Goal: Task Accomplishment & Management: Manage account settings

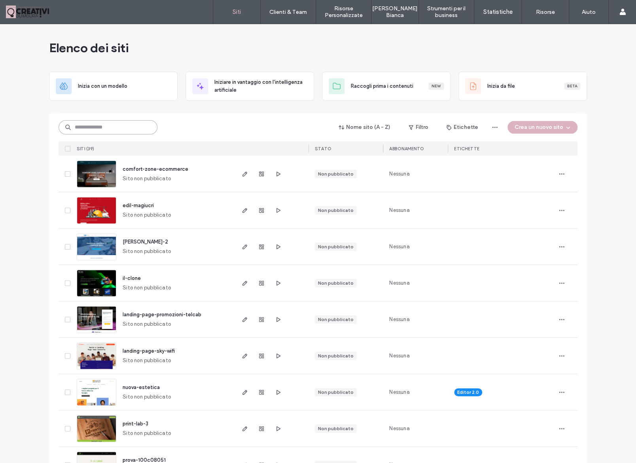
click at [121, 133] on input at bounding box center [108, 127] width 99 height 14
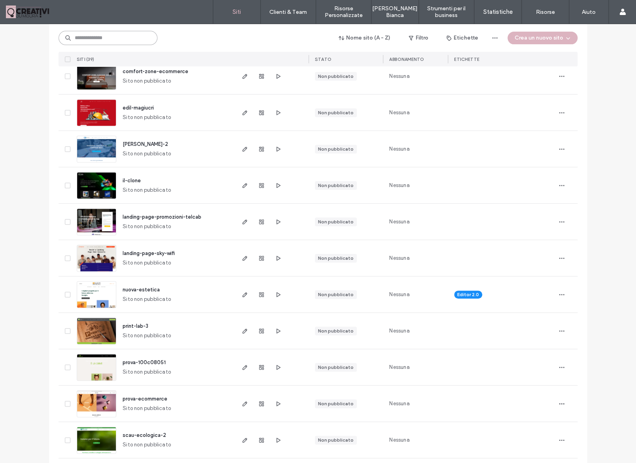
scroll to position [130, 0]
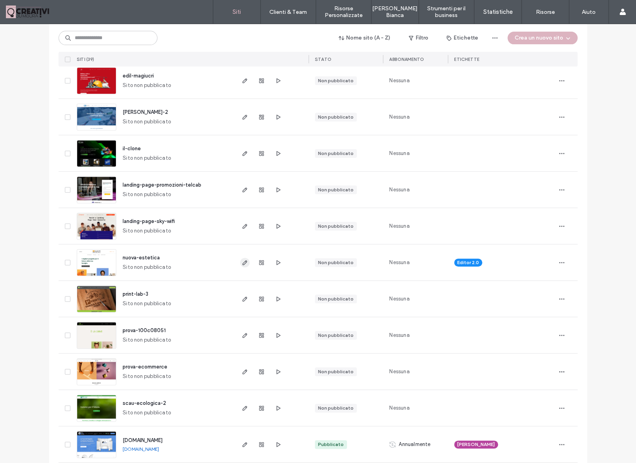
click at [248, 263] on icon "button" at bounding box center [245, 262] width 6 height 6
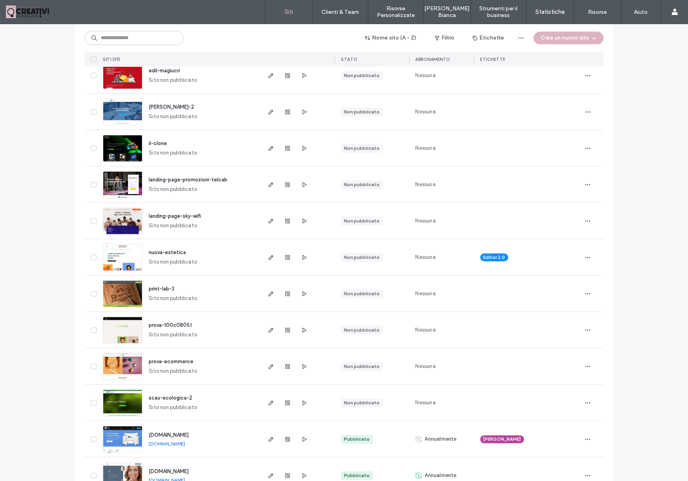
scroll to position [146, 0]
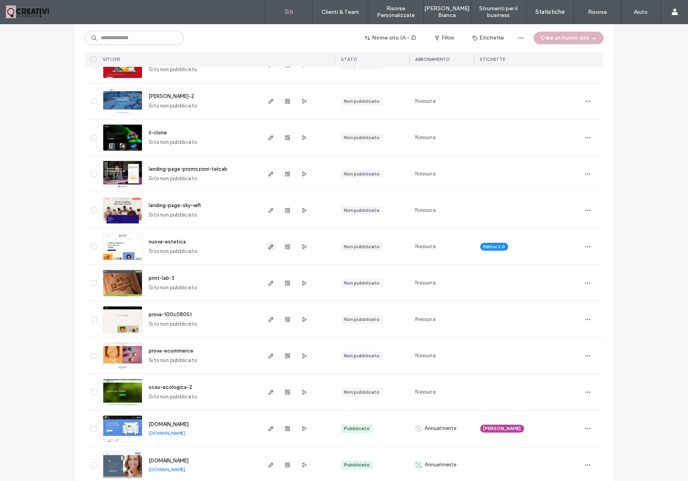
click at [270, 247] on use "button" at bounding box center [271, 246] width 5 height 5
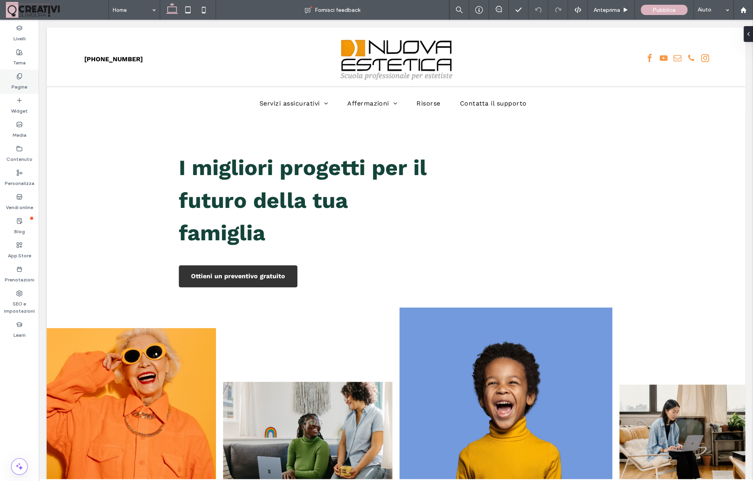
click at [9, 79] on div "Pagine" at bounding box center [19, 82] width 39 height 24
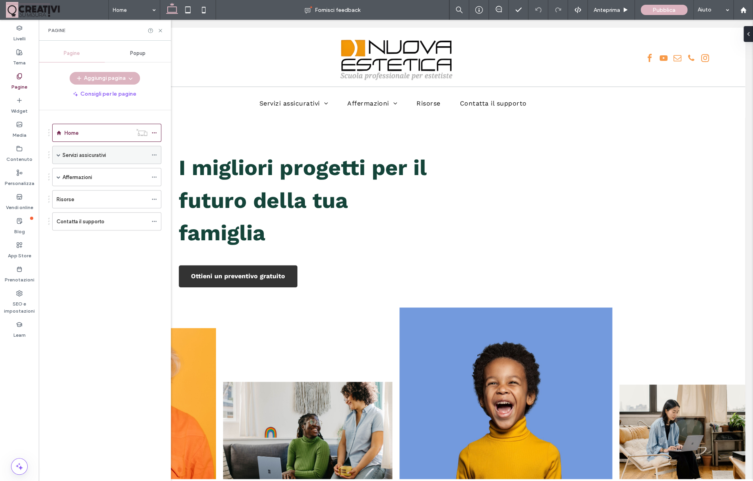
click at [156, 153] on icon at bounding box center [154, 155] width 6 height 6
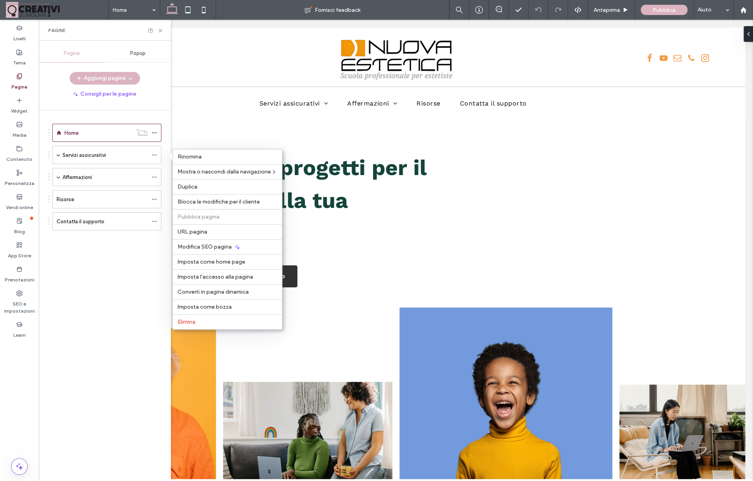
click at [335, 172] on div at bounding box center [396, 250] width 714 height 460
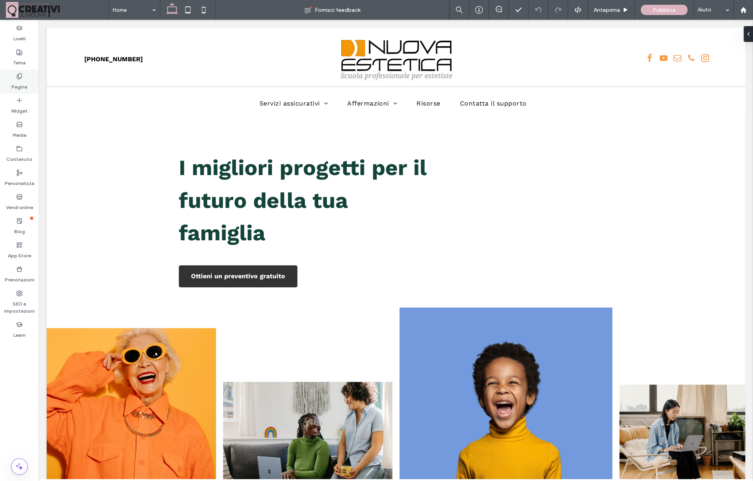
click at [21, 82] on label "Pagine" at bounding box center [19, 84] width 16 height 11
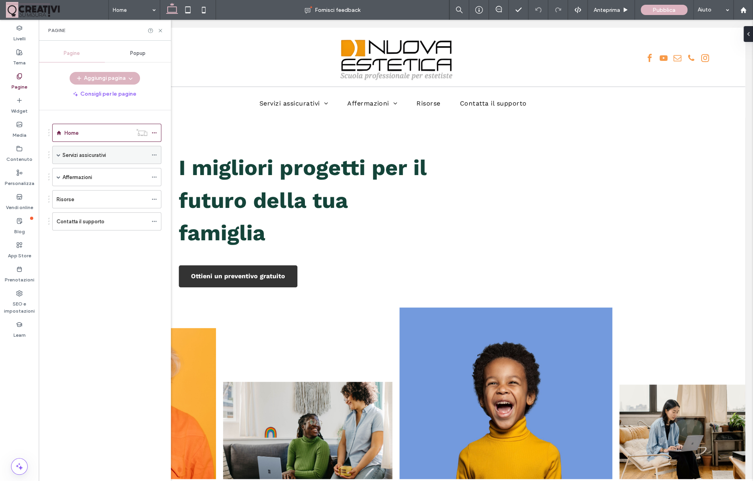
click at [157, 154] on icon at bounding box center [154, 155] width 6 height 6
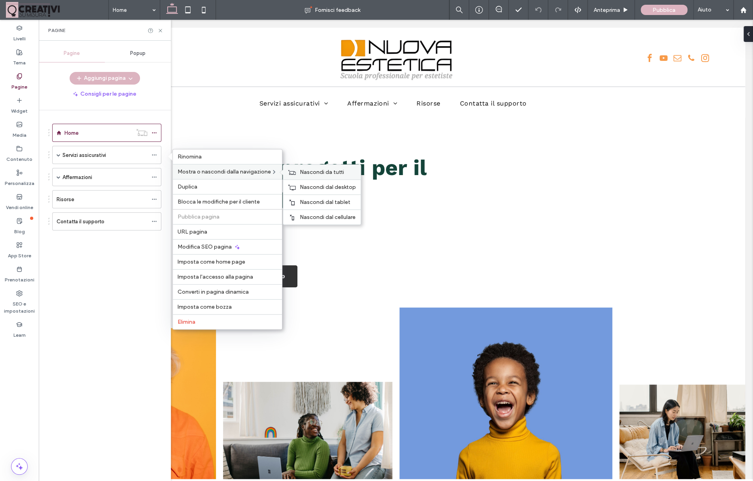
click at [304, 173] on span "Nascondi da tutti" at bounding box center [322, 172] width 44 height 7
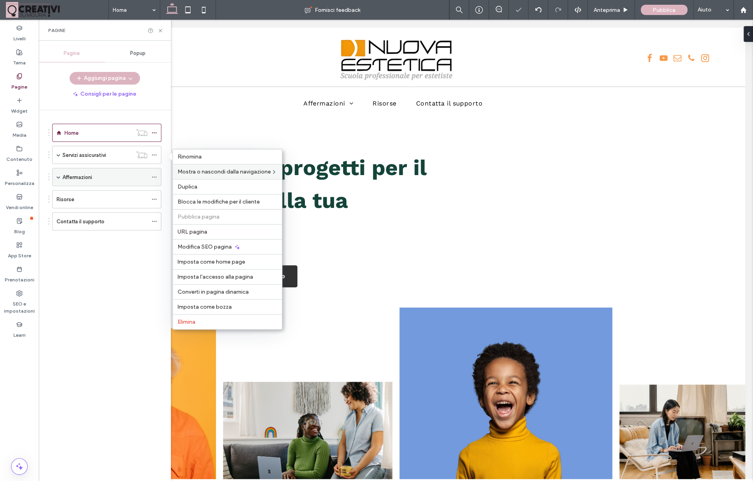
click at [156, 179] on icon at bounding box center [154, 177] width 6 height 6
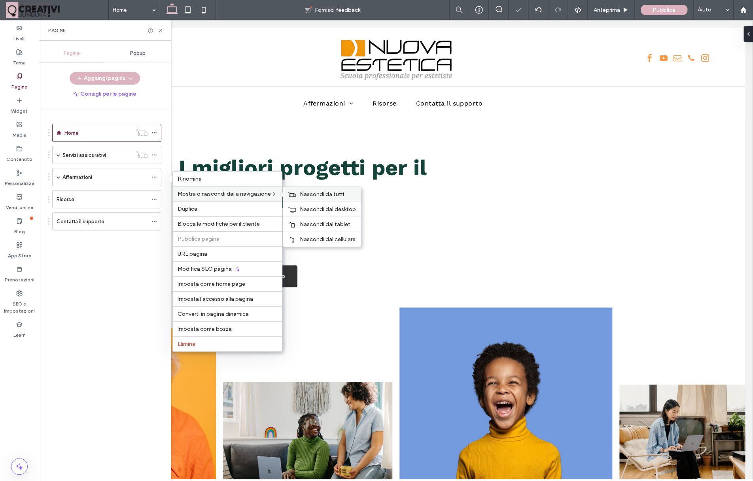
click at [306, 189] on div "Nascondi da tutti" at bounding box center [322, 194] width 78 height 15
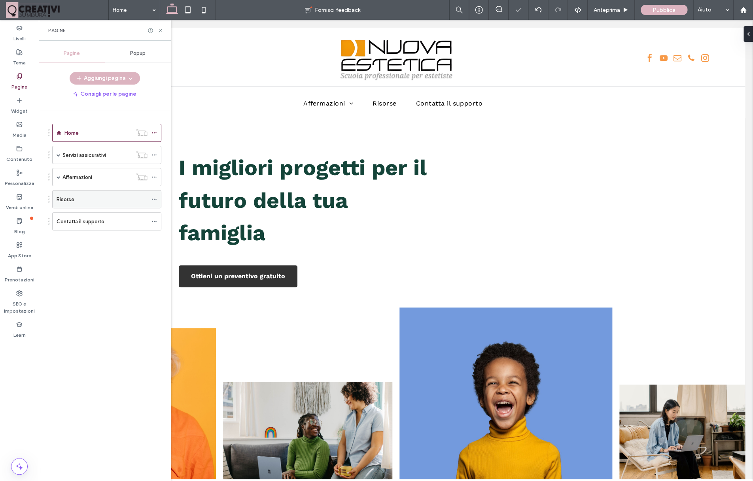
click at [157, 200] on icon at bounding box center [154, 200] width 6 height 6
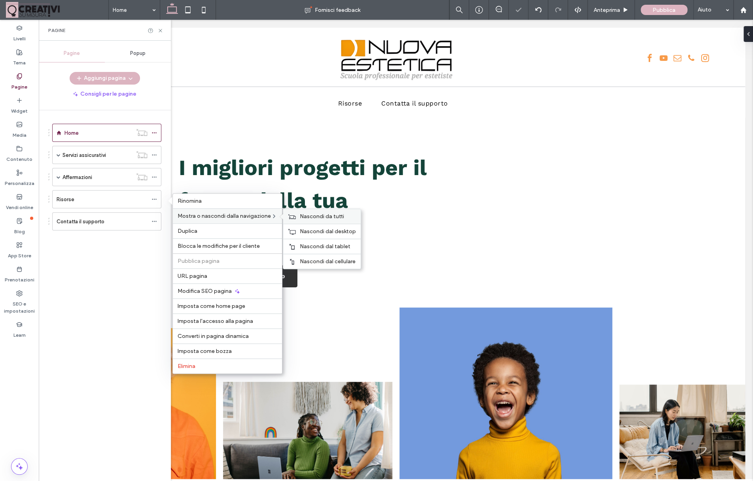
click at [308, 215] on span "Nascondi da tutti" at bounding box center [322, 216] width 44 height 7
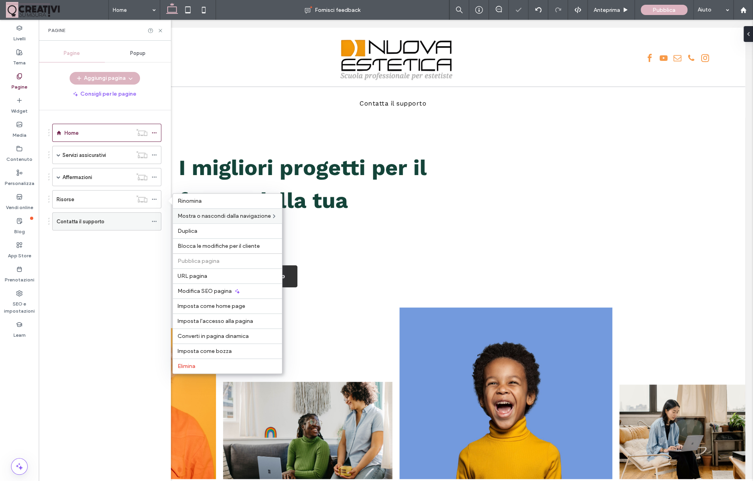
click at [161, 219] on div at bounding box center [155, 222] width 9 height 12
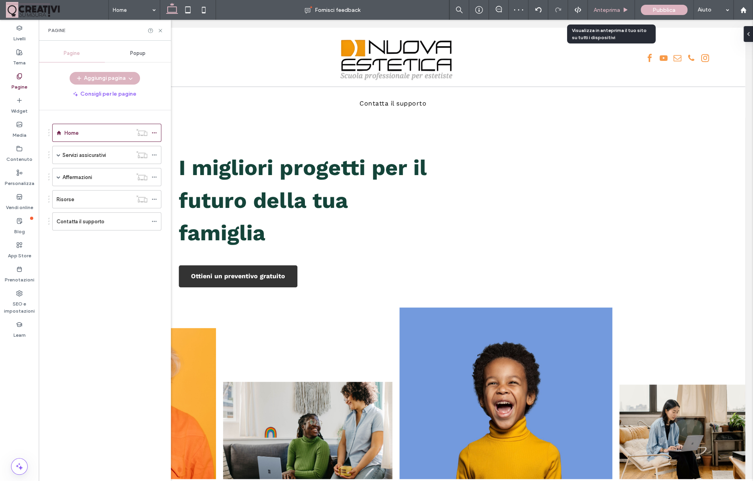
click at [604, 9] on span "Anteprima" at bounding box center [607, 10] width 26 height 7
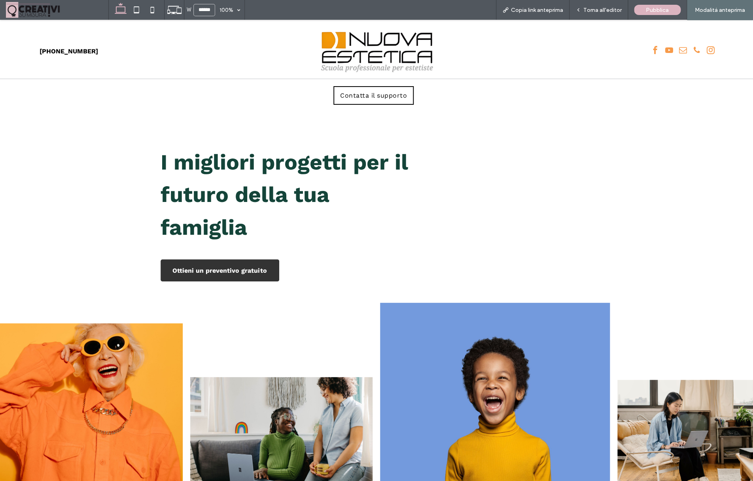
click at [369, 97] on span "Contatta il supporto" at bounding box center [373, 96] width 67 height 8
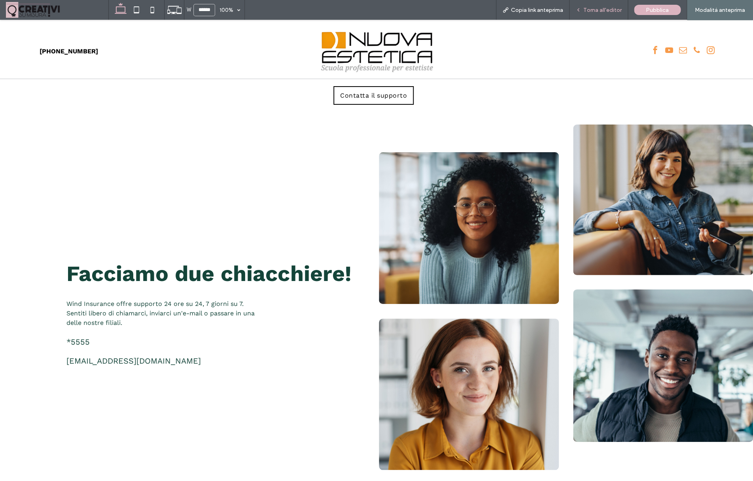
click at [595, 17] on div "Torna all'editor" at bounding box center [598, 10] width 59 height 20
click at [584, 11] on div "Torna all'editor" at bounding box center [598, 10] width 58 height 7
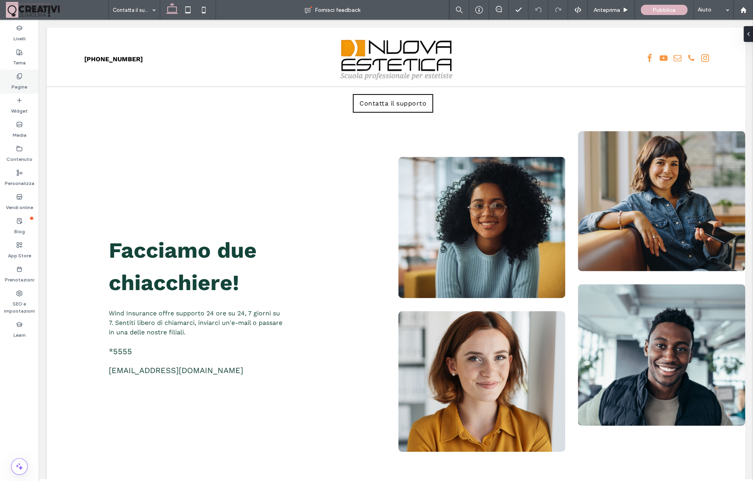
click at [18, 83] on label "Pagine" at bounding box center [19, 84] width 16 height 11
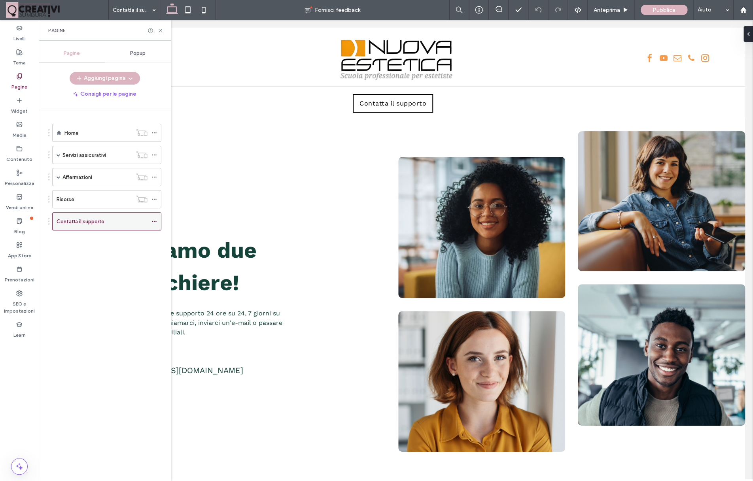
click at [156, 222] on icon at bounding box center [154, 222] width 6 height 6
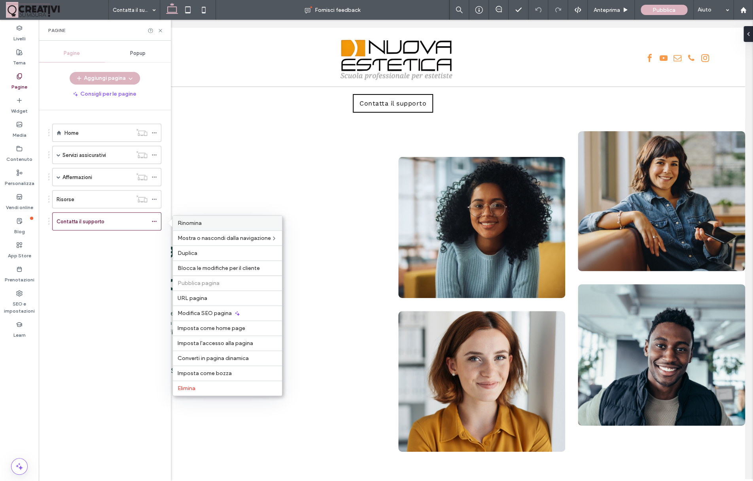
click at [204, 226] on label "Rinomina" at bounding box center [228, 223] width 100 height 7
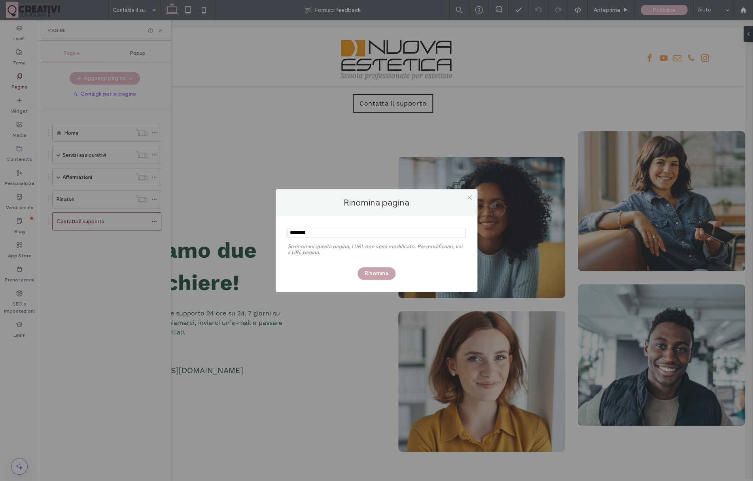
type input "********"
click at [380, 272] on button "Rinomina" at bounding box center [376, 273] width 38 height 13
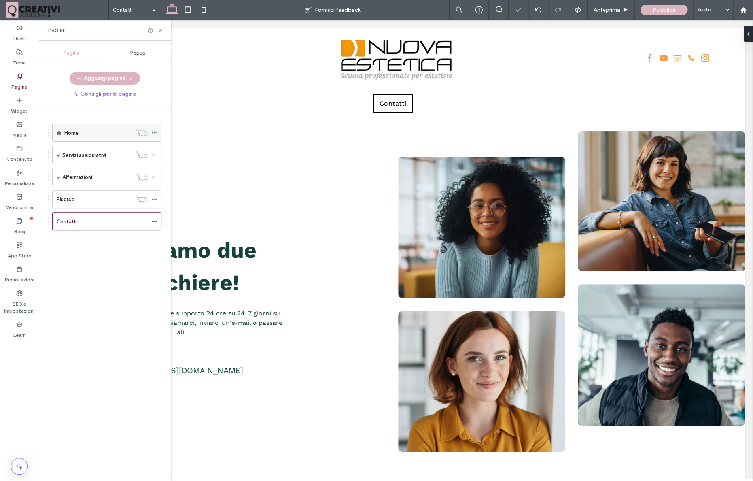
click at [91, 127] on div "Home" at bounding box center [98, 132] width 68 height 17
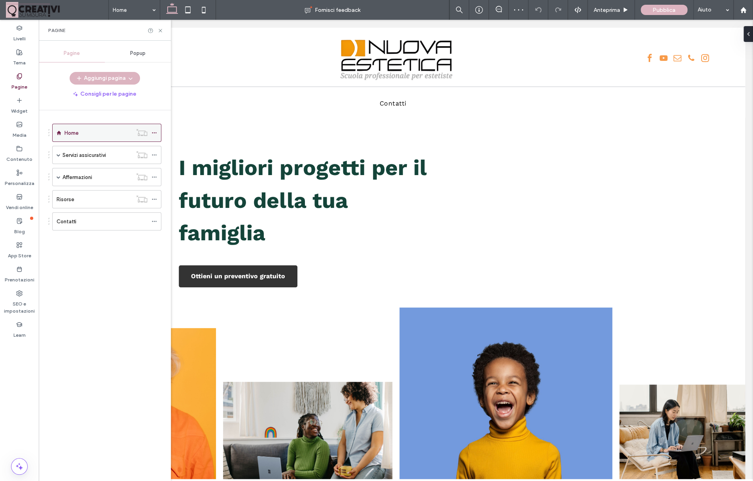
click at [157, 131] on icon at bounding box center [154, 133] width 6 height 6
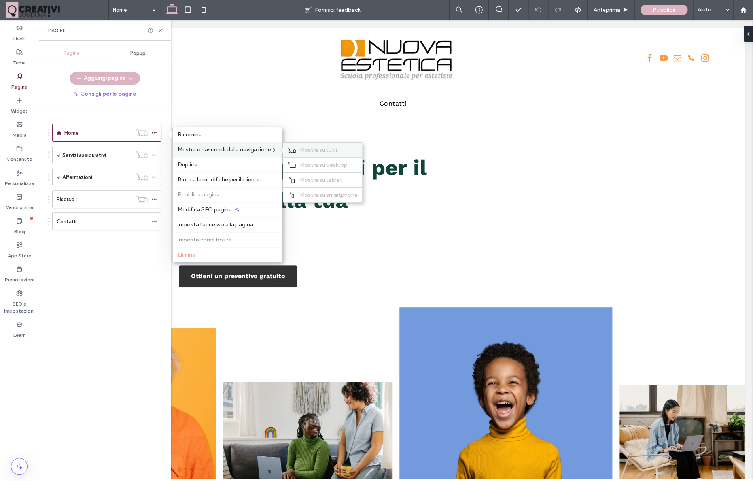
click at [299, 147] on div "Mostra su tutti" at bounding box center [322, 150] width 79 height 15
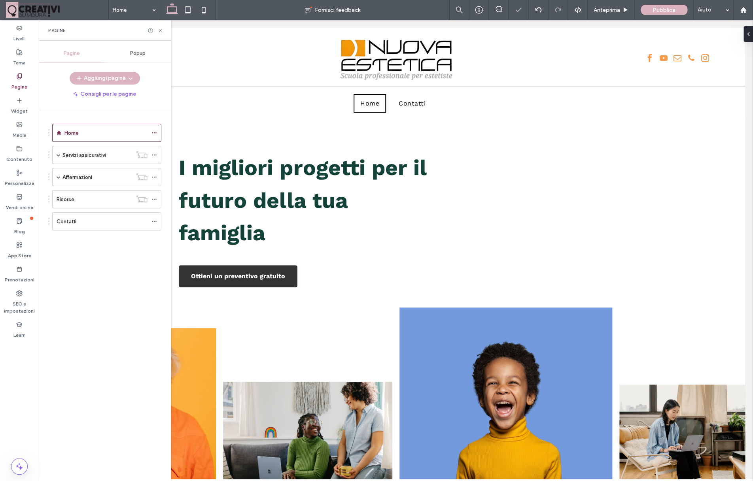
click at [115, 120] on div "Home Servizi assicurativi Assicurazione malattia Affermazioni Salute degli anim…" at bounding box center [101, 175] width 119 height 111
click at [115, 76] on button "Aggiungi pagina" at bounding box center [105, 78] width 70 height 13
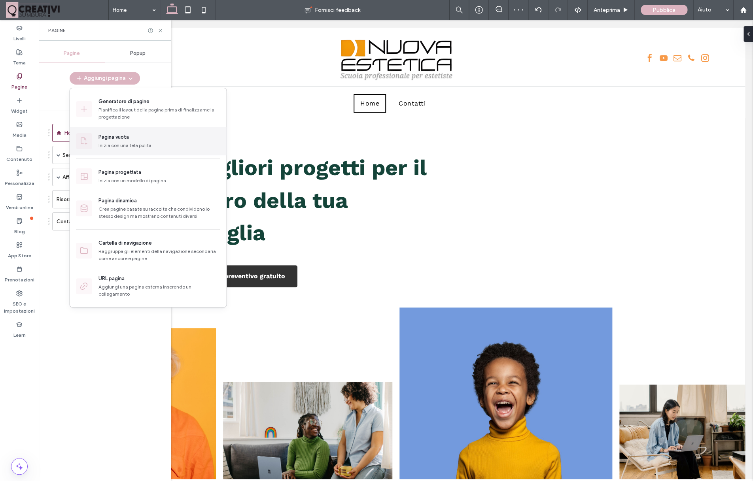
click at [142, 149] on div "Inizia con una tela pulita" at bounding box center [124, 145] width 53 height 7
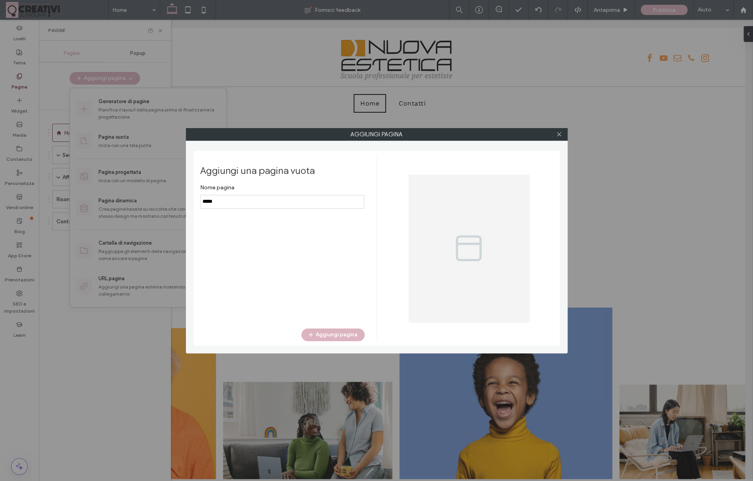
click at [265, 200] on input "notEmpty" at bounding box center [282, 202] width 164 height 14
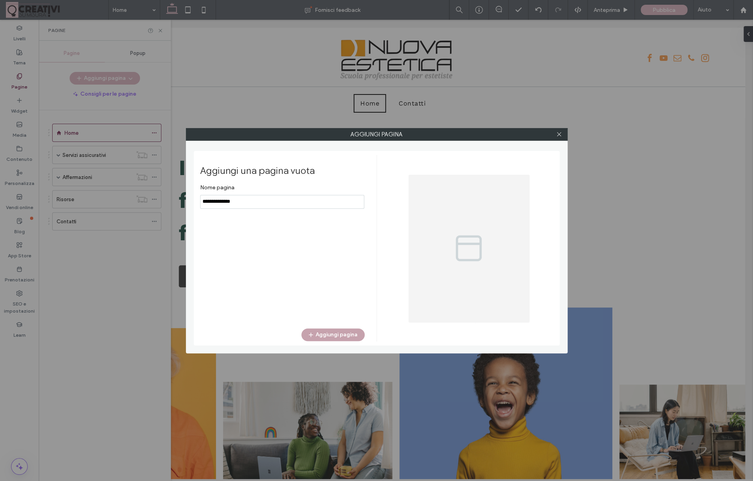
type input "**********"
click at [344, 335] on button "Aggiungi pagina" at bounding box center [332, 335] width 63 height 13
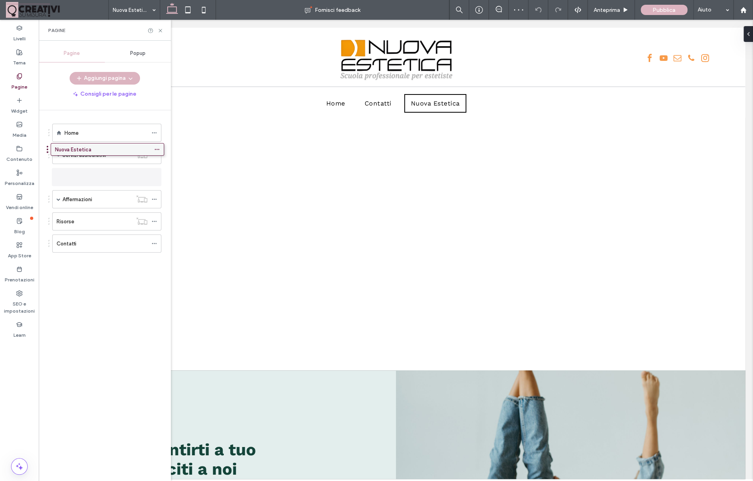
drag, startPoint x: 117, startPoint y: 243, endPoint x: 116, endPoint y: 152, distance: 91.4
click at [116, 152] on div "Home Servizi assicurativi Assicurazione malattia Affermazioni Salute degli anim…" at bounding box center [109, 293] width 123 height 367
drag, startPoint x: 108, startPoint y: 169, endPoint x: 108, endPoint y: 148, distance: 21.8
click at [108, 148] on div "Home Servizi assicurativi Assicurazione malattia Nuova Estetica Affermazioni Sa…" at bounding box center [109, 293] width 123 height 367
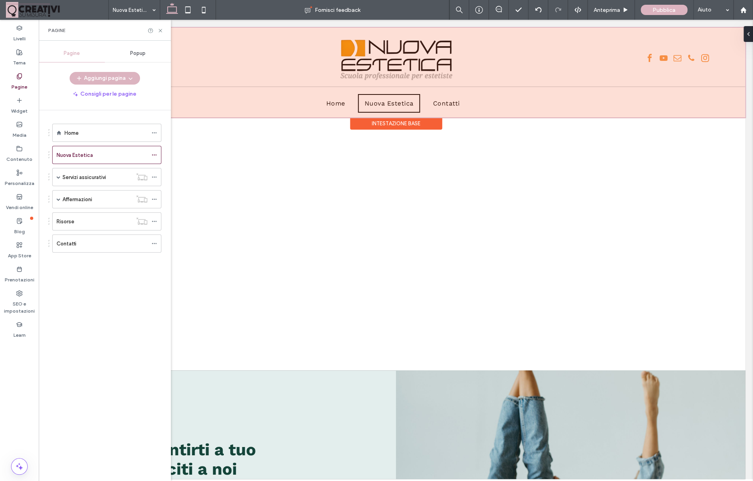
scroll to position [2, 0]
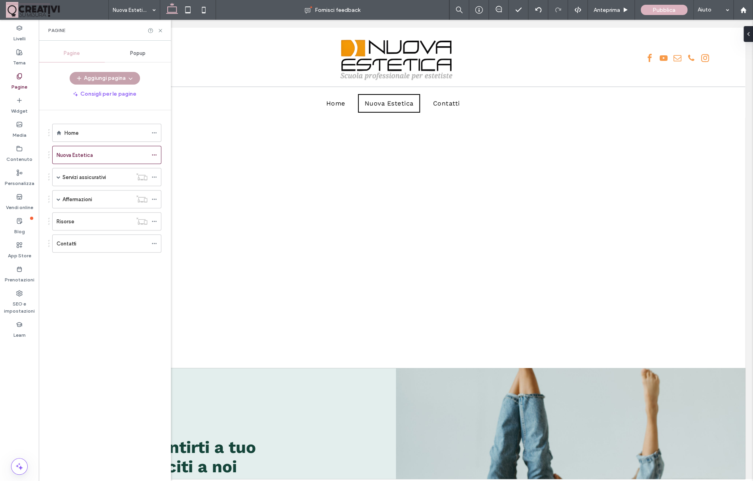
click at [123, 80] on button "Aggiungi pagina" at bounding box center [105, 78] width 70 height 13
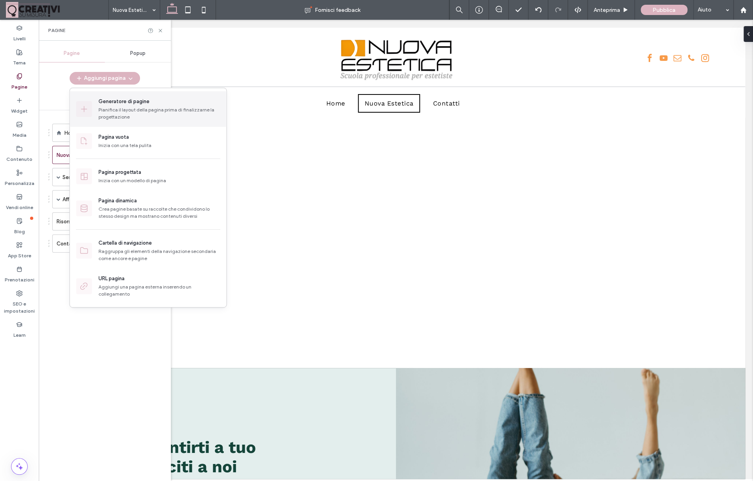
click at [146, 102] on div "Generatore di pagine" at bounding box center [123, 102] width 51 height 8
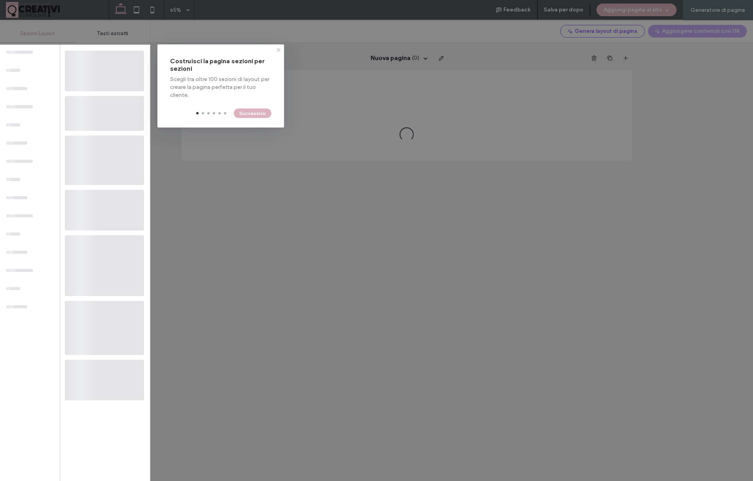
click at [280, 51] on icon at bounding box center [278, 50] width 6 height 6
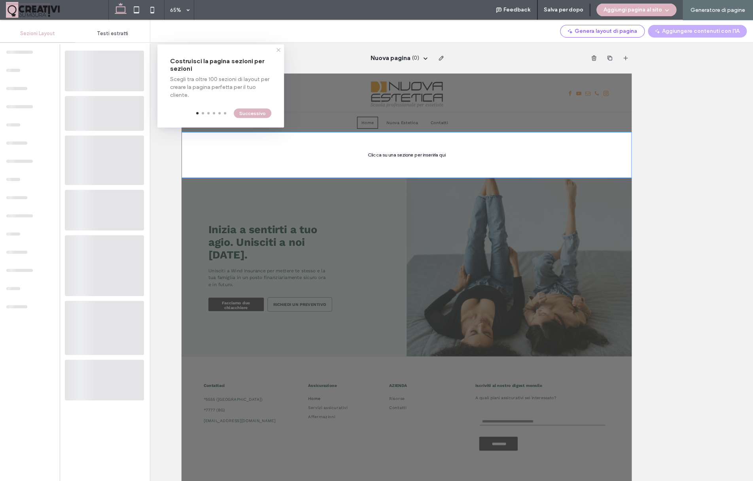
click at [278, 49] on use at bounding box center [278, 50] width 4 height 4
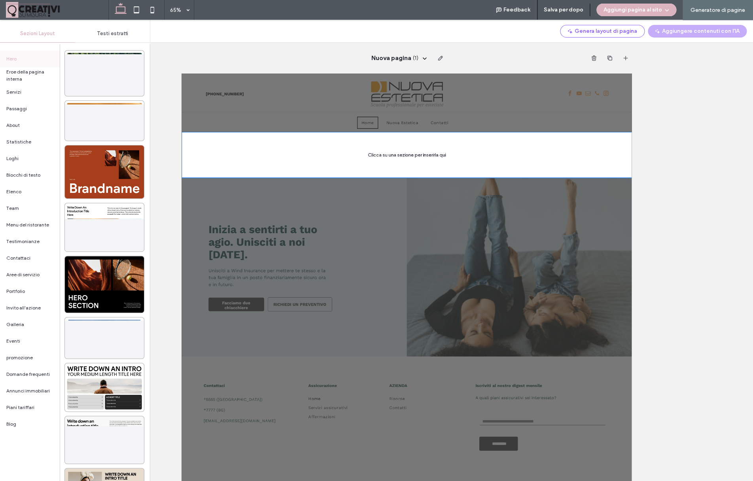
click at [43, 35] on span "Sezioni Layout" at bounding box center [37, 33] width 35 height 6
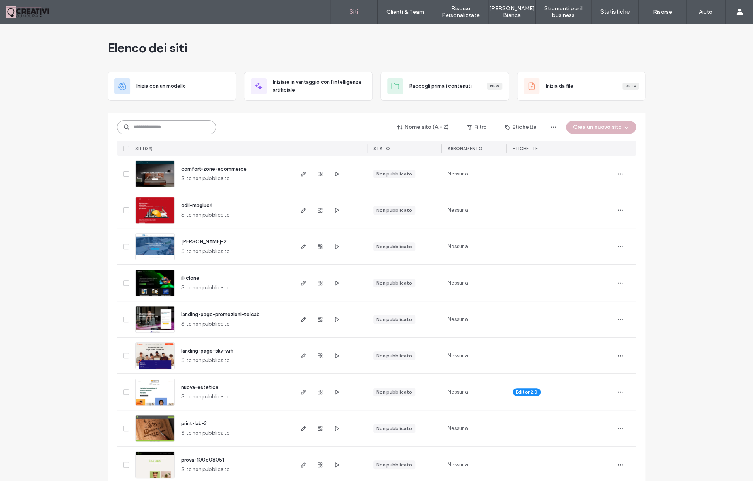
click at [199, 127] on input at bounding box center [166, 127] width 99 height 14
click at [301, 393] on icon "button" at bounding box center [303, 392] width 6 height 6
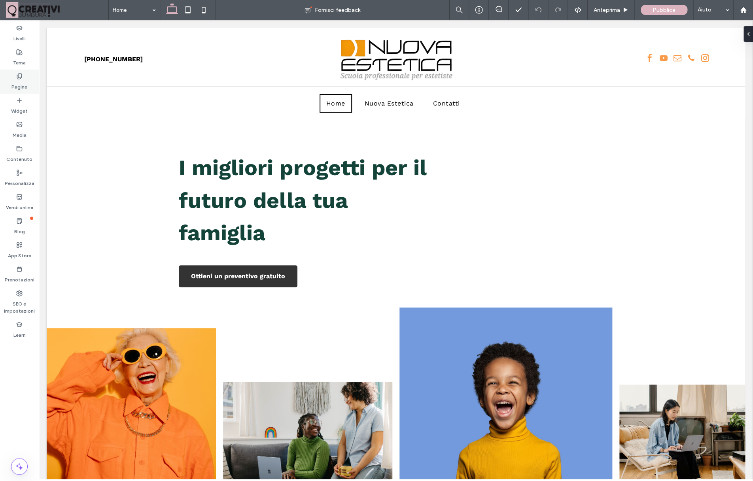
click at [21, 83] on label "Pagine" at bounding box center [19, 84] width 16 height 11
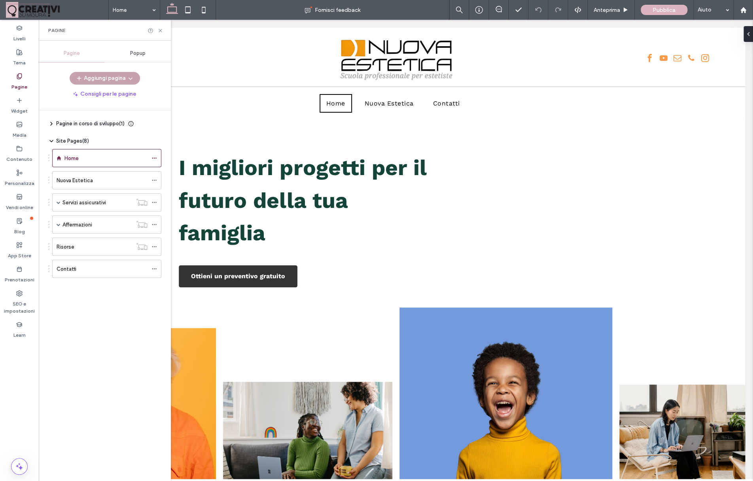
click at [93, 78] on button "Aggiungi pagina" at bounding box center [105, 78] width 70 height 13
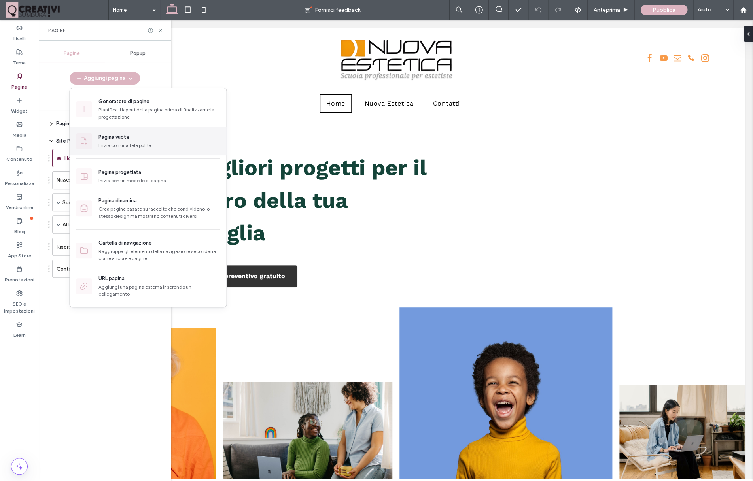
click at [131, 138] on div "Pagina vuota" at bounding box center [124, 137] width 53 height 8
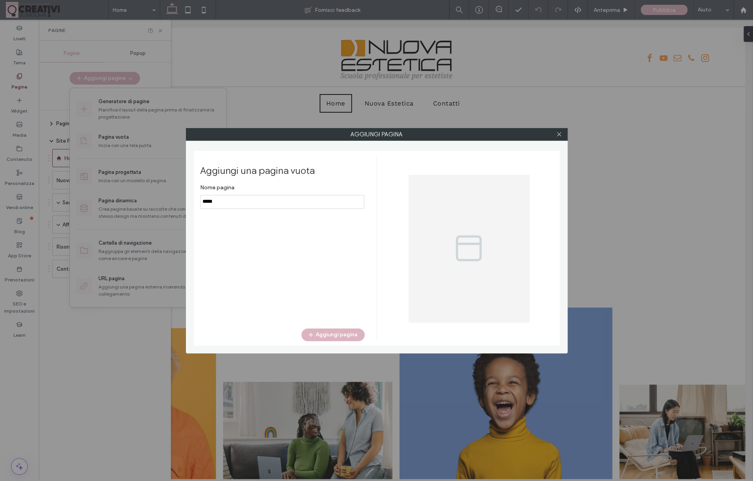
click at [248, 197] on input "notEmpty" at bounding box center [282, 202] width 164 height 14
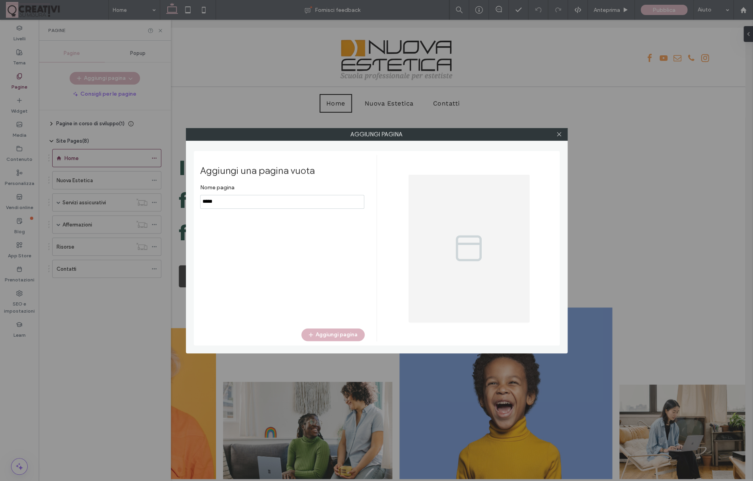
click at [248, 197] on input "notEmpty" at bounding box center [282, 202] width 164 height 14
type input "**********"
click at [350, 337] on button "Aggiungi pagina" at bounding box center [332, 335] width 63 height 13
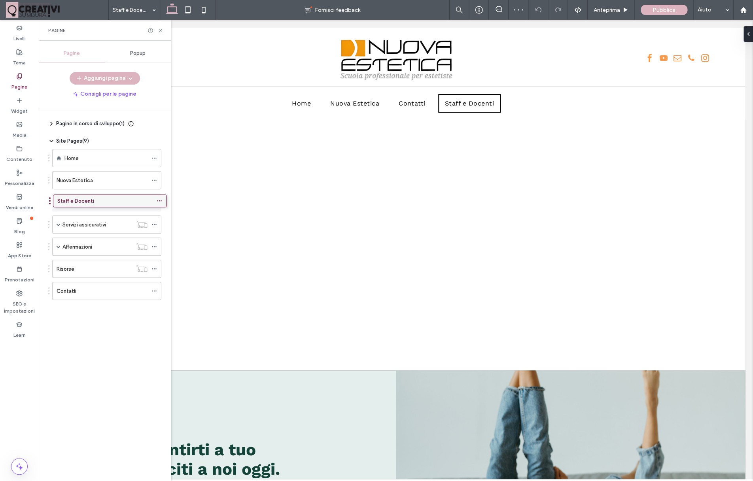
drag, startPoint x: 108, startPoint y: 289, endPoint x: 108, endPoint y: 202, distance: 87.4
click at [108, 202] on div "Pagine in corso di sviluppo ( 1 ) Nuova pagina Site Pages ( 9 ) Home Nuova Este…" at bounding box center [109, 293] width 123 height 367
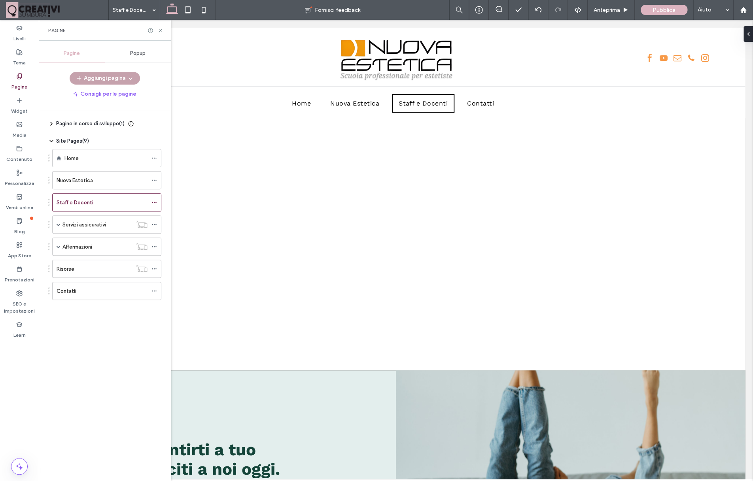
click at [106, 79] on button "Aggiungi pagina" at bounding box center [105, 78] width 70 height 13
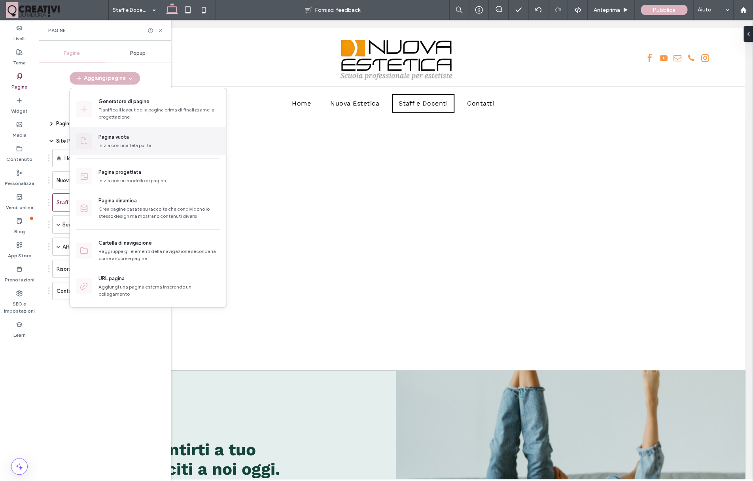
click at [132, 145] on div "Inizia con una tela pulita" at bounding box center [124, 145] width 53 height 7
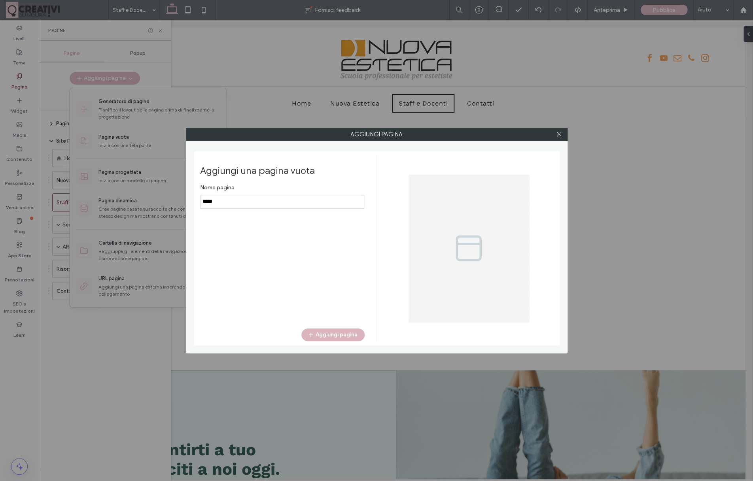
click at [211, 176] on h2 "Aggiungi una pagina vuota" at bounding box center [282, 170] width 165 height 11
click at [227, 200] on input "notEmpty" at bounding box center [282, 202] width 164 height 14
type input "**********"
click at [329, 324] on div "Aggiungi una pagina vuota Nome pagina Aggiungi pagina" at bounding box center [288, 248] width 176 height 187
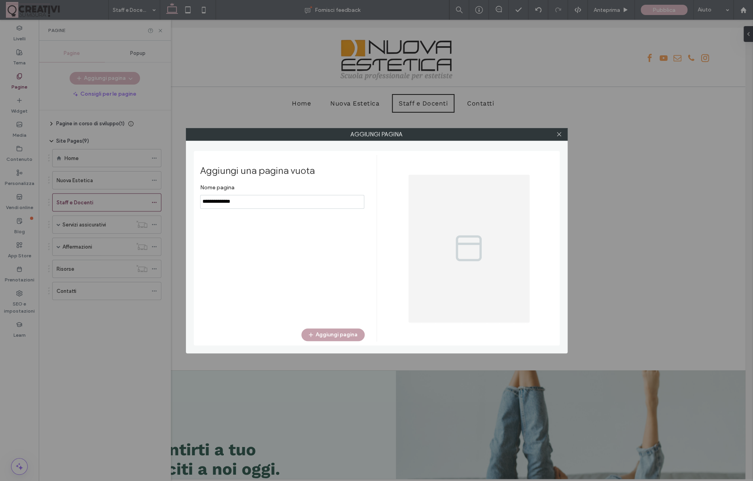
click at [340, 333] on button "Aggiungi pagina" at bounding box center [332, 335] width 63 height 13
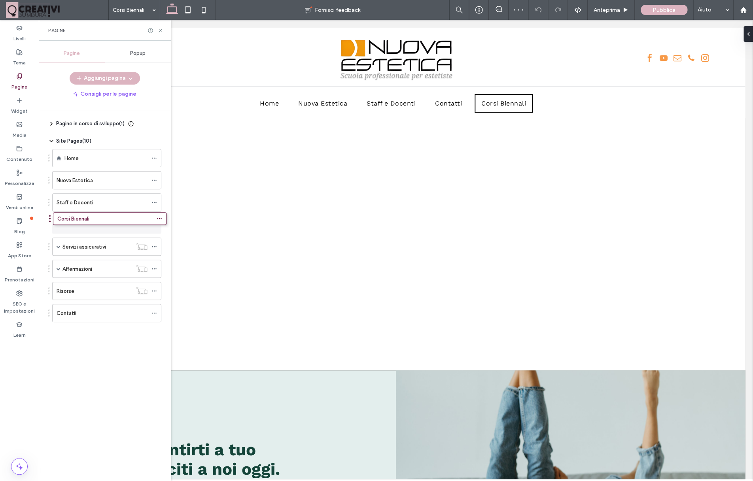
drag, startPoint x: 99, startPoint y: 316, endPoint x: 100, endPoint y: 226, distance: 89.4
click at [100, 226] on div "Pagine in corso di sviluppo ( 1 ) Nuova pagina Site Pages ( 10 ) Home Nuova Est…" at bounding box center [109, 293] width 123 height 367
click at [123, 78] on button "Aggiungi pagina" at bounding box center [105, 78] width 70 height 13
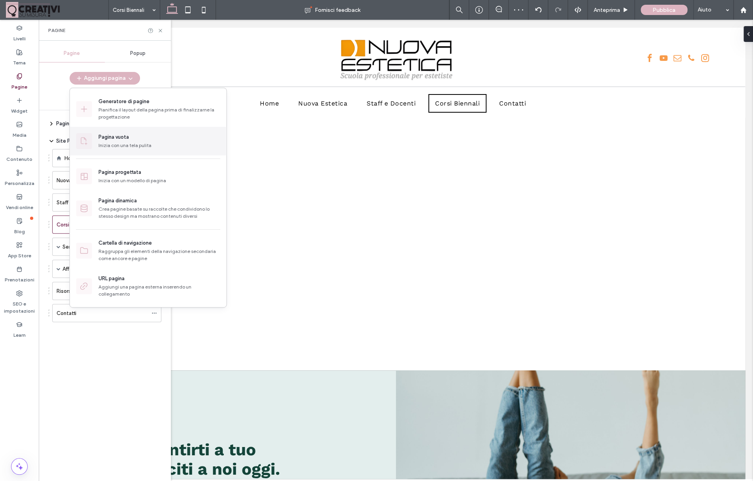
click at [137, 134] on div "Pagina vuota" at bounding box center [124, 137] width 53 height 8
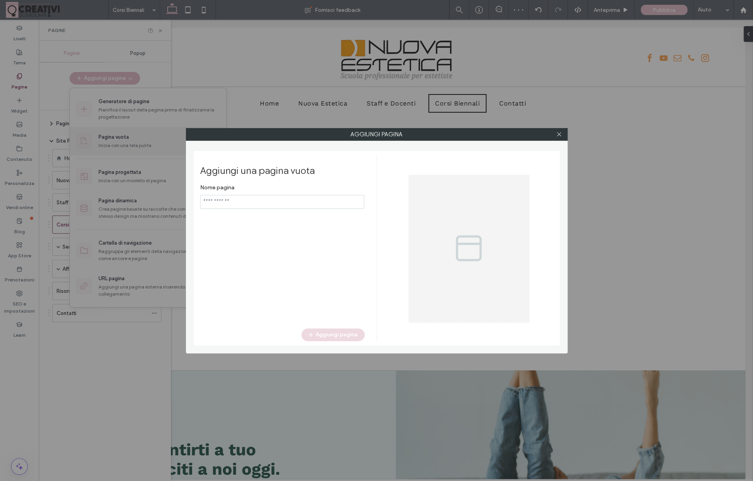
type input "*****"
click at [256, 202] on input "notEmpty" at bounding box center [282, 202] width 164 height 14
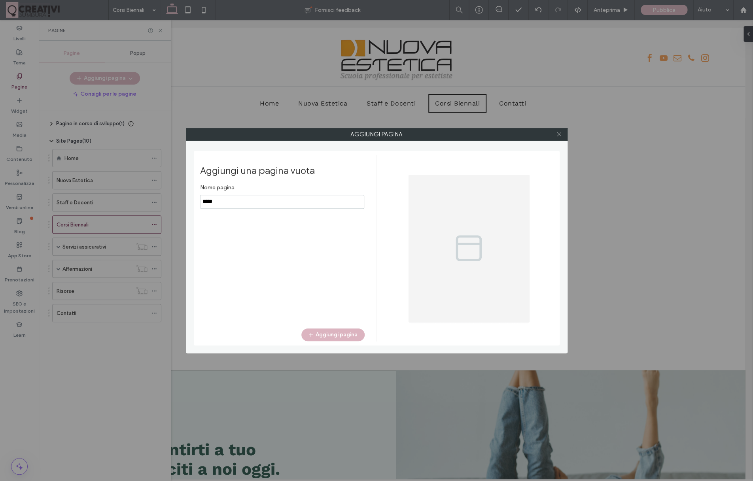
click at [558, 134] on icon at bounding box center [559, 134] width 6 height 6
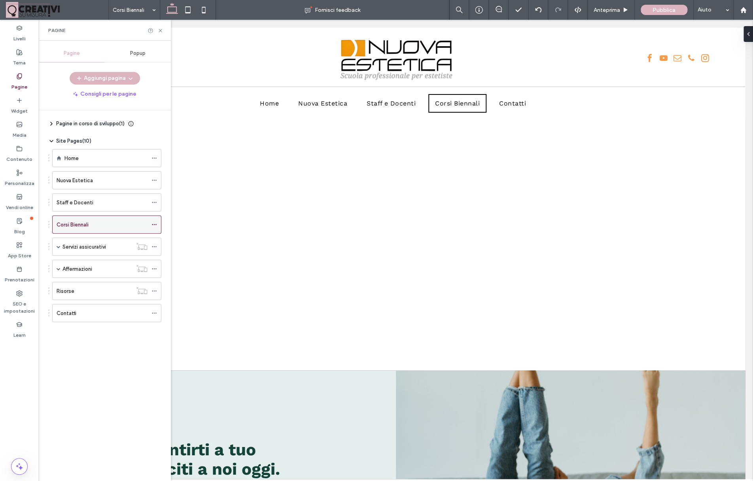
click at [161, 225] on div at bounding box center [155, 225] width 9 height 12
click at [157, 225] on icon at bounding box center [154, 225] width 6 height 6
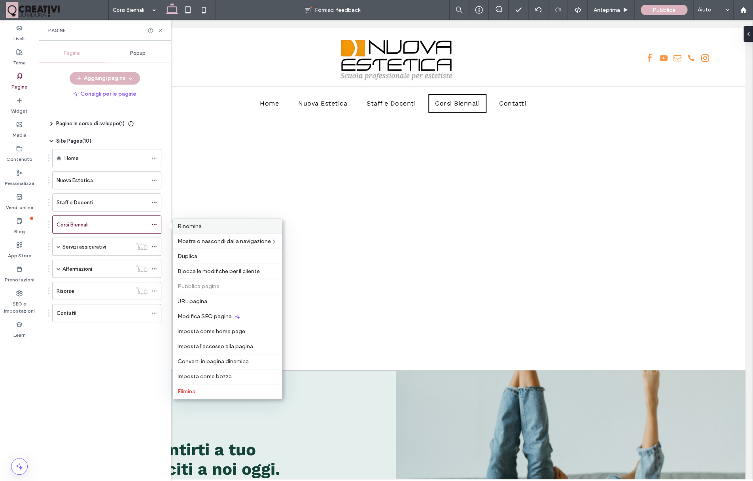
click at [185, 233] on div "Rinomina" at bounding box center [227, 226] width 109 height 15
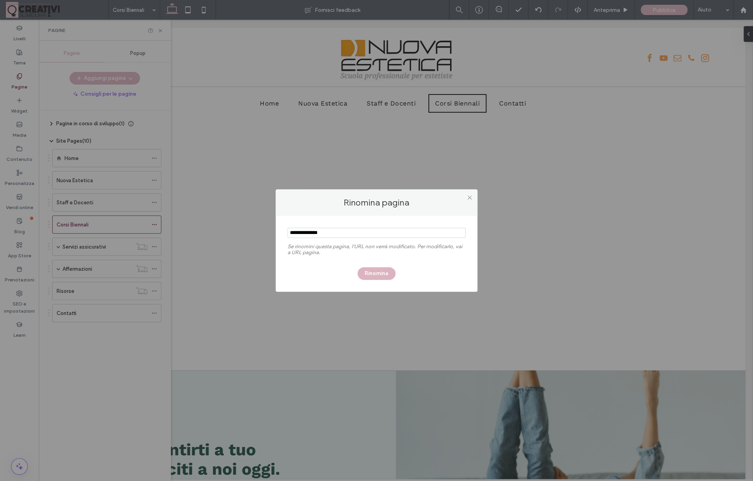
click at [317, 235] on input "notEmpty" at bounding box center [377, 233] width 178 height 10
type input "*****"
click at [380, 269] on button "Rinomina" at bounding box center [376, 273] width 38 height 13
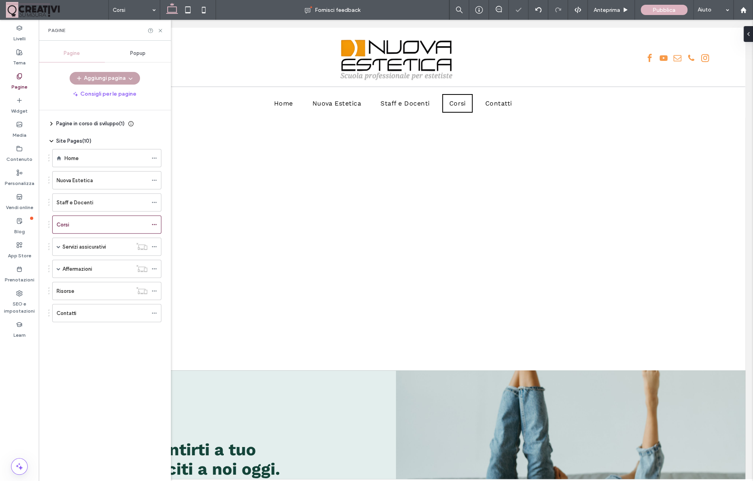
click at [100, 81] on button "Aggiungi pagina" at bounding box center [105, 78] width 70 height 13
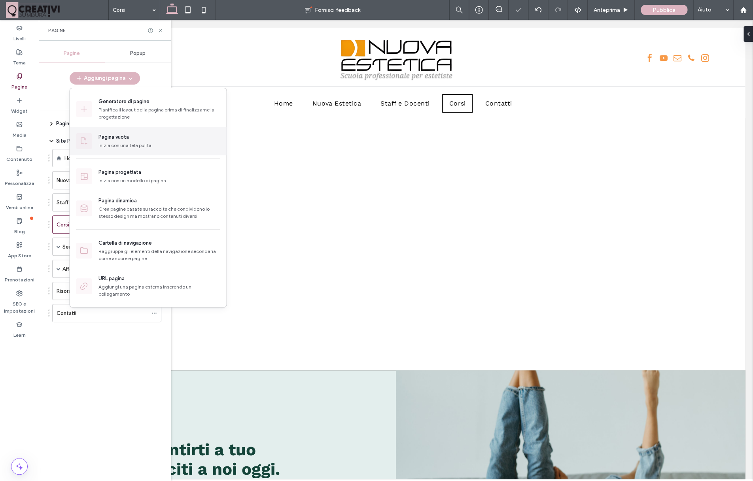
click at [148, 134] on div "Pagina vuota" at bounding box center [124, 137] width 53 height 8
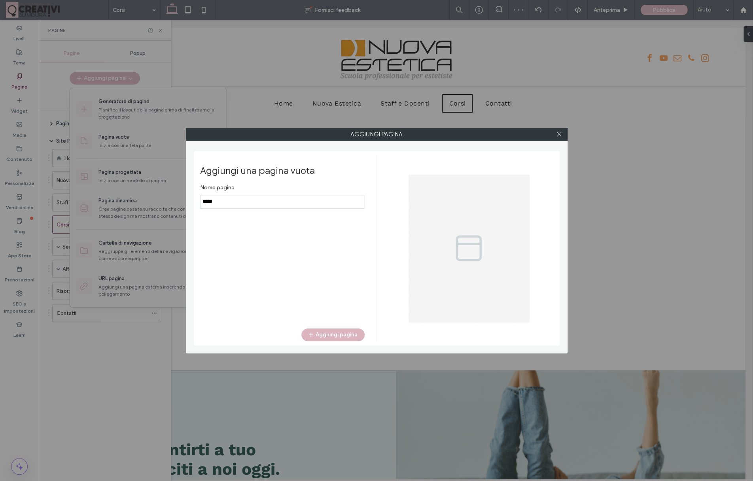
click at [278, 206] on input "notEmpty" at bounding box center [282, 202] width 164 height 14
type input "********"
click at [344, 329] on div "Aggiungi una pagina vuota Nome pagina Aggiungi pagina" at bounding box center [288, 248] width 176 height 187
click at [346, 334] on button "Aggiungi pagina" at bounding box center [332, 335] width 63 height 13
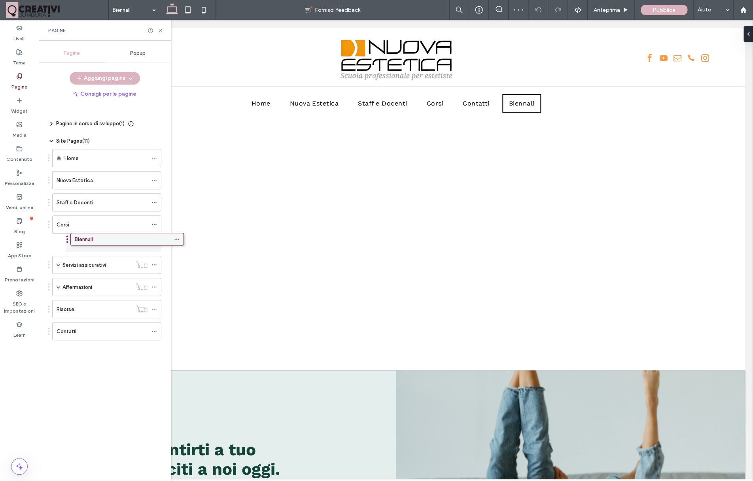
drag, startPoint x: 109, startPoint y: 333, endPoint x: 124, endPoint y: 244, distance: 89.5
click at [124, 244] on div "Pagine in corso di sviluppo ( 1 ) Nuova pagina Site Pages ( 11 ) Home Nuova Est…" at bounding box center [109, 293] width 123 height 367
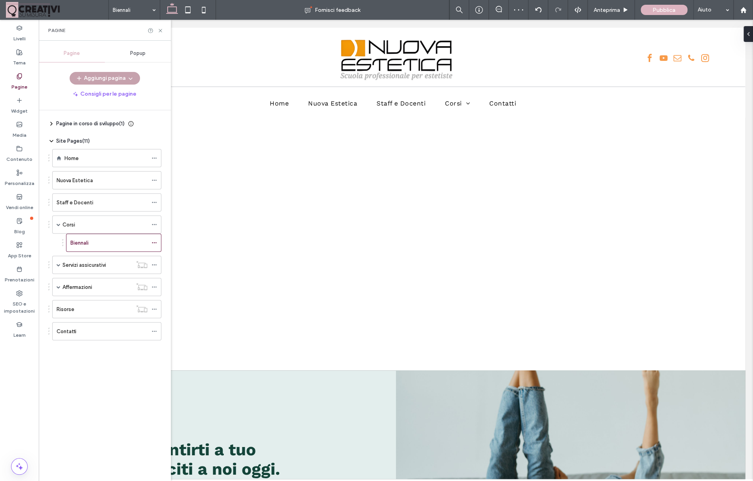
click at [124, 72] on button "Aggiungi pagina" at bounding box center [105, 78] width 70 height 13
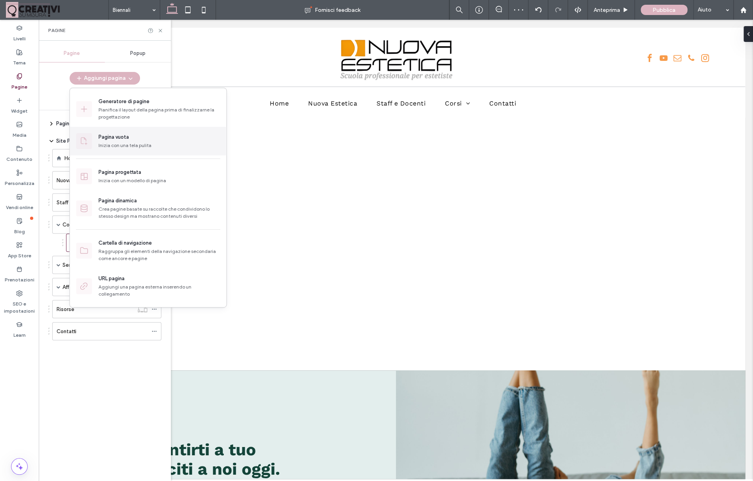
click at [140, 141] on div "Pagina vuota" at bounding box center [124, 137] width 53 height 8
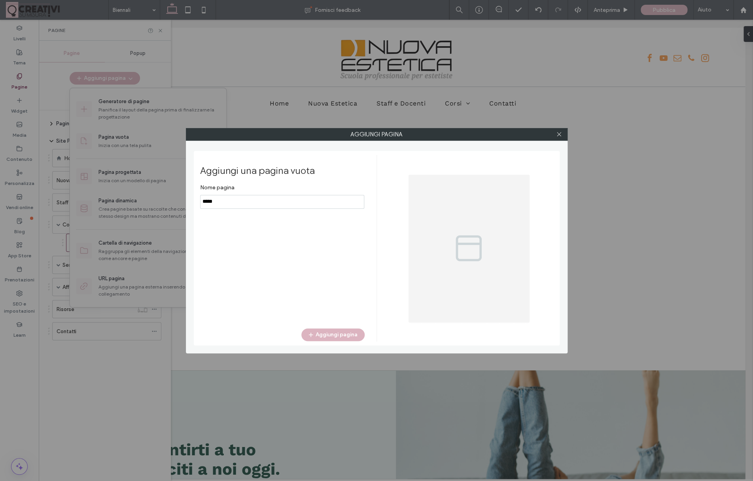
click at [223, 205] on input "notEmpty" at bounding box center [282, 202] width 164 height 14
type input "*****"
click at [317, 332] on button "Aggiungi pagina" at bounding box center [332, 335] width 63 height 13
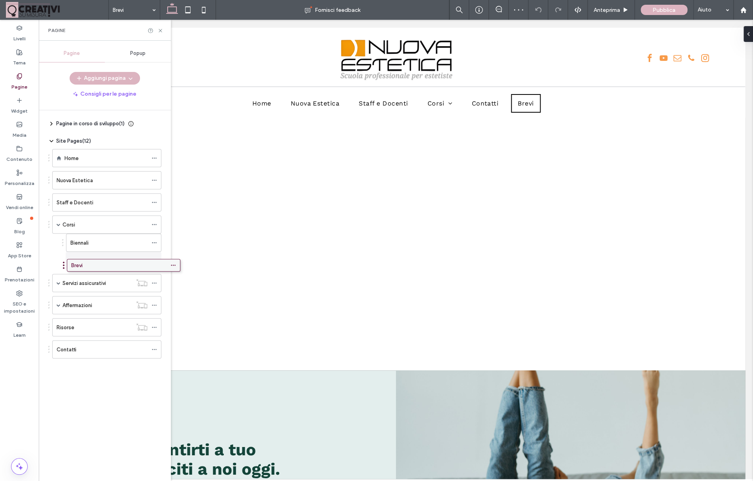
drag, startPoint x: 110, startPoint y: 353, endPoint x: 125, endPoint y: 268, distance: 86.7
click at [125, 268] on div "Pagine in corso di sviluppo ( 1 ) Nuova pagina Site Pages ( 12 ) Home Nuova Est…" at bounding box center [109, 293] width 123 height 367
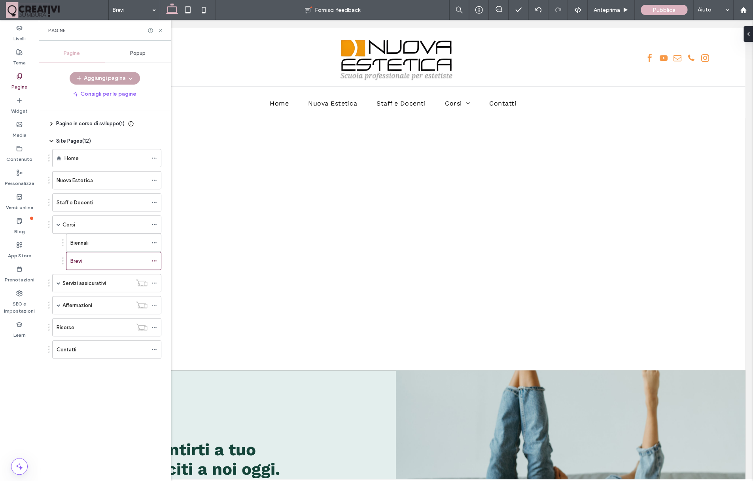
click at [122, 78] on button "Aggiungi pagina" at bounding box center [105, 78] width 70 height 13
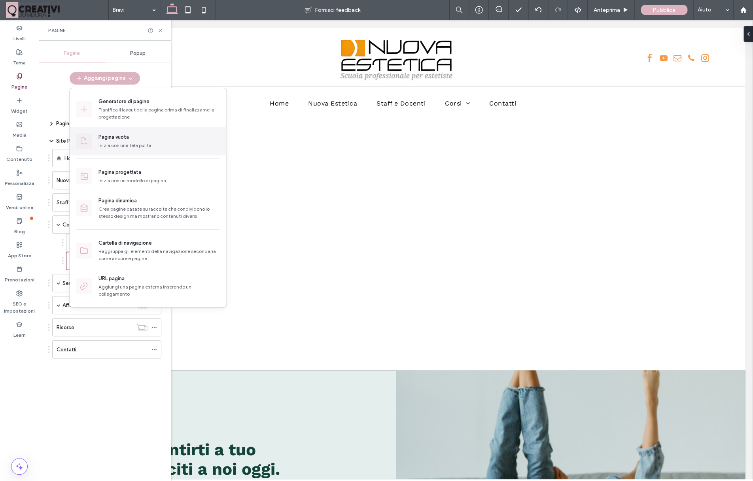
click at [148, 141] on div "Pagina vuota" at bounding box center [124, 137] width 53 height 8
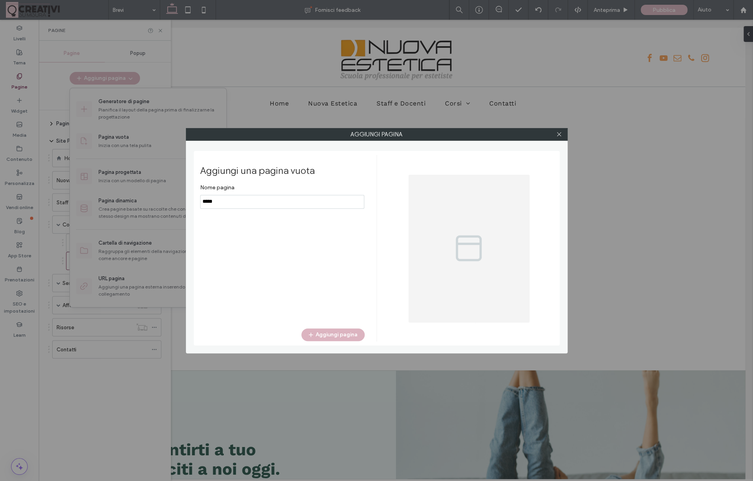
click at [317, 200] on input "notEmpty" at bounding box center [282, 202] width 164 height 14
type input "******"
click at [342, 332] on button "Aggiungi pagina" at bounding box center [332, 335] width 63 height 13
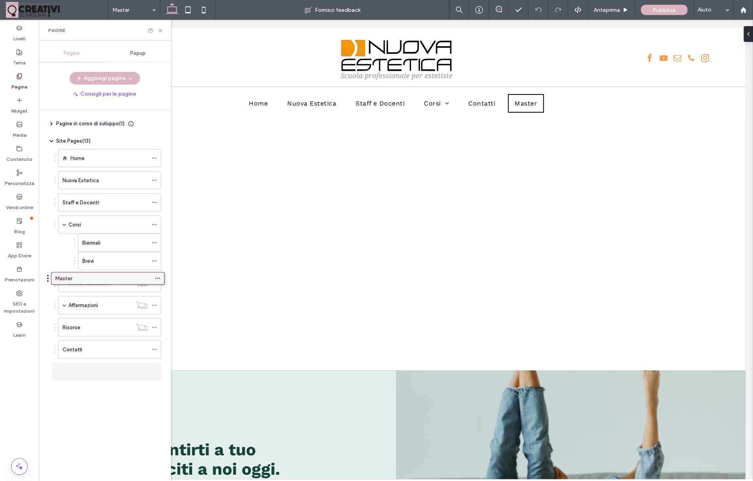
drag, startPoint x: 86, startPoint y: 367, endPoint x: 85, endPoint y: 277, distance: 89.4
click at [85, 277] on div "Pagine in corso di sviluppo ( 1 ) Nuova pagina Site Pages ( 13 ) Home Nuova Est…" at bounding box center [109, 293] width 123 height 367
drag, startPoint x: 87, startPoint y: 380, endPoint x: 90, endPoint y: 285, distance: 95.0
click at [90, 285] on div "Pagine in corso di sviluppo ( 1 ) Nuova pagina Site Pages ( 13 ) Home Nuova Est…" at bounding box center [109, 293] width 123 height 367
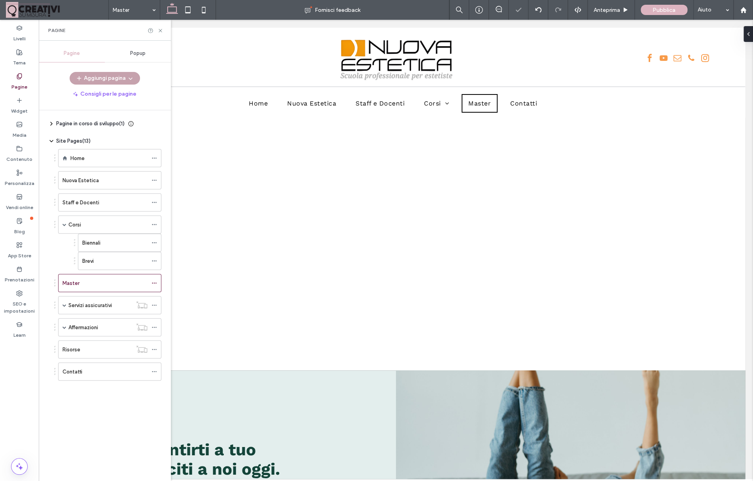
click at [122, 74] on button "Aggiungi pagina" at bounding box center [105, 78] width 70 height 13
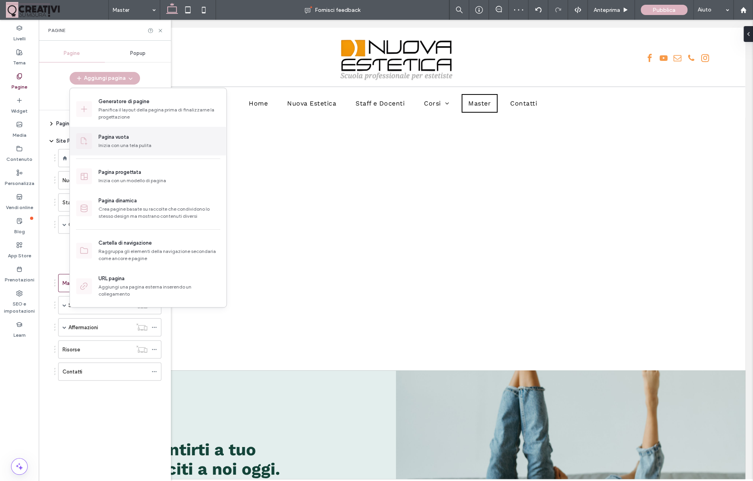
click at [138, 138] on div "Pagina vuota" at bounding box center [124, 137] width 53 height 8
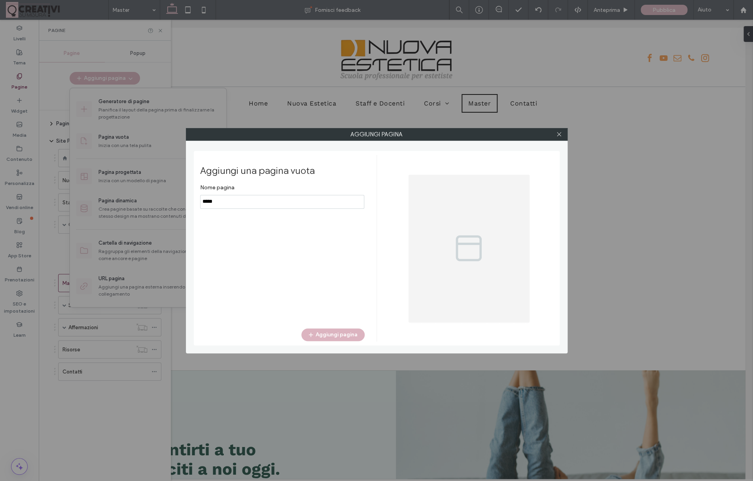
click at [289, 199] on input "notEmpty" at bounding box center [282, 202] width 164 height 14
type input "**********"
click at [340, 331] on button "Aggiungi pagina" at bounding box center [332, 335] width 63 height 13
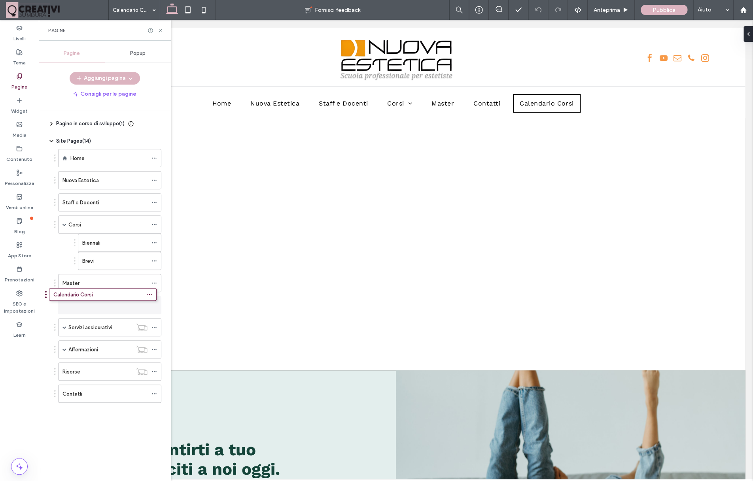
drag, startPoint x: 102, startPoint y: 399, endPoint x: 93, endPoint y: 302, distance: 96.9
click at [93, 302] on div "Pagine in corso di sviluppo ( 1 ) Nuova pagina Site Pages ( 14 ) Home Nuova Est…" at bounding box center [109, 293] width 123 height 367
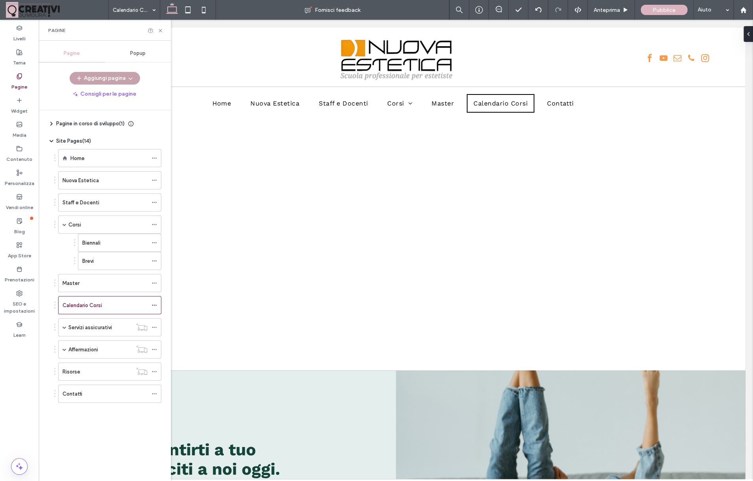
click at [115, 79] on button "Aggiungi pagina" at bounding box center [105, 78] width 70 height 13
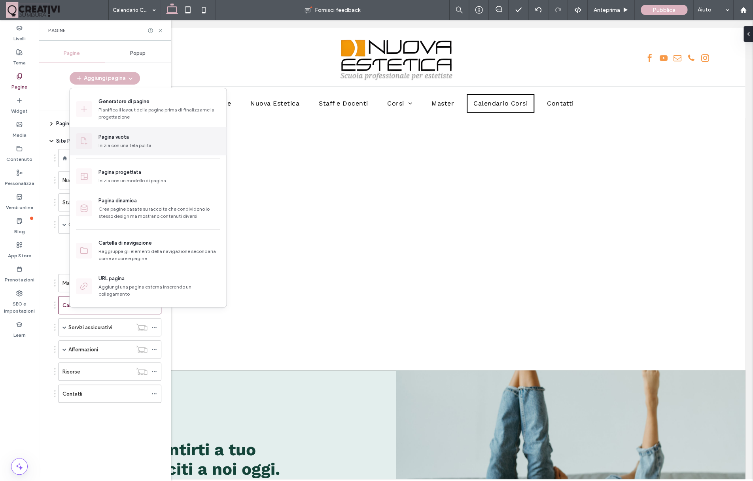
click at [130, 134] on div "Pagina vuota" at bounding box center [124, 137] width 53 height 8
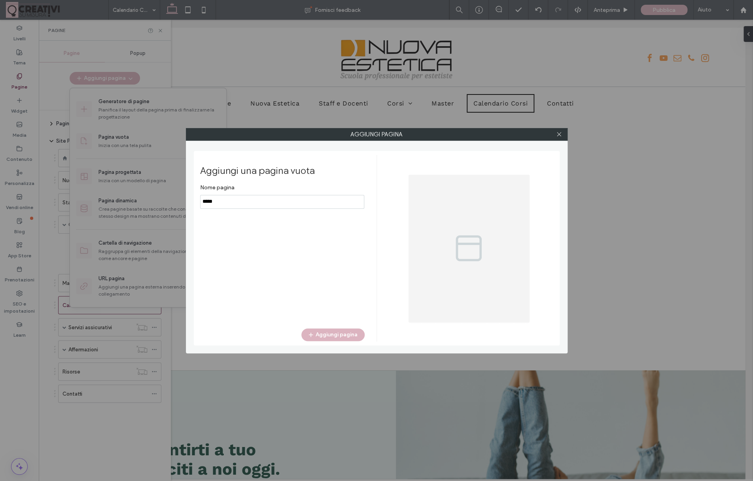
click at [252, 199] on input "notEmpty" at bounding box center [282, 202] width 164 height 14
type input "**********"
click at [342, 331] on button "Aggiungi pagina" at bounding box center [332, 335] width 63 height 13
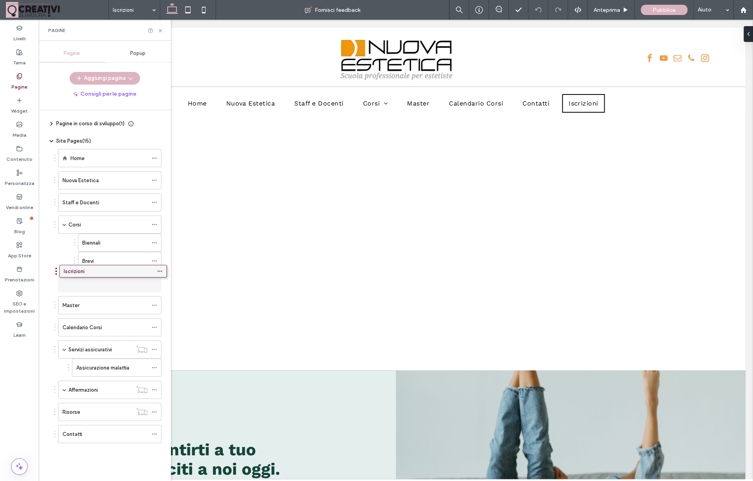
drag, startPoint x: 115, startPoint y: 419, endPoint x: 116, endPoint y: 277, distance: 142.0
click at [116, 277] on div "Pagine in corso di sviluppo ( 1 ) Nuova pagina Site Pages ( 15 ) Home Nuova Est…" at bounding box center [109, 293] width 123 height 367
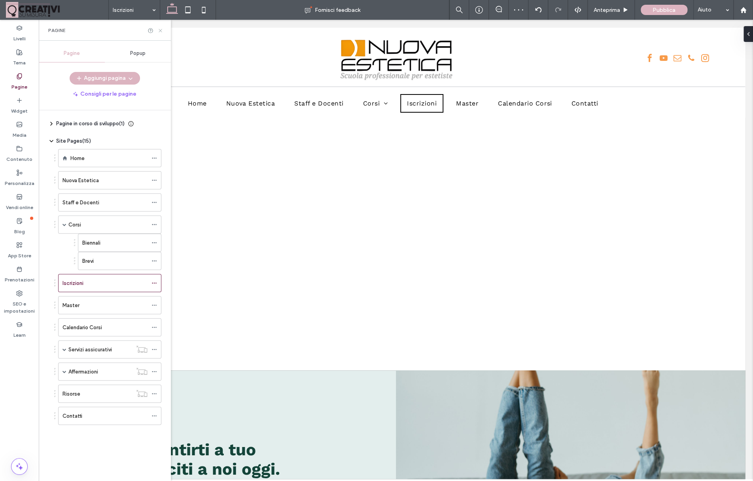
click at [162, 32] on icon at bounding box center [160, 31] width 6 height 6
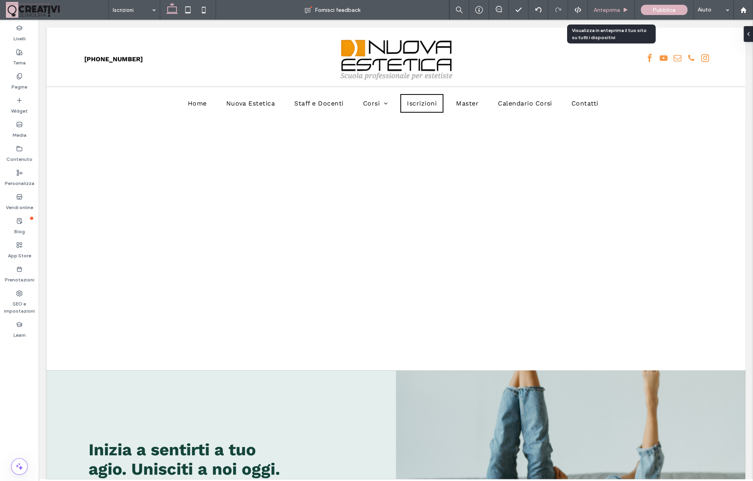
click at [614, 15] on div "Anteprima" at bounding box center [611, 10] width 47 height 20
click at [607, 9] on span "Anteprima" at bounding box center [607, 10] width 26 height 7
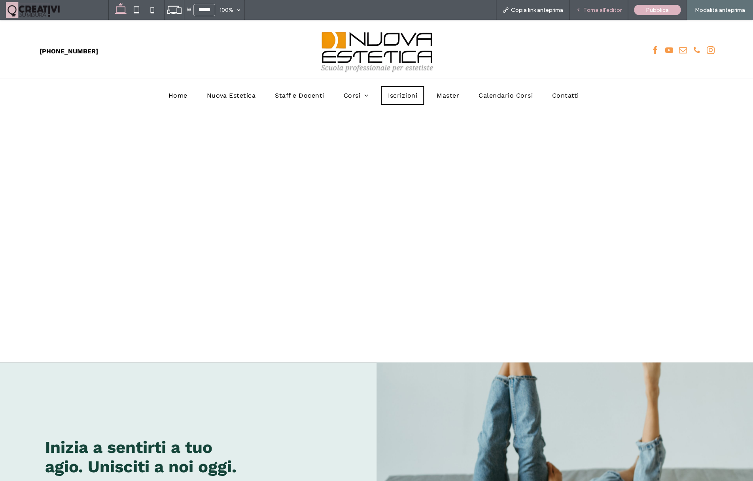
click at [607, 11] on span "Torna all'editor" at bounding box center [602, 10] width 38 height 7
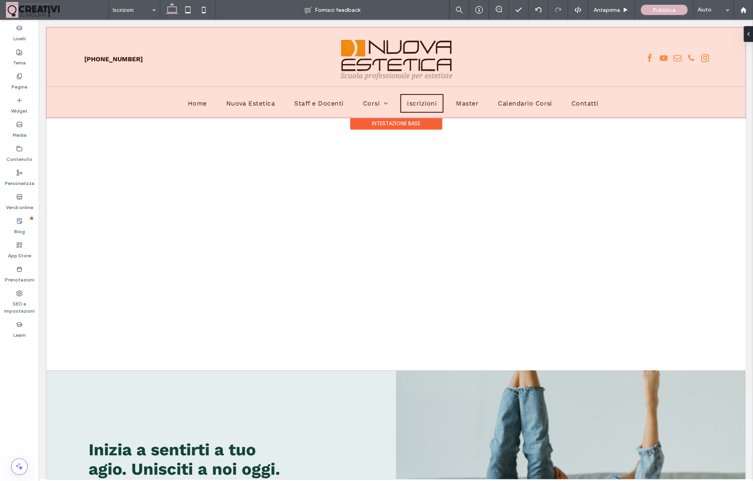
click at [453, 102] on div at bounding box center [396, 73] width 698 height 90
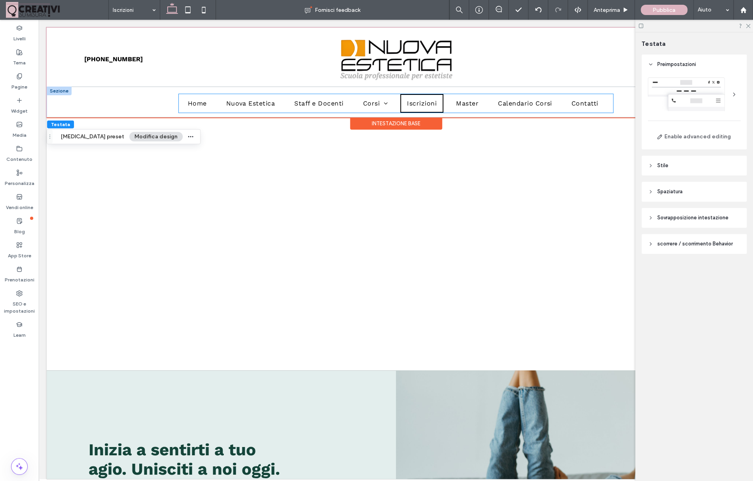
click at [609, 101] on li "Contatti" at bounding box center [588, 103] width 46 height 19
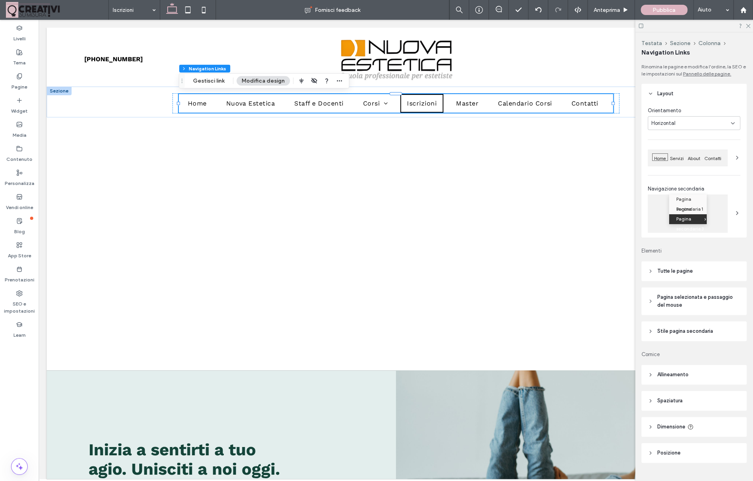
click at [735, 159] on icon at bounding box center [737, 158] width 6 height 6
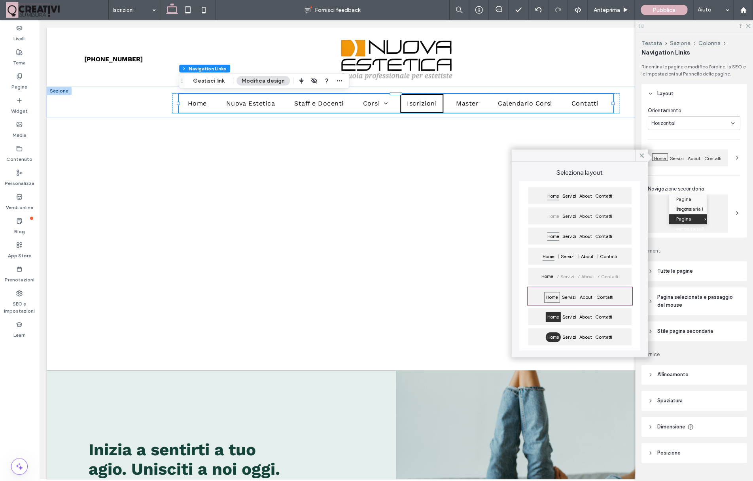
click at [592, 202] on div "About" at bounding box center [586, 197] width 16 height 13
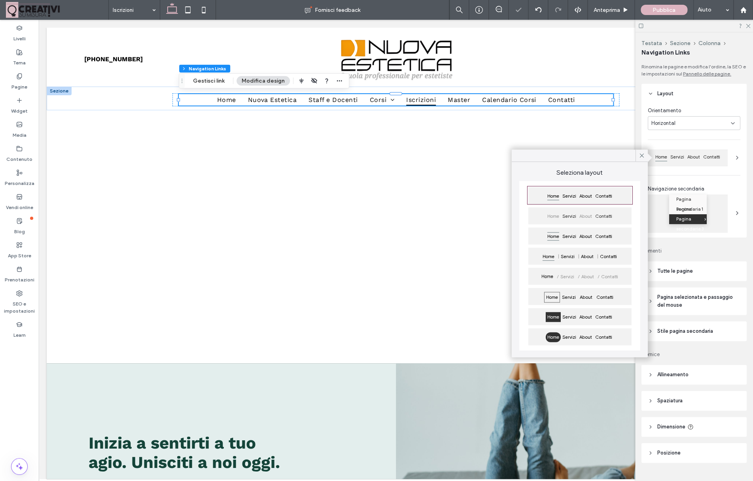
click at [590, 215] on span "About" at bounding box center [586, 217] width 16 height 10
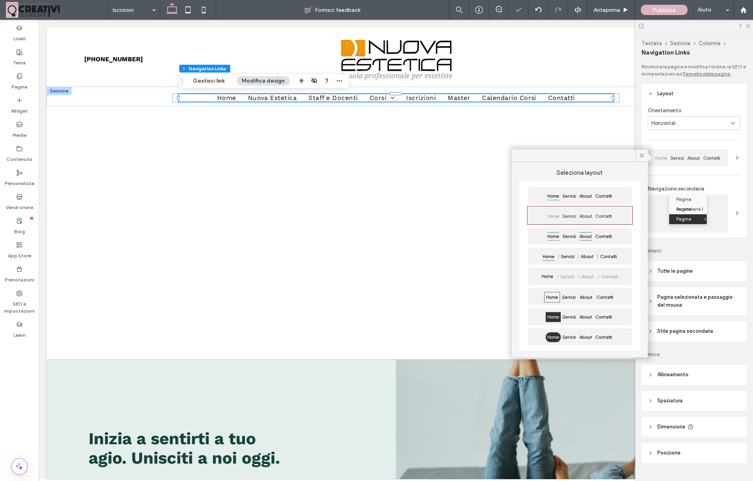
click at [588, 240] on span "About" at bounding box center [586, 237] width 16 height 10
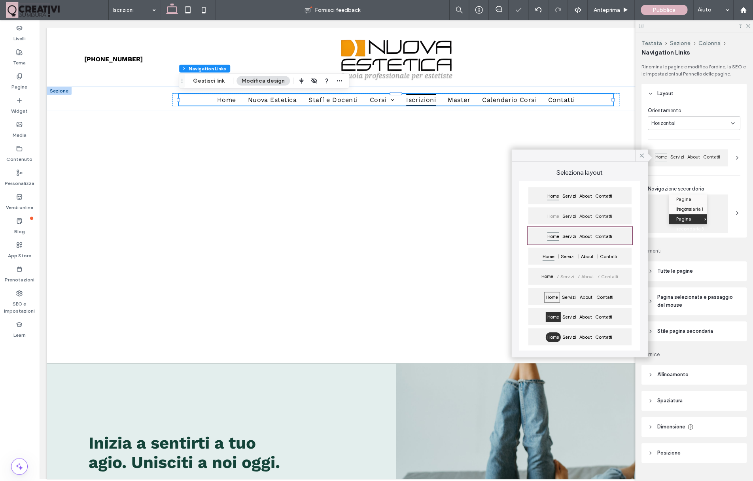
click at [587, 248] on div "Home Servizi About Contatti" at bounding box center [579, 256] width 103 height 17
click at [587, 271] on div "Home Servizi About Contatti" at bounding box center [579, 276] width 103 height 17
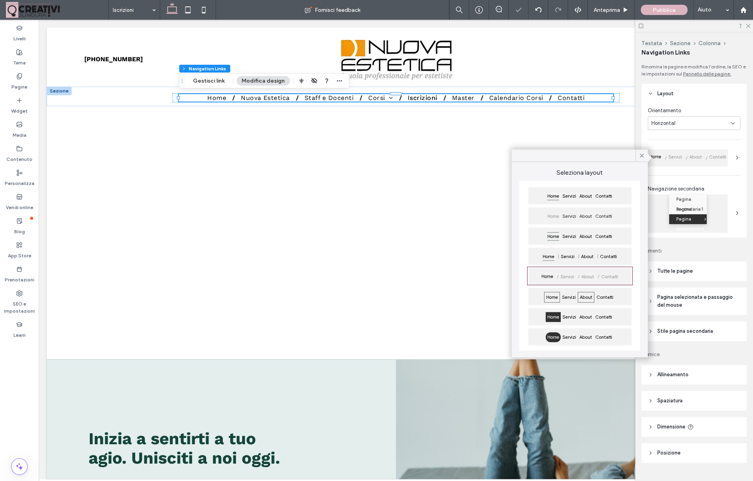
click at [589, 301] on span "About" at bounding box center [586, 297] width 17 height 11
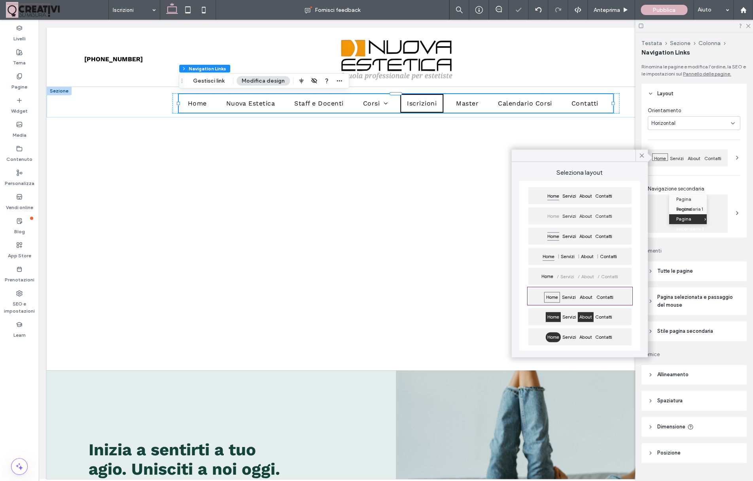
click at [591, 315] on span "About" at bounding box center [586, 317] width 16 height 10
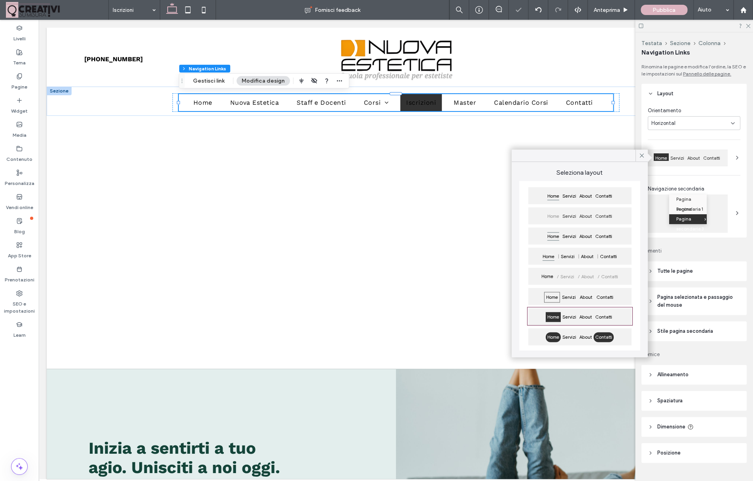
click at [610, 336] on span "Contatti" at bounding box center [604, 338] width 20 height 10
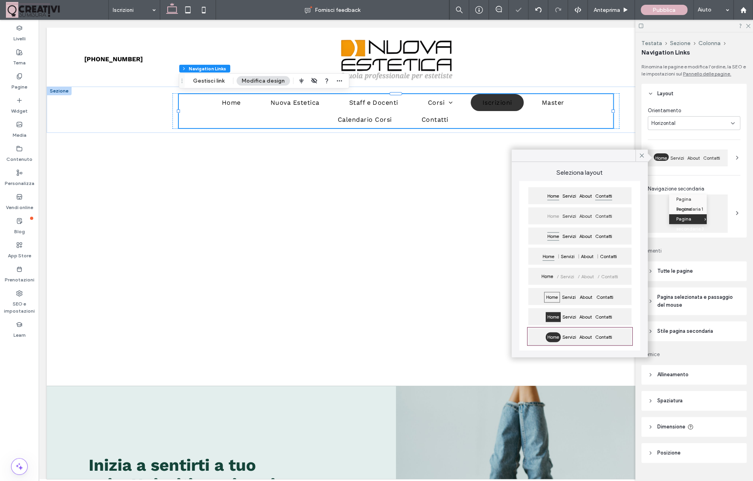
click at [614, 192] on span "Contatti" at bounding box center [604, 196] width 20 height 10
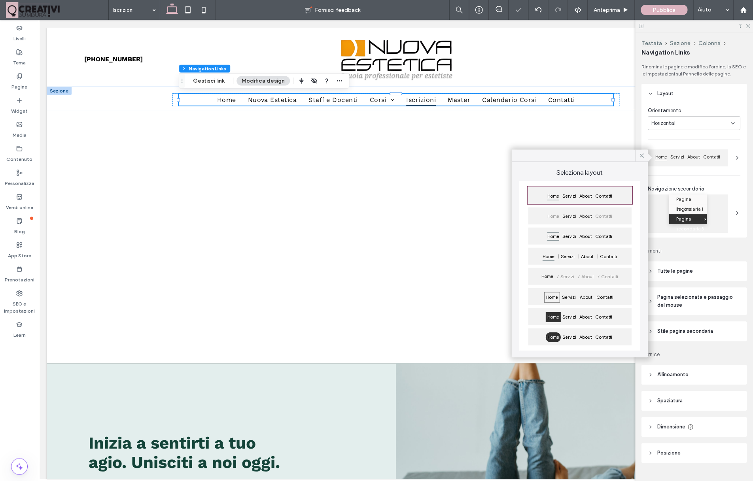
click at [608, 219] on span "Contatti" at bounding box center [604, 217] width 20 height 10
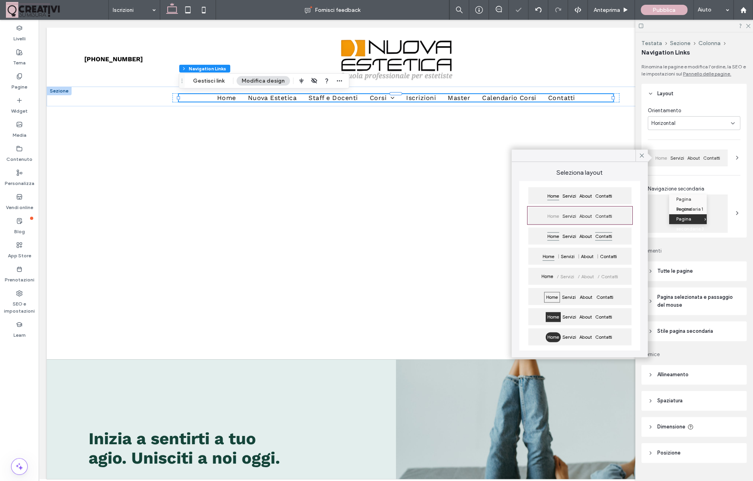
click at [603, 236] on span "Contatti" at bounding box center [604, 237] width 20 height 10
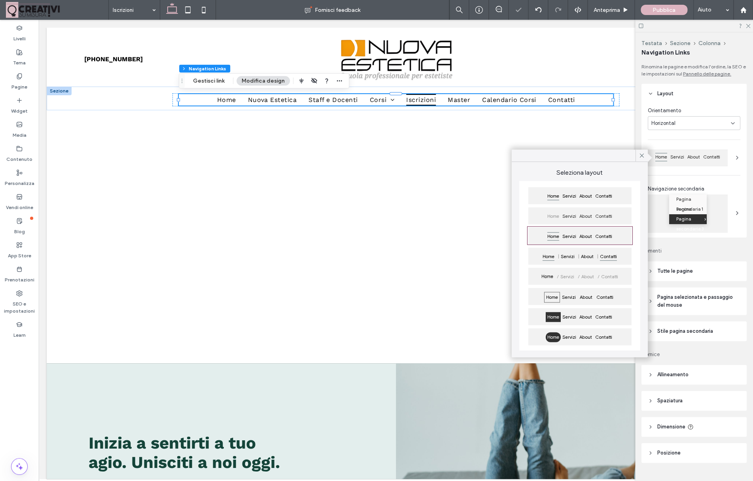
click at [614, 257] on span "Contatti" at bounding box center [608, 257] width 20 height 10
click at [626, 276] on div "Home Servizi About Contatti" at bounding box center [579, 276] width 103 height 17
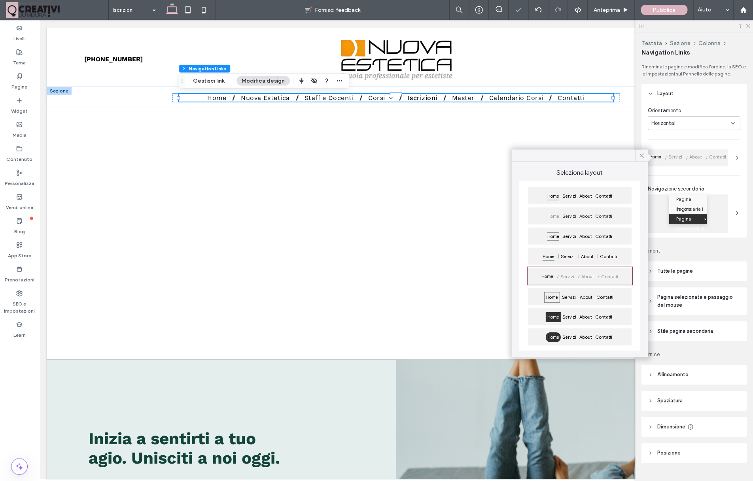
click at [621, 298] on div "Home Servizi About Contatti" at bounding box center [579, 296] width 103 height 17
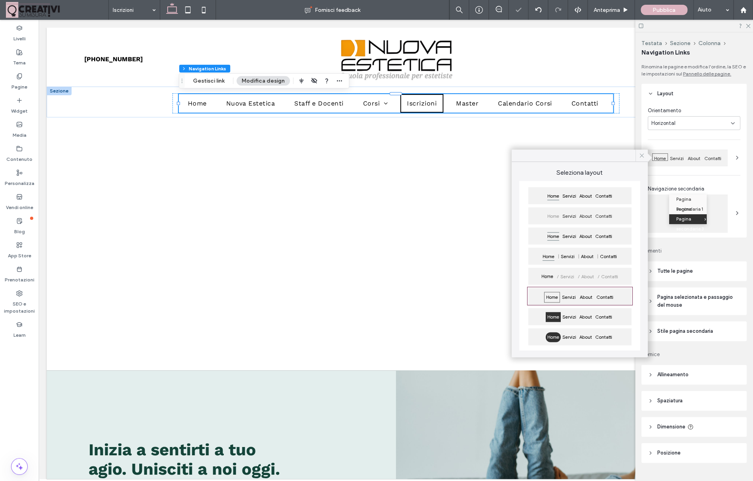
click at [641, 156] on icon at bounding box center [641, 155] width 7 height 7
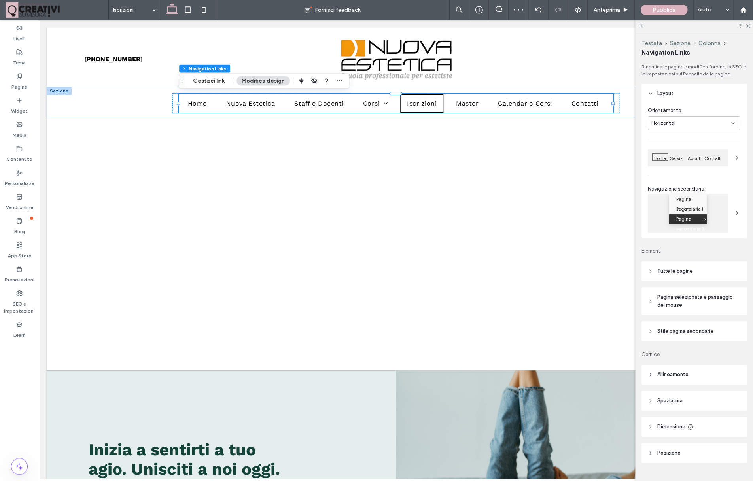
click at [733, 122] on icon at bounding box center [733, 123] width 6 height 6
click at [724, 107] on div "Orientamento" at bounding box center [694, 111] width 93 height 8
click at [737, 212] on use at bounding box center [737, 213] width 2 height 3
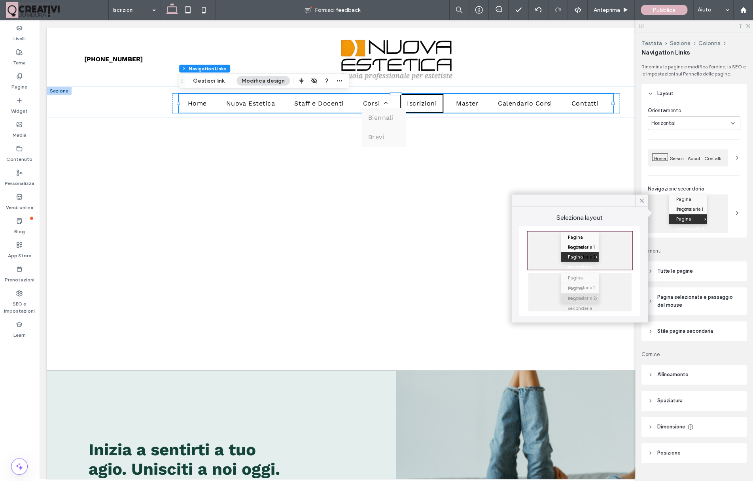
click at [731, 127] on icon at bounding box center [733, 123] width 6 height 6
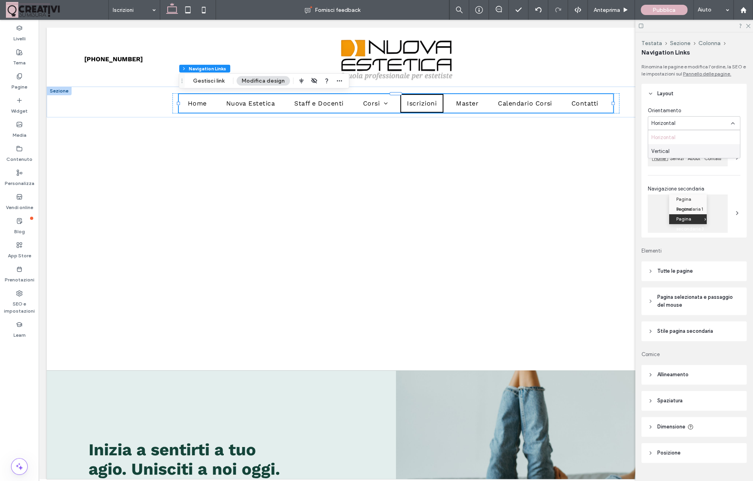
click at [705, 146] on div "Vertical" at bounding box center [694, 151] width 92 height 14
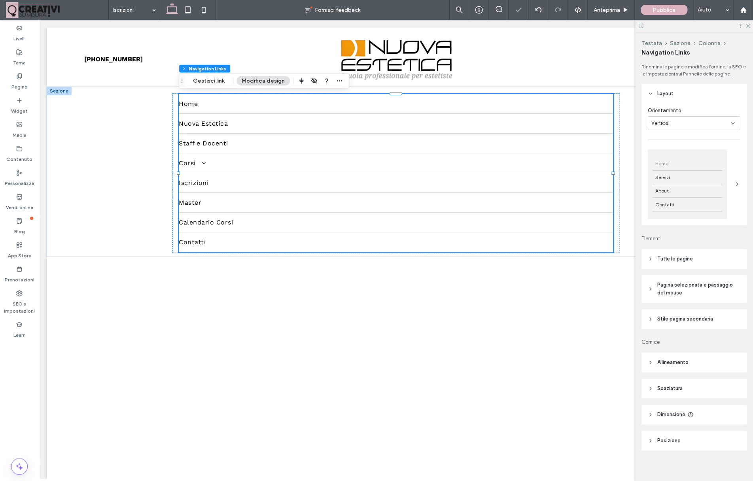
click at [719, 123] on div "Vertical" at bounding box center [690, 123] width 79 height 8
click at [711, 142] on div "Horizontal" at bounding box center [694, 138] width 92 height 14
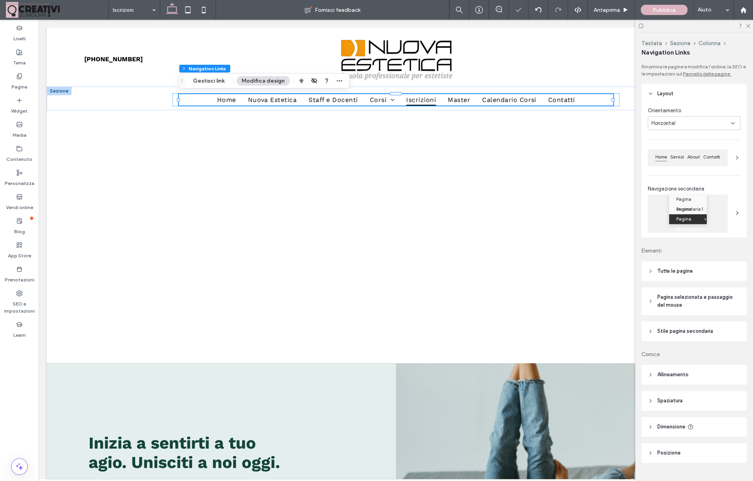
click at [715, 101] on header "Layout" at bounding box center [693, 94] width 105 height 20
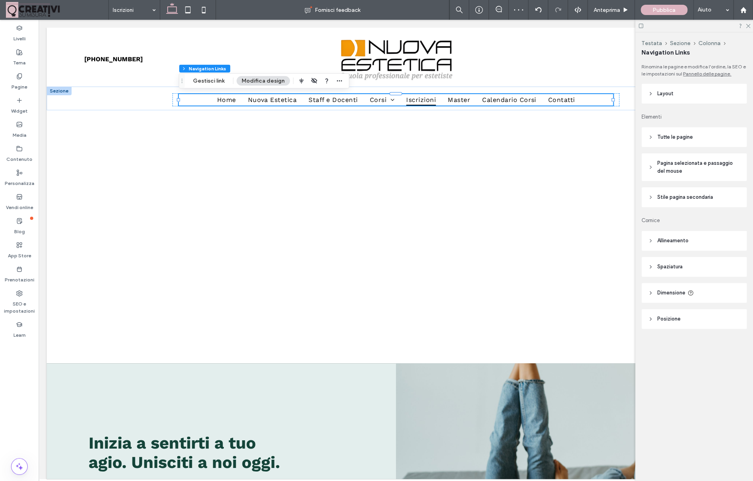
click at [747, 28] on div at bounding box center [694, 26] width 118 height 12
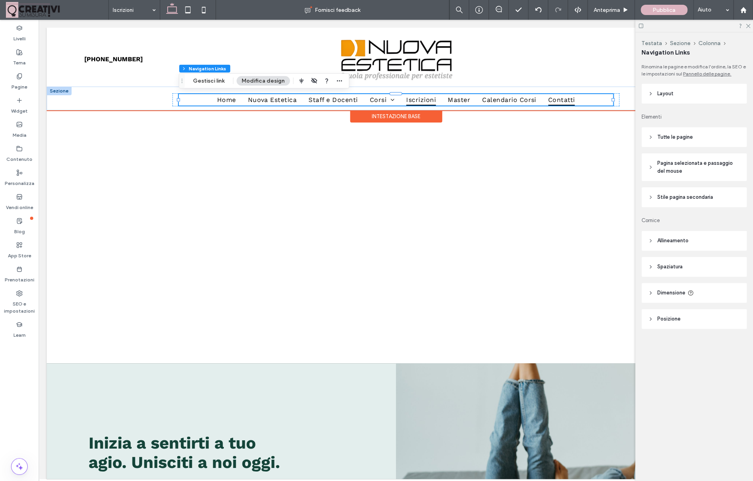
click at [578, 100] on link "Contatti" at bounding box center [561, 99] width 39 height 11
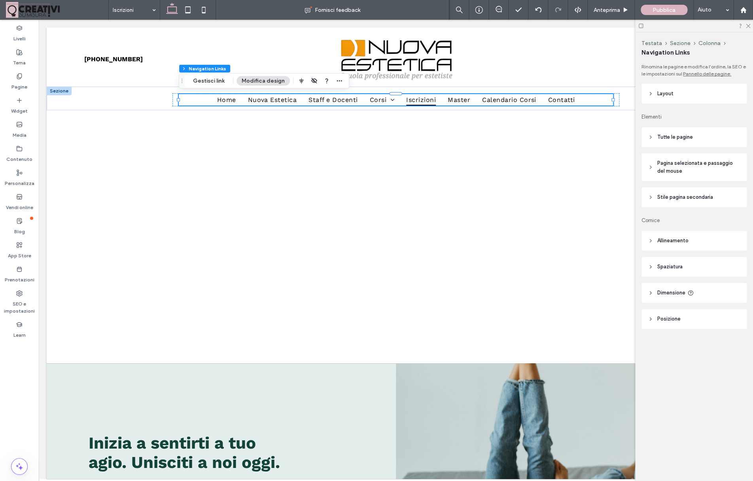
click at [646, 97] on header "Layout" at bounding box center [693, 94] width 105 height 20
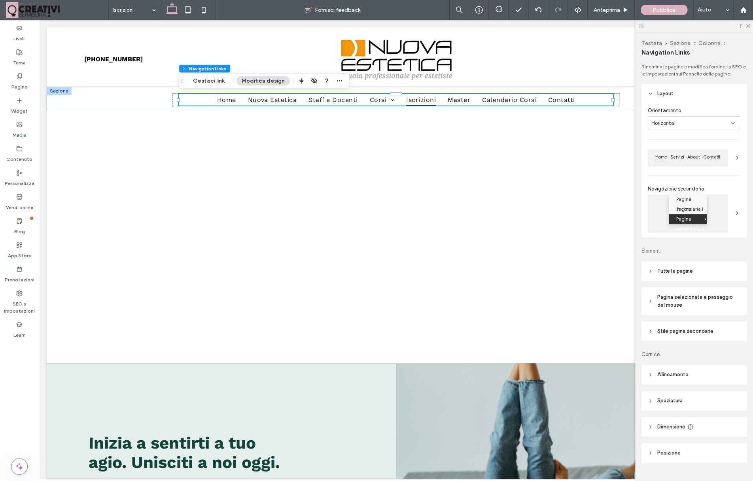
click at [732, 158] on div "Home Servizi About Contatti" at bounding box center [694, 157] width 93 height 16
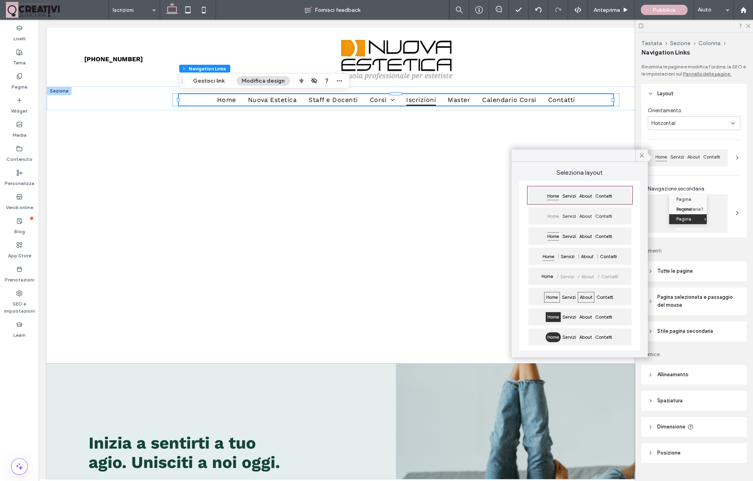
click at [584, 296] on span "About" at bounding box center [586, 297] width 17 height 11
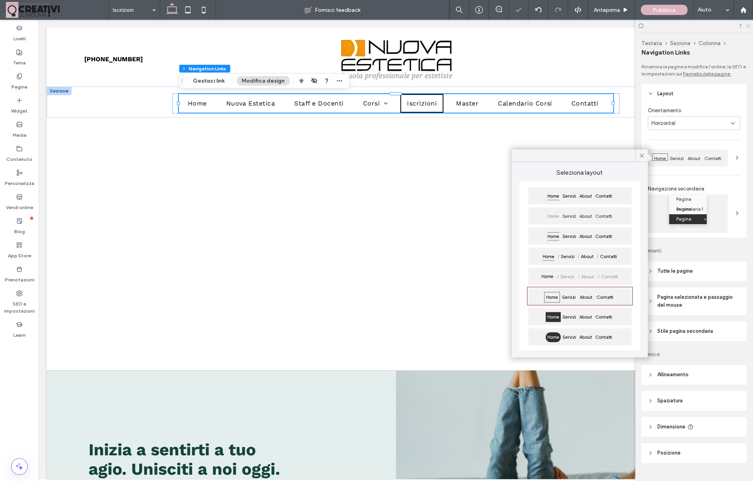
click at [745, 27] on icon at bounding box center [747, 25] width 5 height 5
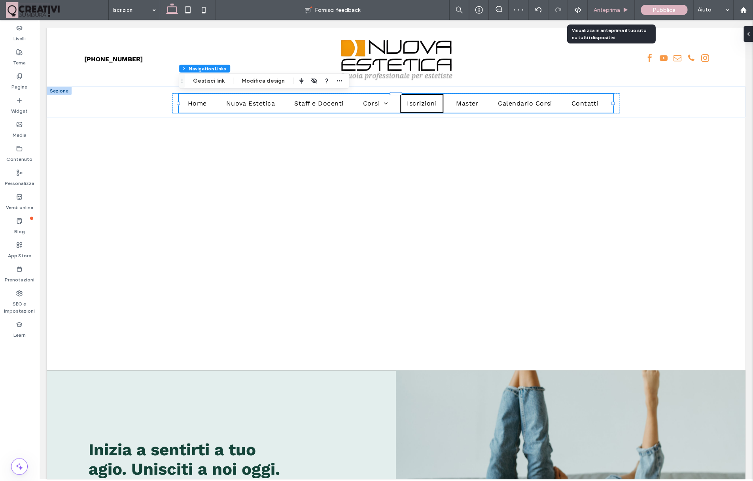
click at [601, 6] on div "Anteprima" at bounding box center [611, 10] width 47 height 20
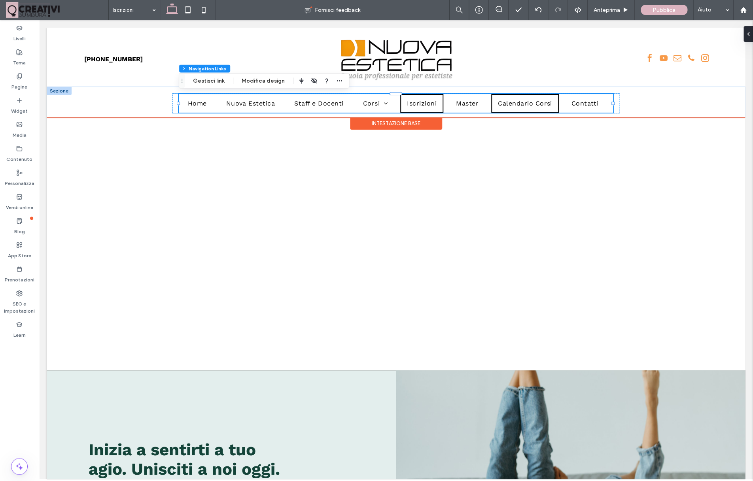
click at [497, 97] on link "Calendario Corsi" at bounding box center [525, 103] width 68 height 19
click at [421, 106] on span "Iscrizioni" at bounding box center [422, 104] width 30 height 8
click at [607, 78] on div at bounding box center [610, 59] width 214 height 55
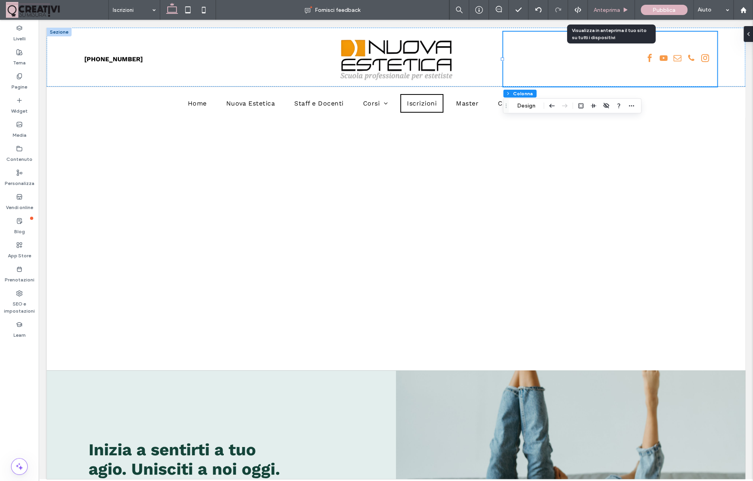
click at [604, 11] on span "Anteprima" at bounding box center [607, 10] width 26 height 7
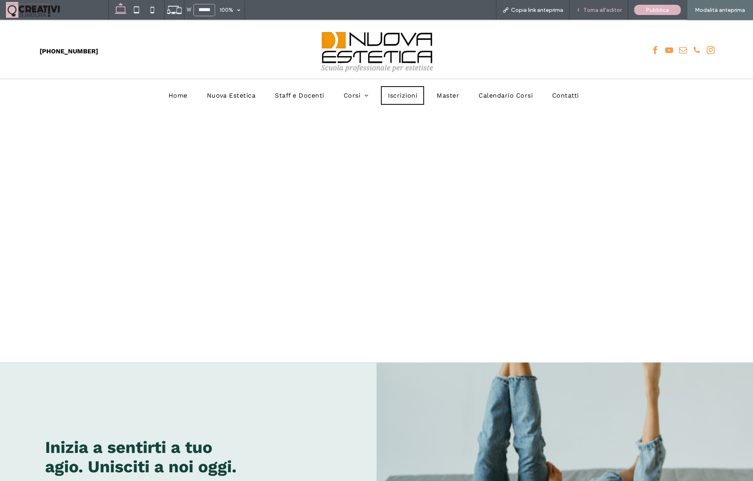
click at [597, 11] on span "Torna all'editor" at bounding box center [602, 10] width 38 height 7
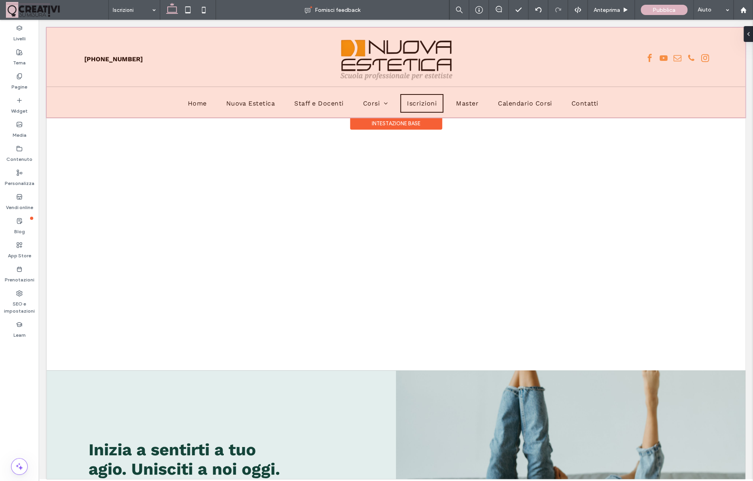
click at [566, 104] on div at bounding box center [396, 73] width 698 height 90
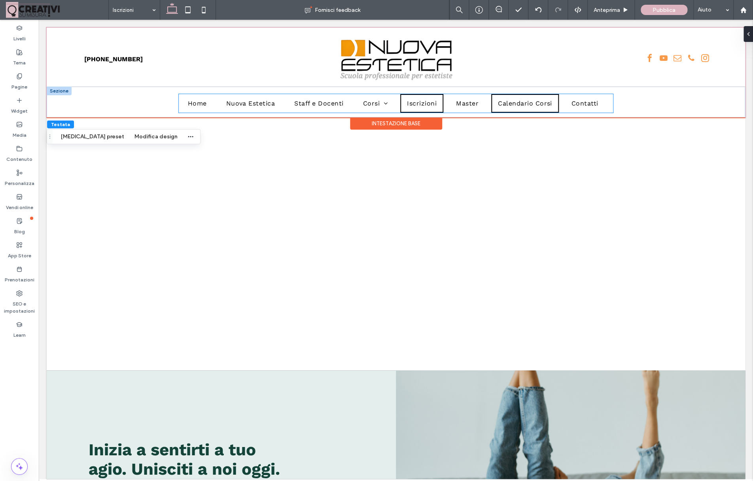
click at [495, 110] on link "Calendario Corsi" at bounding box center [525, 103] width 68 height 19
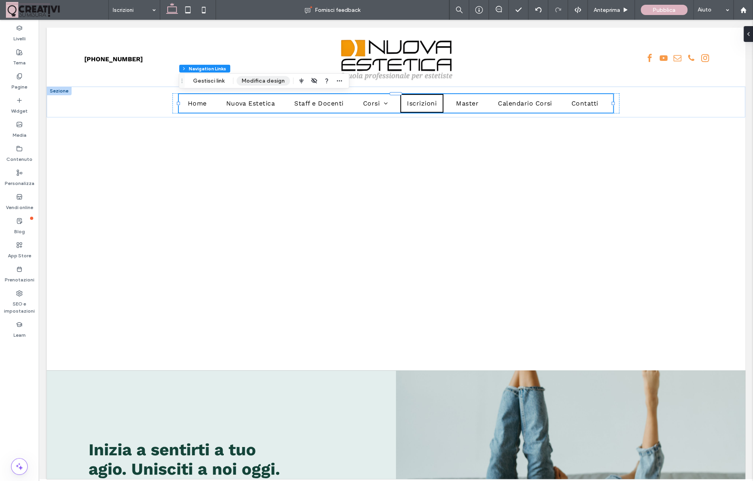
click at [253, 82] on button "Modifica design" at bounding box center [262, 80] width 53 height 9
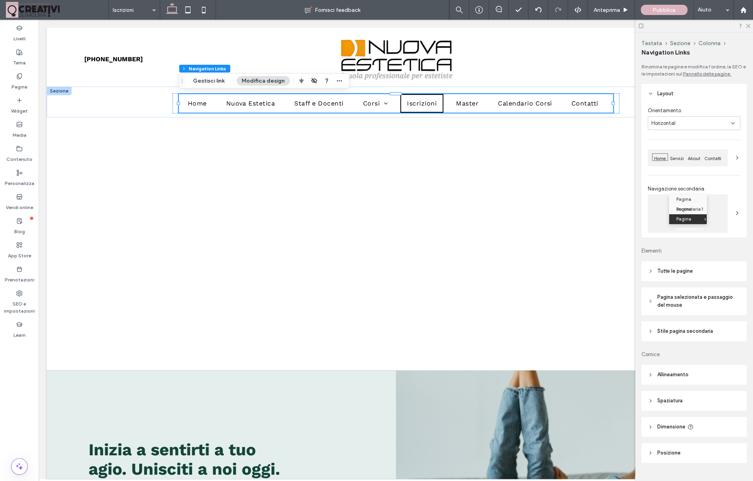
scroll to position [17, 0]
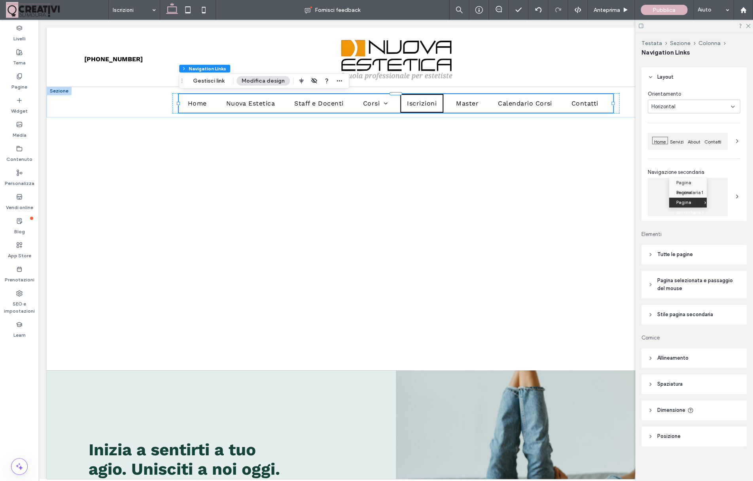
click at [667, 320] on header "Stile pagina secondaria" at bounding box center [693, 315] width 105 height 20
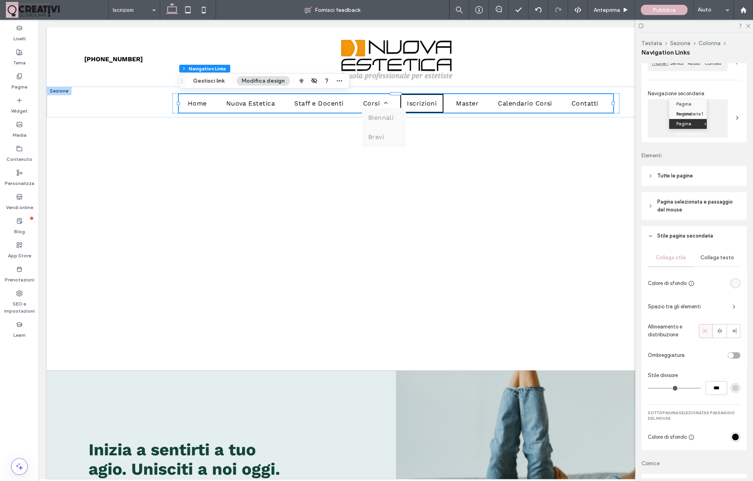
scroll to position [111, 0]
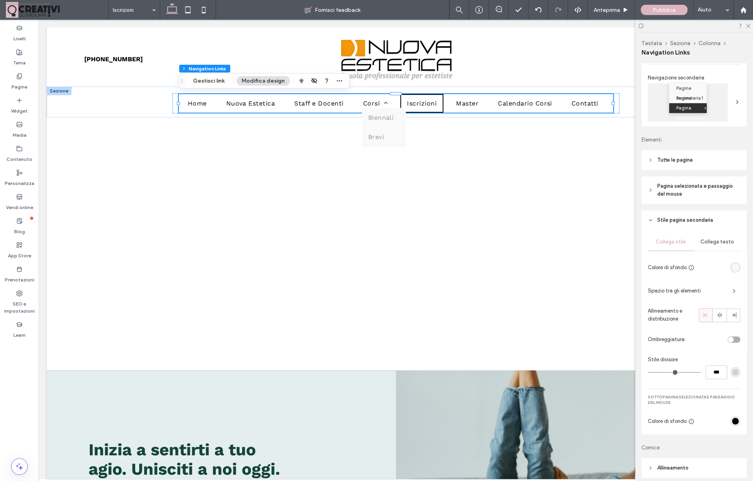
click at [734, 419] on div "rgb(0, 0, 0)" at bounding box center [735, 421] width 7 height 7
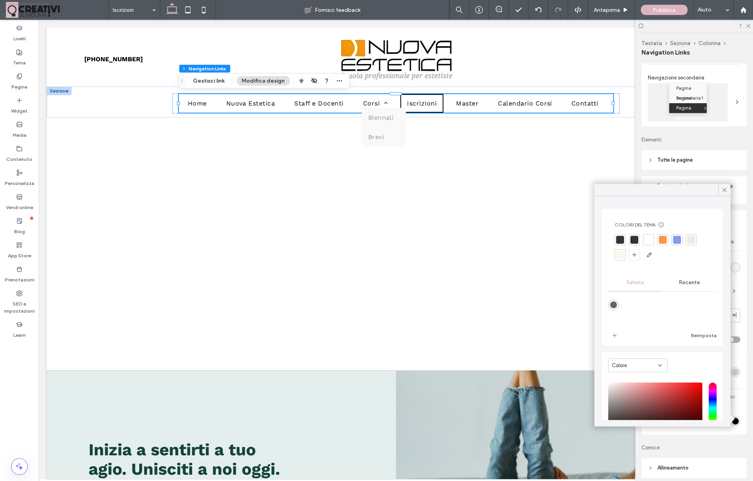
click at [665, 242] on div at bounding box center [663, 240] width 8 height 8
click at [722, 192] on icon at bounding box center [724, 190] width 7 height 7
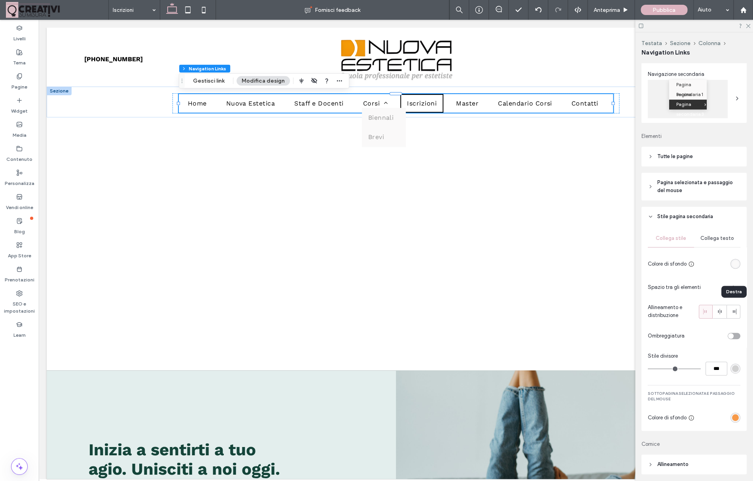
scroll to position [117, 0]
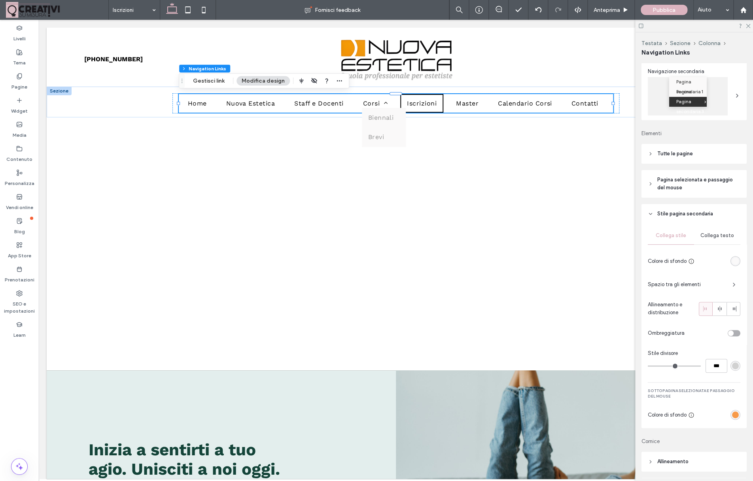
click at [721, 237] on span "Collega testo" at bounding box center [717, 236] width 34 height 6
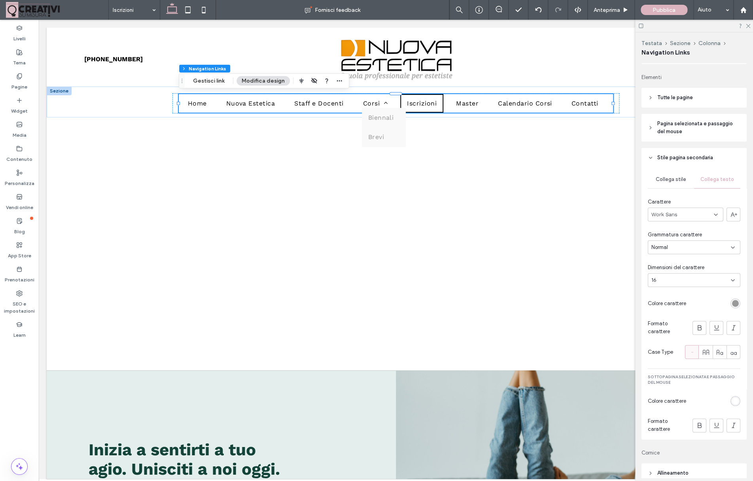
scroll to position [70, 0]
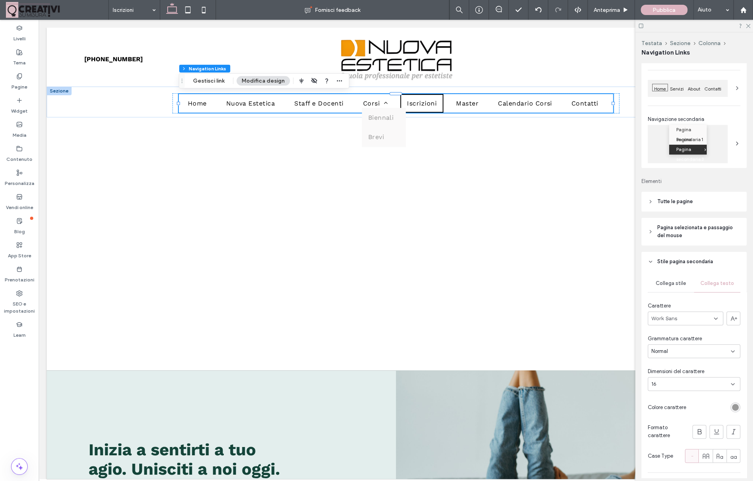
click at [673, 283] on span "Collega stile" at bounding box center [671, 283] width 30 height 6
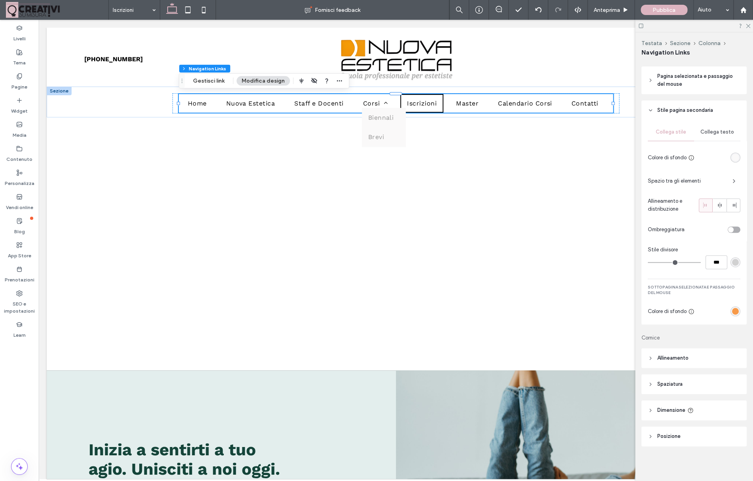
scroll to position [136, 0]
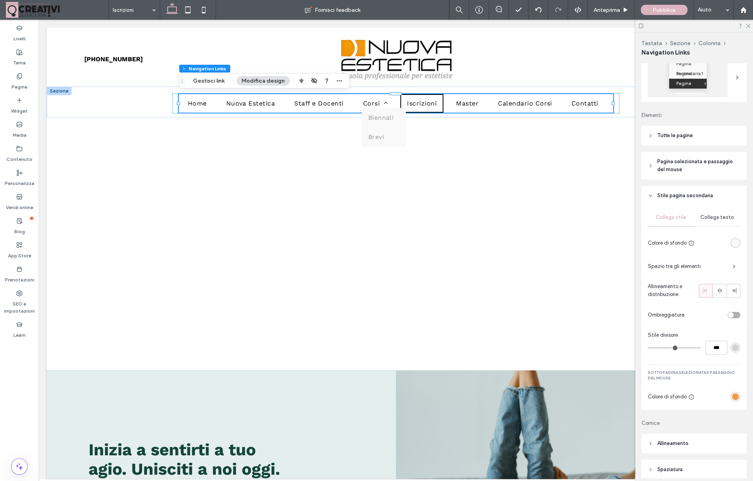
click at [647, 161] on header "Pagina selezionata e passaggio del mouse" at bounding box center [693, 166] width 105 height 28
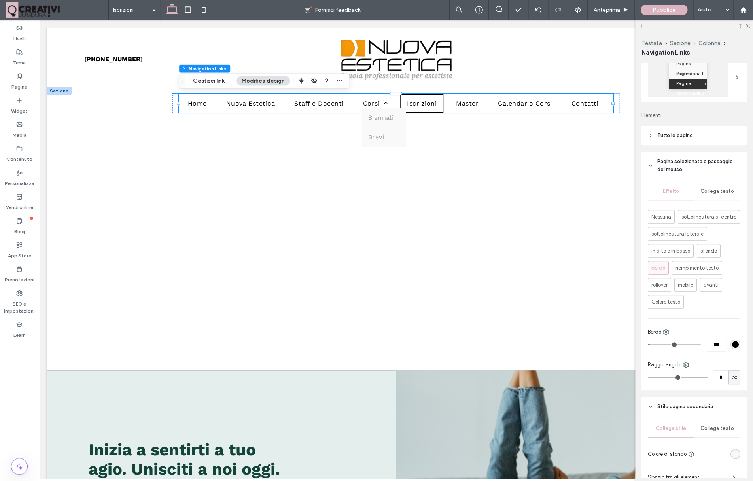
click at [738, 345] on div "rgb(0, 0, 0)" at bounding box center [735, 344] width 7 height 7
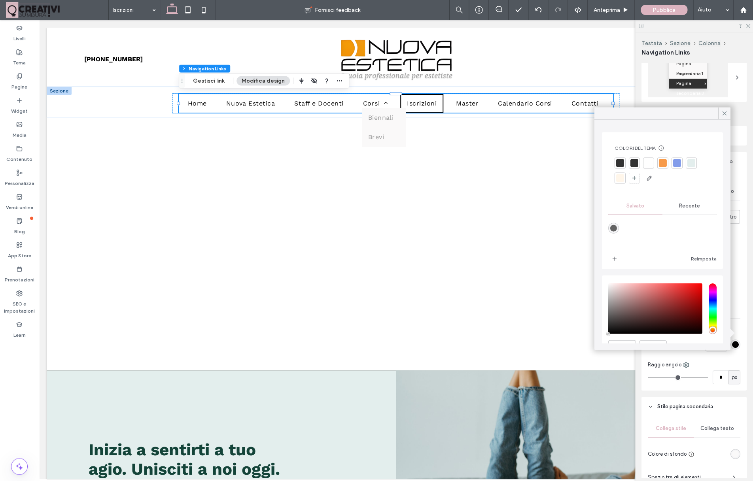
click at [662, 162] on div at bounding box center [663, 163] width 8 height 8
click at [720, 112] on div at bounding box center [724, 114] width 12 height 12
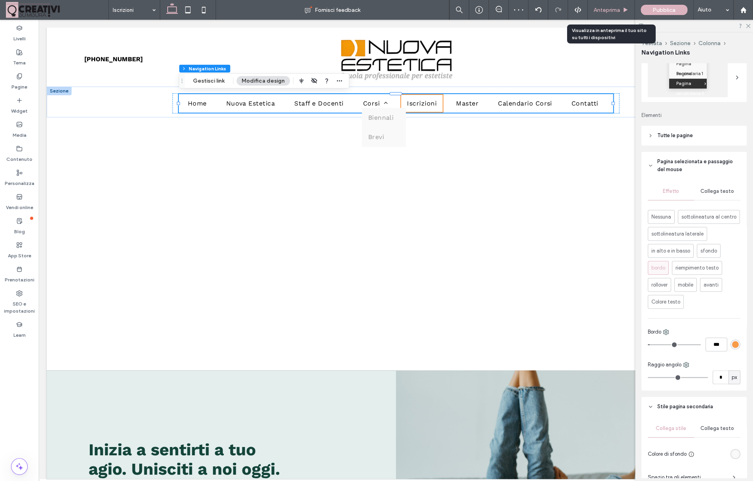
click at [609, 11] on span "Anteprima" at bounding box center [607, 10] width 26 height 7
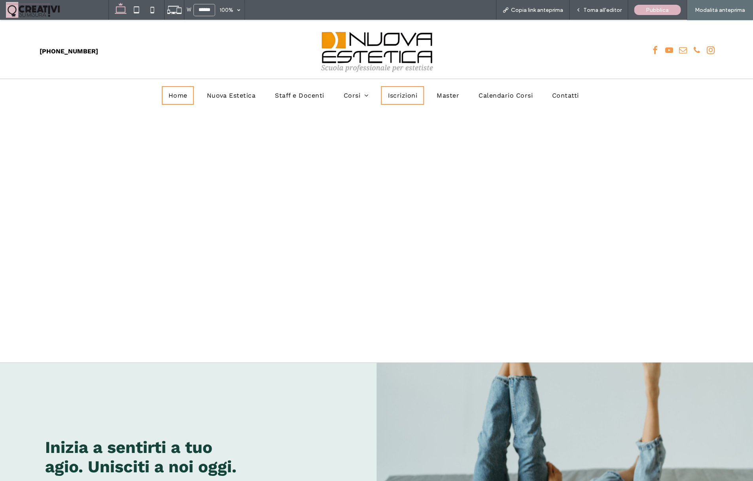
click at [179, 91] on link "Home" at bounding box center [178, 95] width 32 height 19
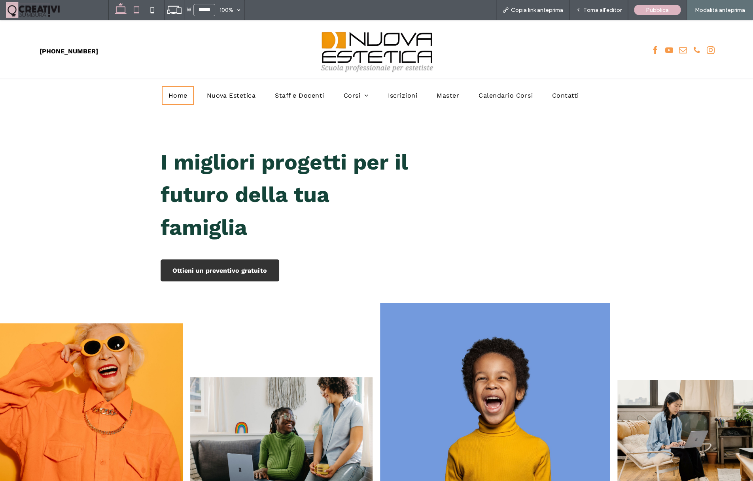
click at [135, 11] on icon at bounding box center [137, 10] width 16 height 16
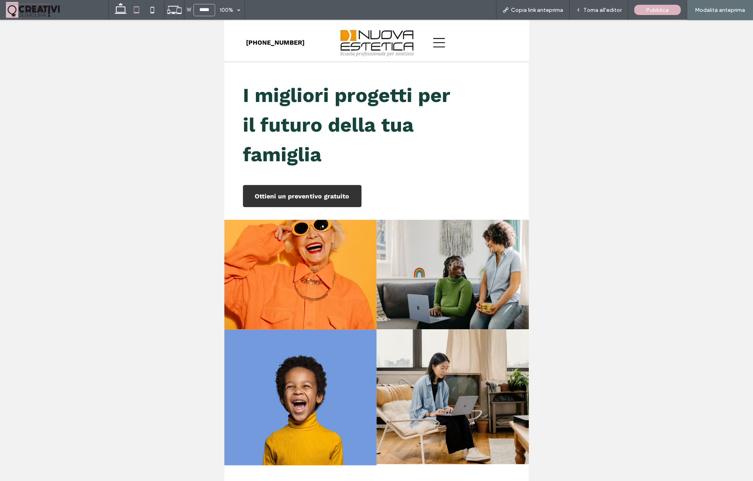
type input "*****"
click at [597, 11] on span "Torna all'editor" at bounding box center [602, 10] width 38 height 7
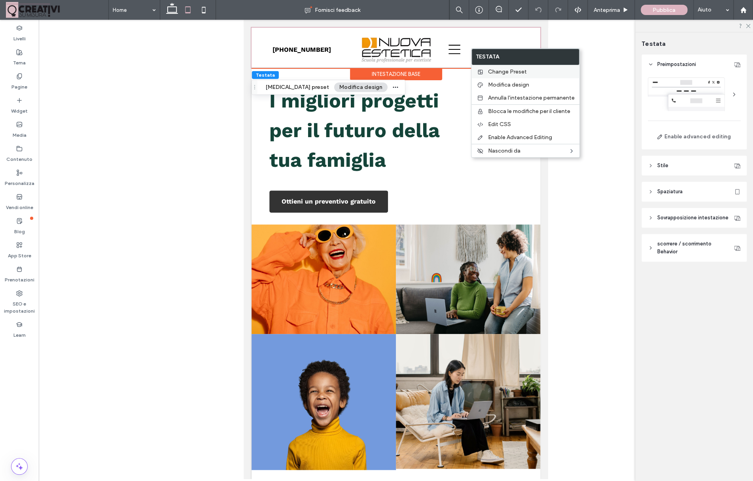
click at [507, 72] on span "Change Preset" at bounding box center [507, 71] width 39 height 7
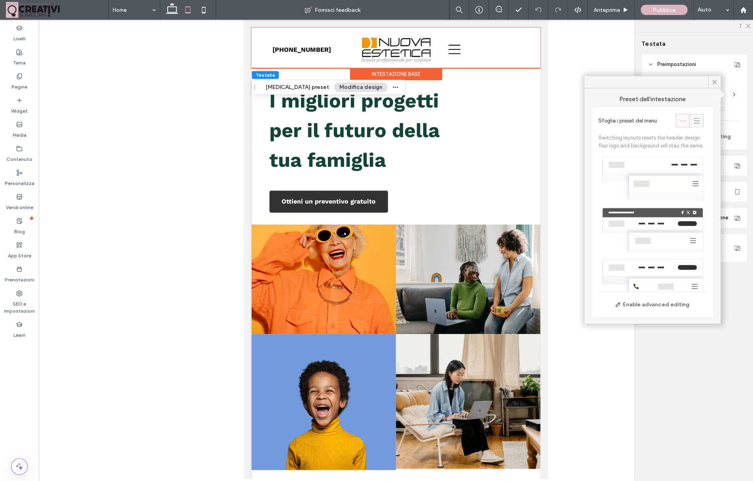
click at [692, 123] on div at bounding box center [696, 120] width 13 height 13
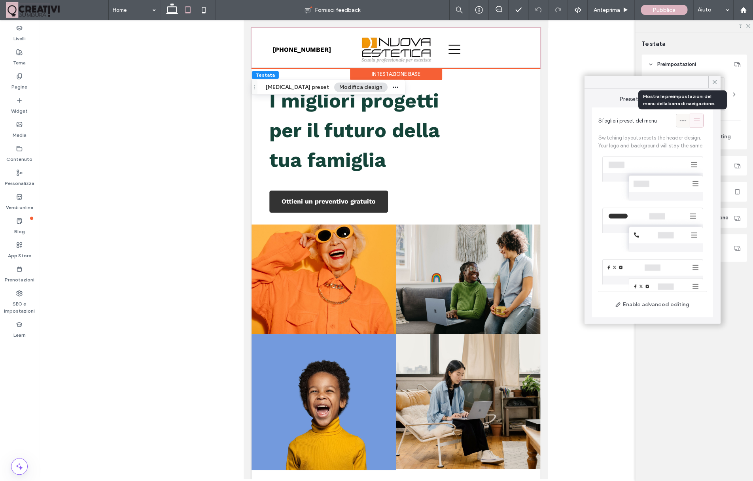
click at [684, 123] on icon at bounding box center [683, 121] width 8 height 8
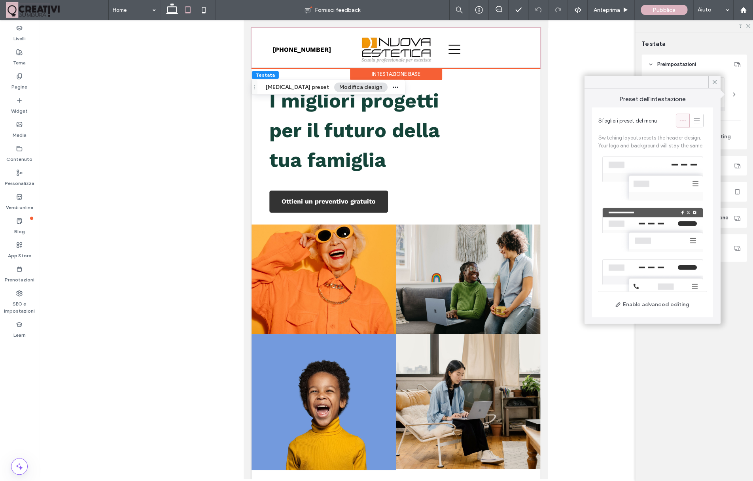
click at [668, 184] on div at bounding box center [652, 178] width 108 height 51
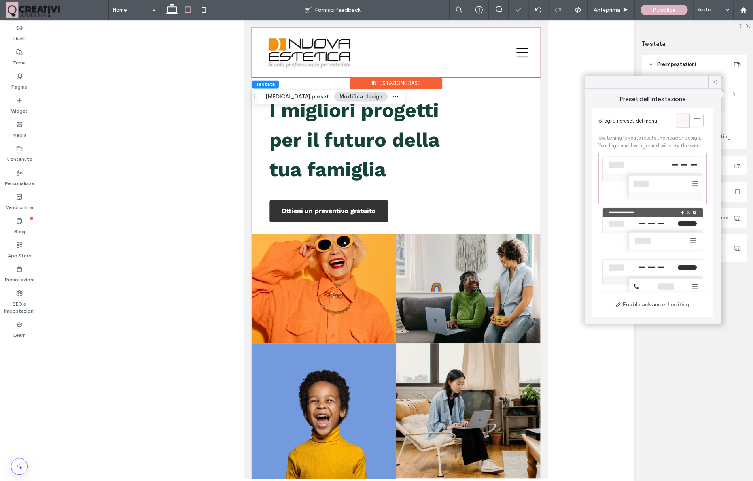
click at [661, 216] on div at bounding box center [652, 229] width 108 height 51
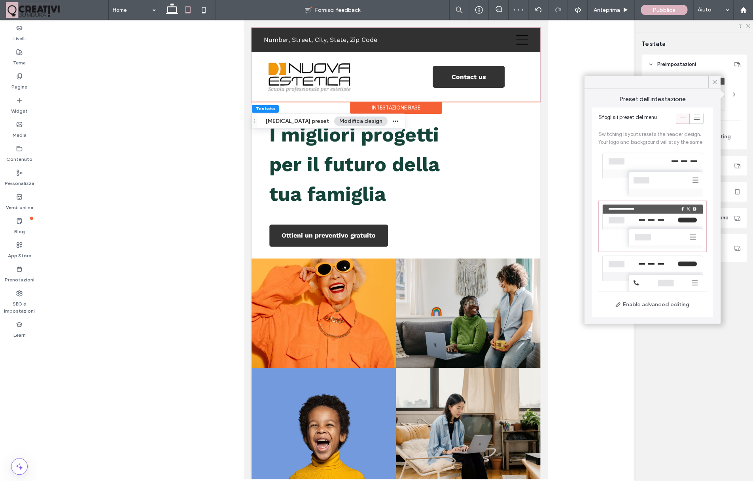
scroll to position [51, 0]
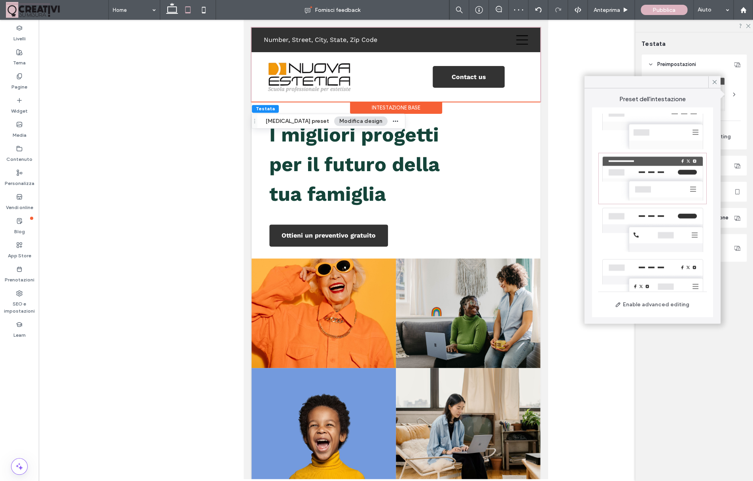
click at [664, 227] on div at bounding box center [652, 229] width 108 height 51
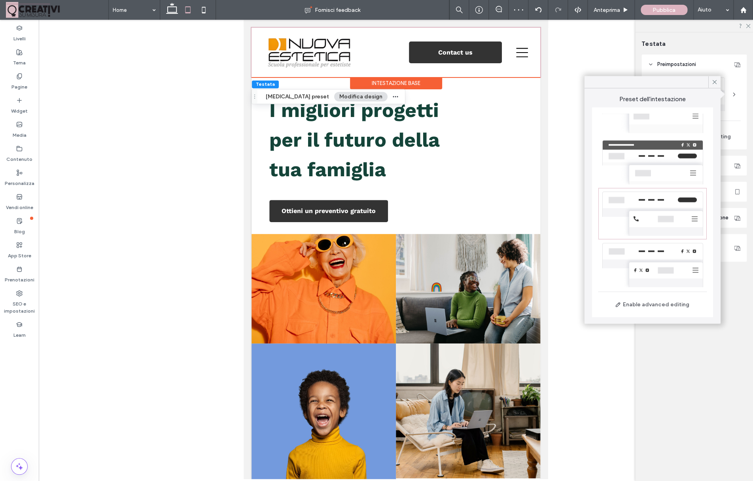
scroll to position [70, 0]
click at [661, 252] on div at bounding box center [652, 262] width 108 height 51
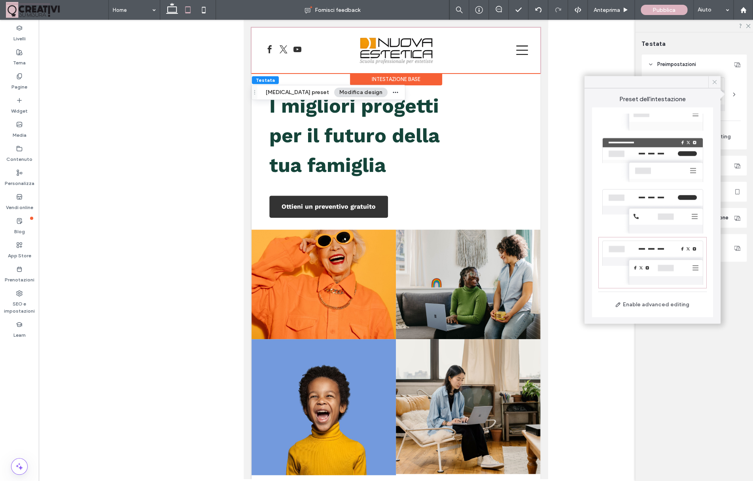
click at [711, 84] on icon at bounding box center [714, 82] width 7 height 7
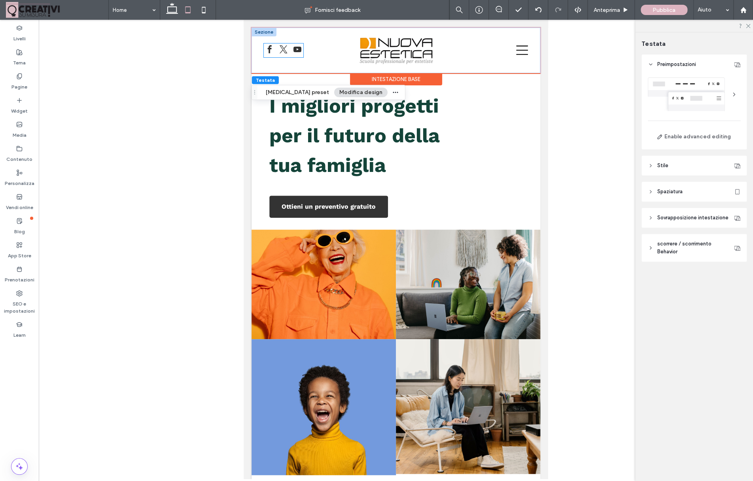
click at [293, 48] on span "youtube" at bounding box center [297, 50] width 12 height 12
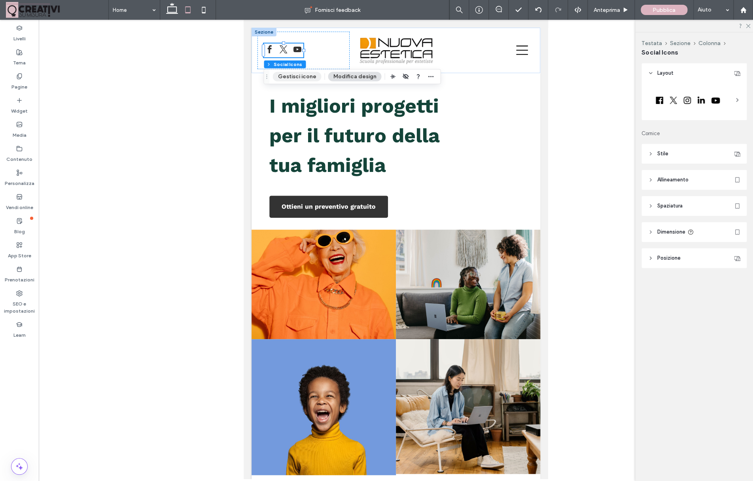
click at [297, 76] on button "Gestisci icone" at bounding box center [296, 76] width 49 height 9
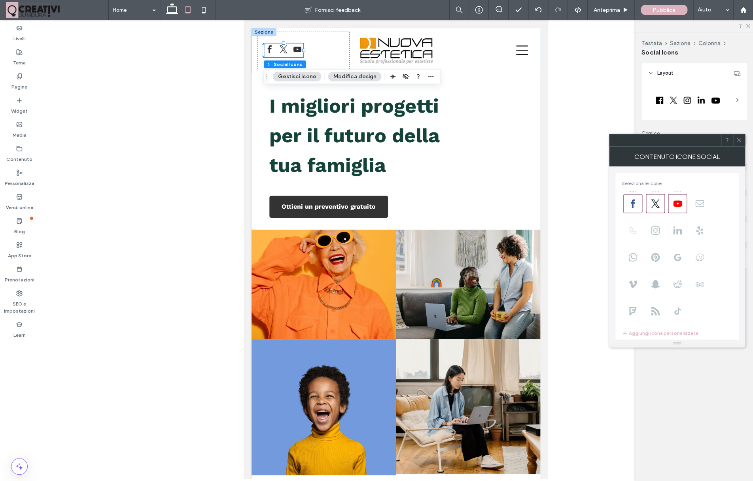
click at [628, 223] on span at bounding box center [632, 230] width 19 height 19
click at [632, 205] on use at bounding box center [633, 203] width 4 height 9
click at [649, 205] on span at bounding box center [655, 203] width 19 height 19
click at [673, 205] on use at bounding box center [677, 203] width 9 height 6
click at [736, 142] on div at bounding box center [739, 140] width 12 height 12
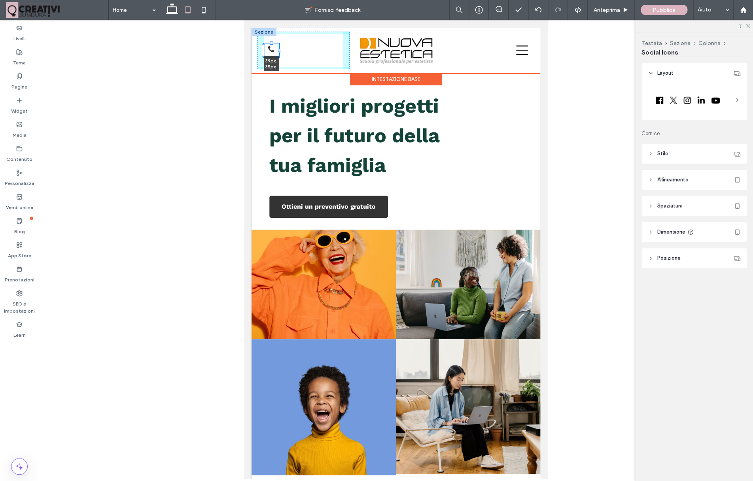
click at [279, 50] on div at bounding box center [279, 50] width 3 height 3
type input "**"
drag, startPoint x: 271, startPoint y: 43, endPoint x: 272, endPoint y: 35, distance: 7.5
click at [272, 35] on div "Home Nuova Estetica Staff e Docenti Corsi Biennali Brevi Iscrizioni Master Cale…" at bounding box center [396, 50] width 289 height 45
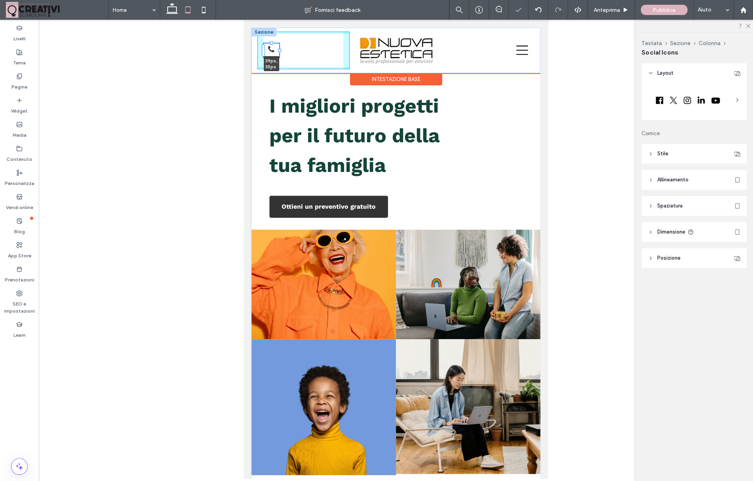
click at [271, 40] on div "Home Nuova Estetica Staff e Docenti Corsi Biennali Brevi Iscrizioni Master Cale…" at bounding box center [396, 50] width 289 height 45
click at [278, 57] on div at bounding box center [271, 51] width 15 height 14
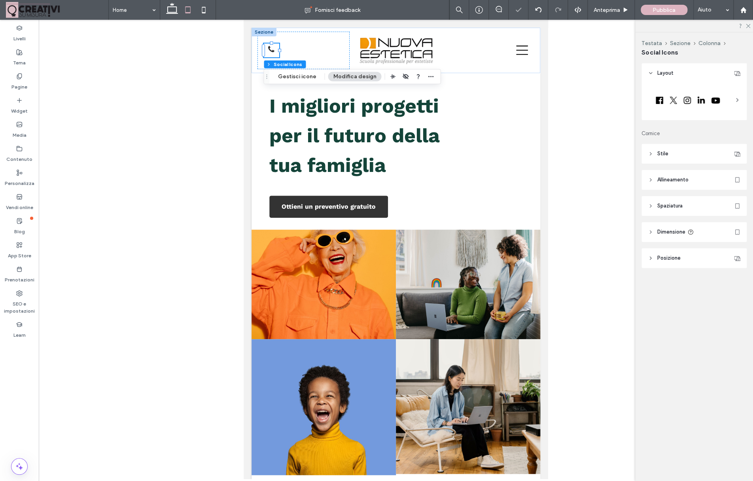
click at [212, 80] on div at bounding box center [396, 250] width 714 height 460
click at [540, 10] on icon at bounding box center [538, 10] width 6 height 6
click at [540, 10] on div "Home Fornisci feedback Anteprima Pubblica Aiuto Design Panel Commenti sito Comm…" at bounding box center [376, 240] width 753 height 481
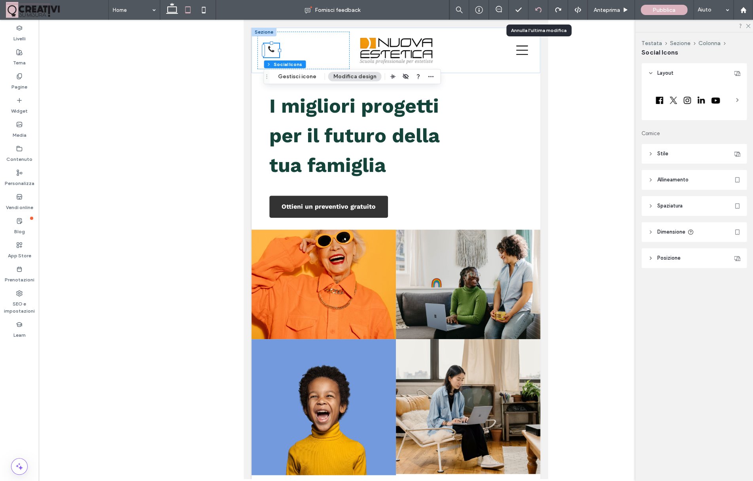
click at [540, 15] on div at bounding box center [538, 10] width 20 height 20
click at [690, 238] on header "Dimensione" at bounding box center [693, 232] width 105 height 20
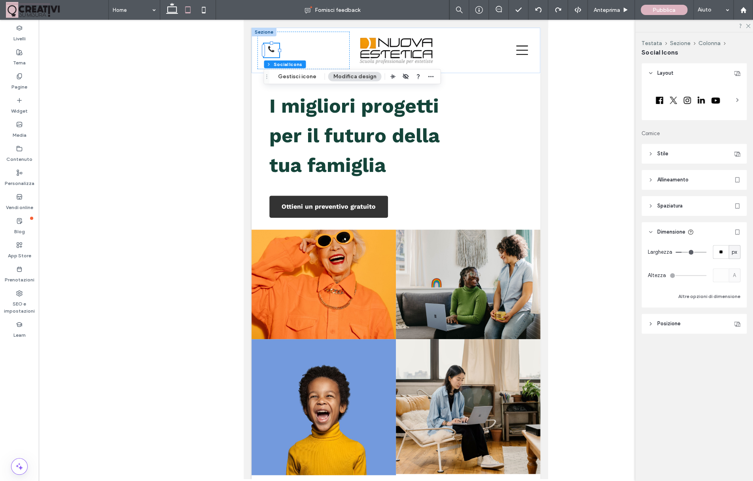
type input "**"
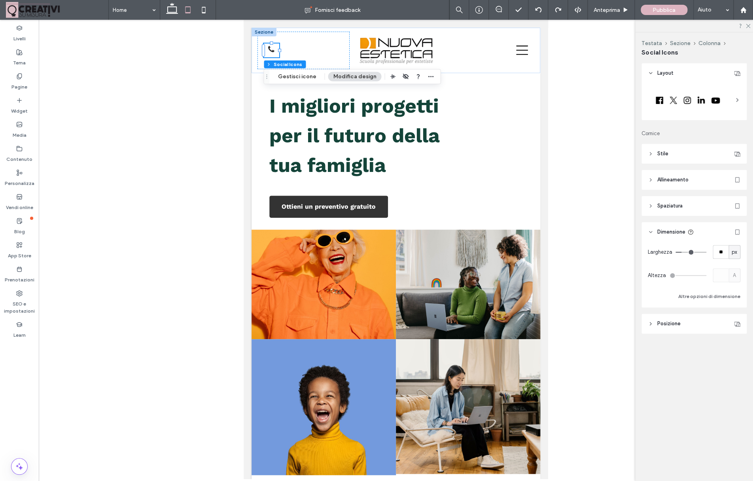
type input "**"
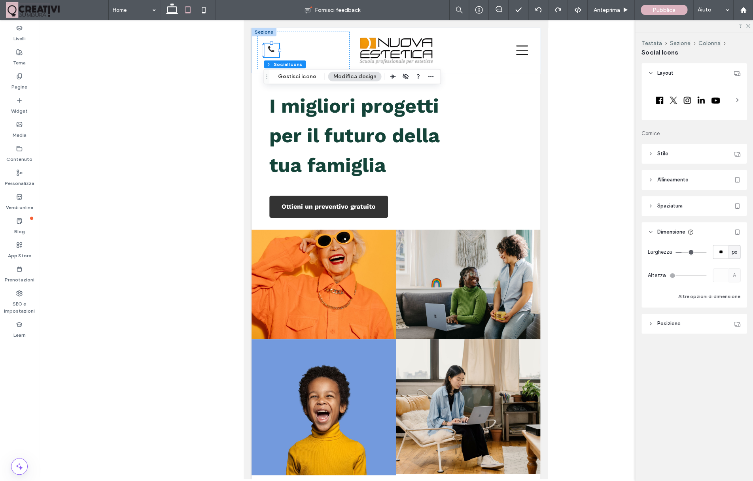
type input "**"
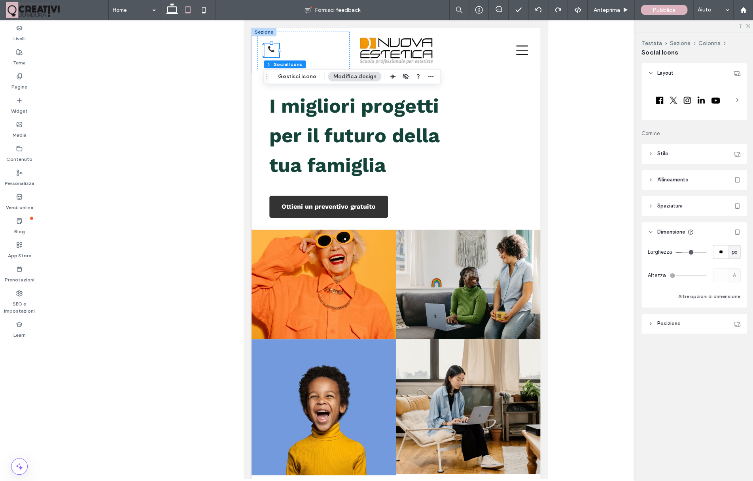
type input "**"
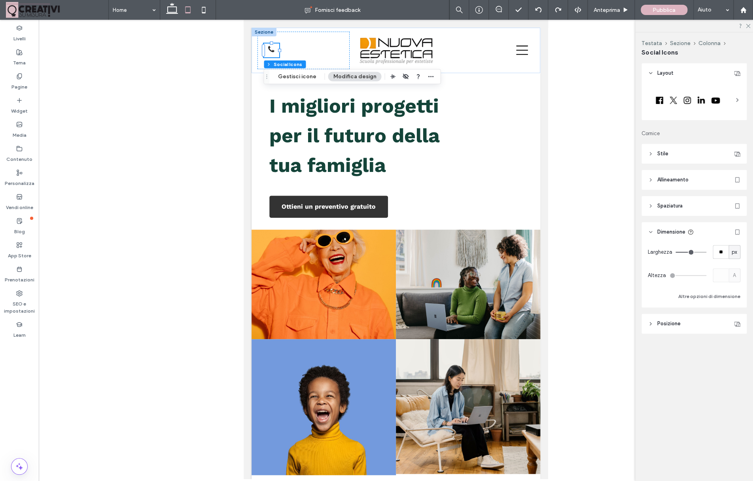
drag, startPoint x: 684, startPoint y: 253, endPoint x: 689, endPoint y: 253, distance: 5.1
click at [689, 253] on input "range" at bounding box center [690, 252] width 31 height 1
type input "***"
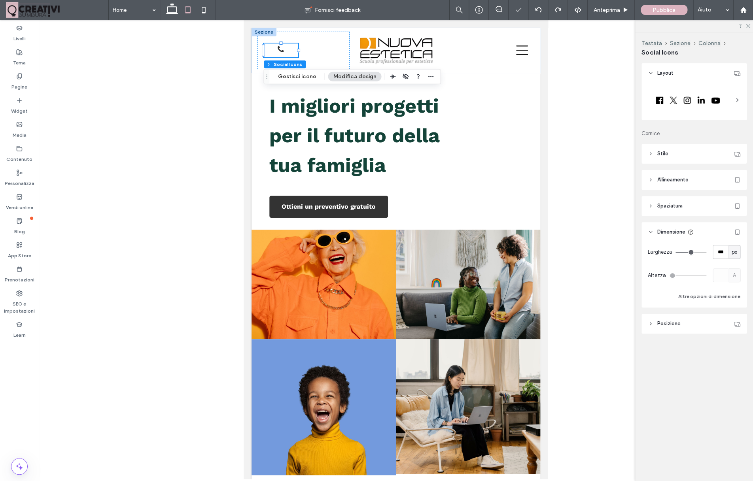
click at [691, 253] on input "range" at bounding box center [690, 252] width 31 height 1
click at [685, 253] on div "Larghezza *** px" at bounding box center [694, 252] width 93 height 14
click at [679, 254] on div "Larghezza *** px" at bounding box center [694, 252] width 93 height 14
click at [687, 250] on div "Larghezza *** px" at bounding box center [694, 252] width 93 height 14
click at [539, 9] on icon at bounding box center [538, 10] width 6 height 6
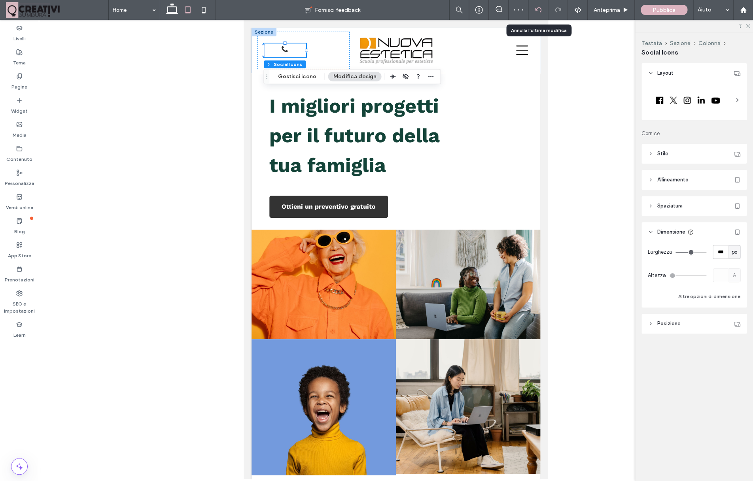
click at [539, 9] on icon at bounding box center [538, 10] width 6 height 6
click at [539, 9] on div "Home Fornisci feedback Anteprima Pubblica Aiuto Design Panel Commenti sito Comm…" at bounding box center [376, 240] width 753 height 481
click at [537, 9] on icon at bounding box center [538, 10] width 6 height 6
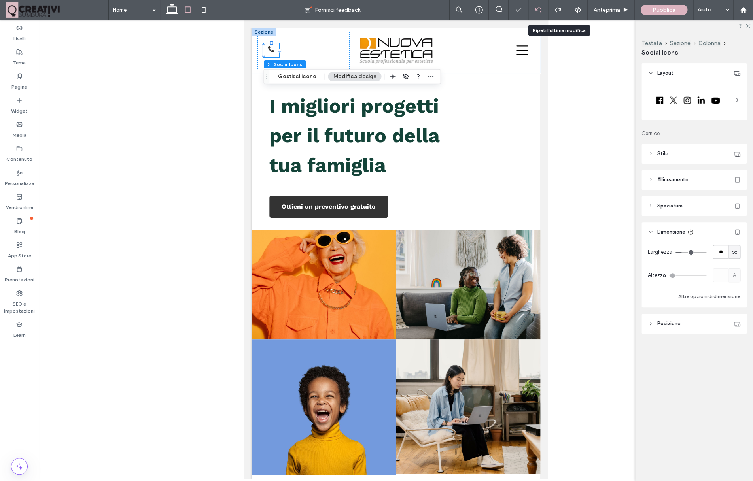
click at [537, 9] on icon at bounding box center [538, 10] width 6 height 6
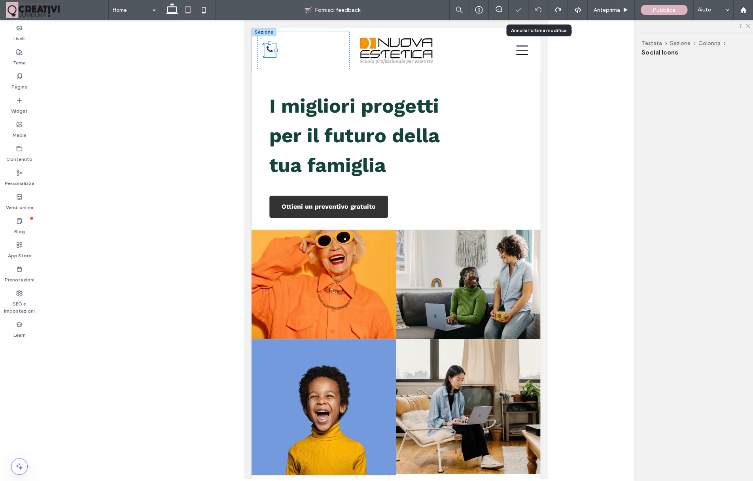
click at [537, 9] on icon at bounding box center [538, 10] width 6 height 6
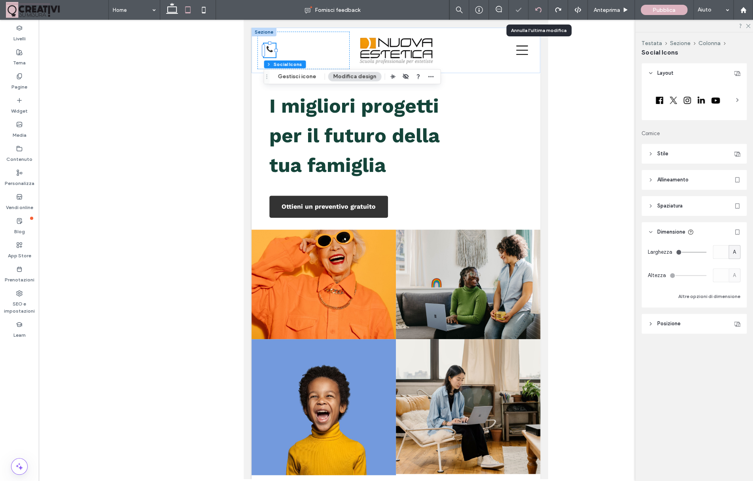
click at [537, 9] on icon at bounding box center [538, 10] width 6 height 6
click at [537, 9] on div at bounding box center [376, 240] width 753 height 481
click at [537, 9] on icon at bounding box center [538, 10] width 6 height 6
click at [470, 66] on div at bounding box center [488, 51] width 93 height 38
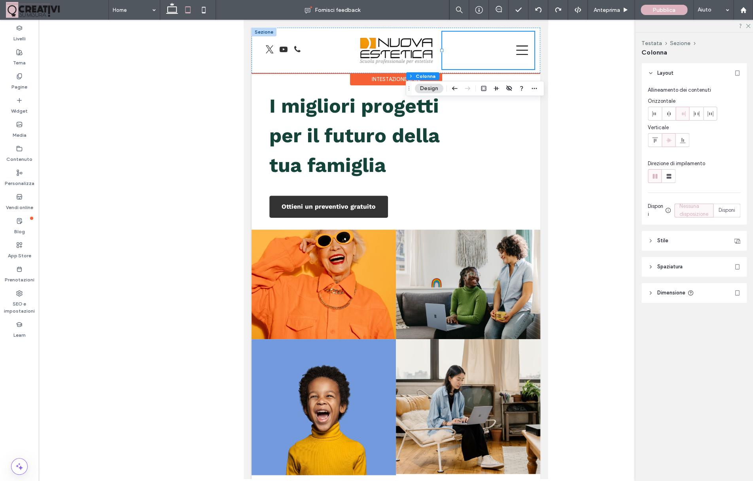
click at [390, 76] on div "Intestazione base" at bounding box center [396, 79] width 92 height 12
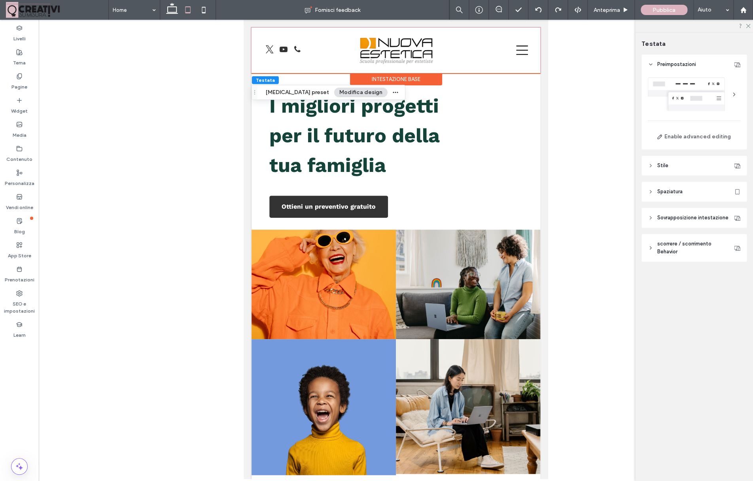
click at [676, 85] on div at bounding box center [694, 95] width 93 height 34
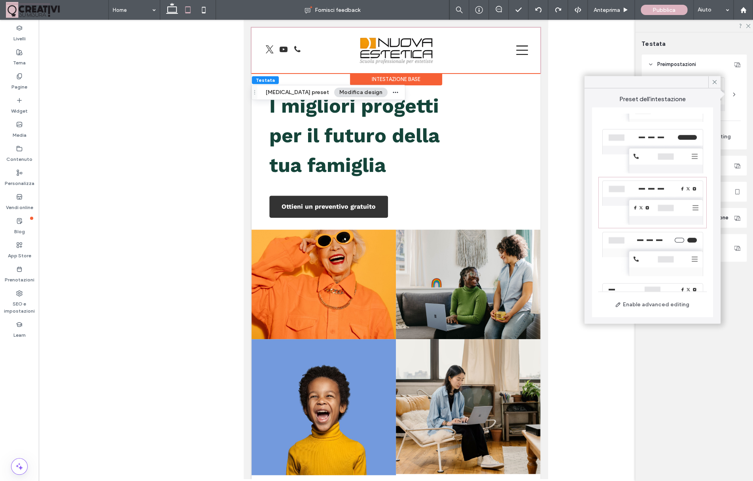
scroll to position [173, 0]
click at [665, 247] on div at bounding box center [652, 262] width 108 height 51
click at [674, 208] on div at bounding box center [652, 211] width 108 height 51
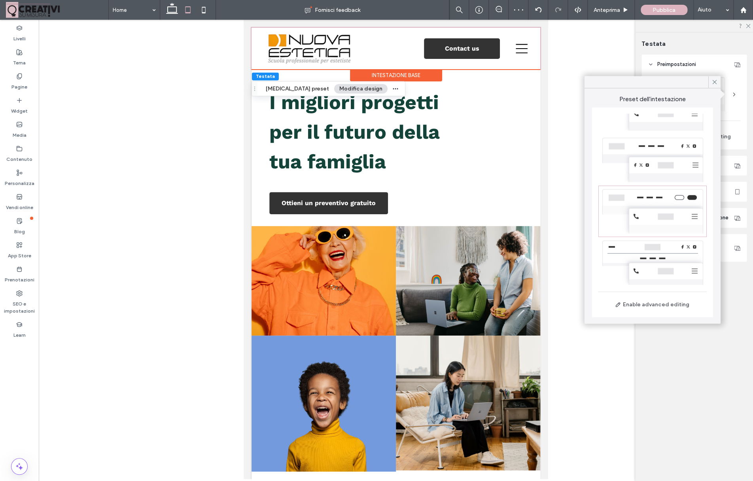
click at [671, 257] on div at bounding box center [652, 262] width 108 height 51
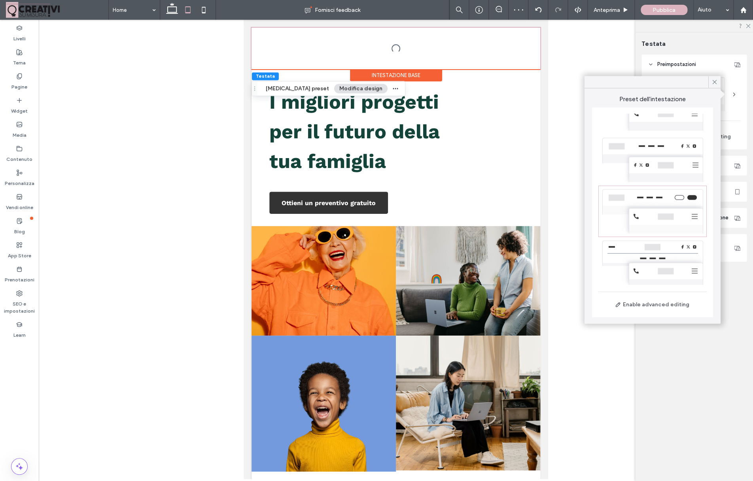
click at [674, 170] on div at bounding box center [376, 240] width 753 height 481
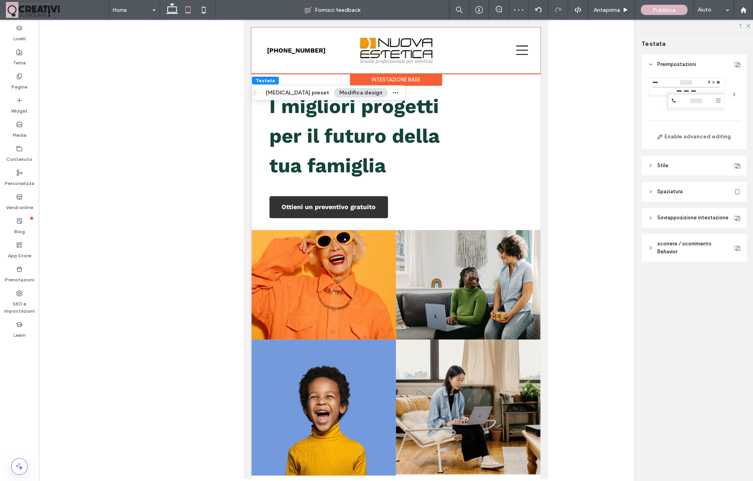
click at [680, 97] on div at bounding box center [694, 95] width 93 height 34
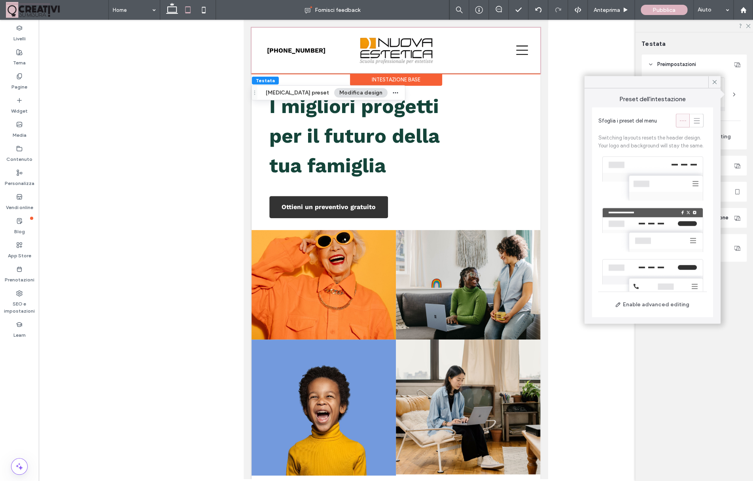
scroll to position [0, 0]
click at [698, 121] on icon at bounding box center [696, 119] width 8 height 8
click at [671, 159] on div at bounding box center [652, 174] width 108 height 51
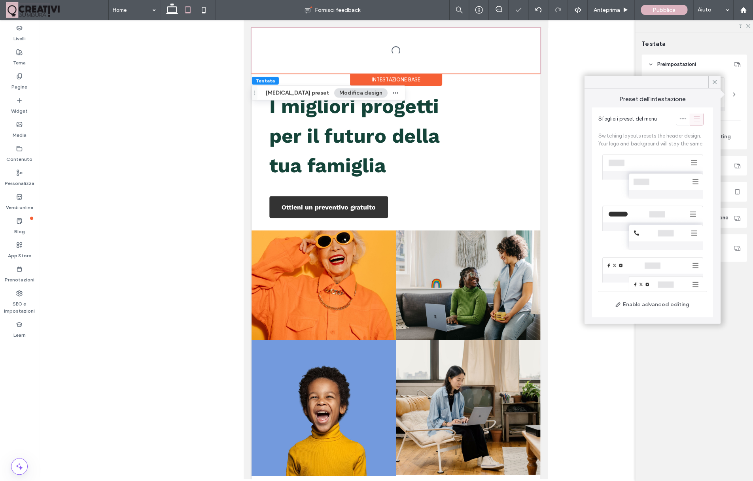
scroll to position [4, 0]
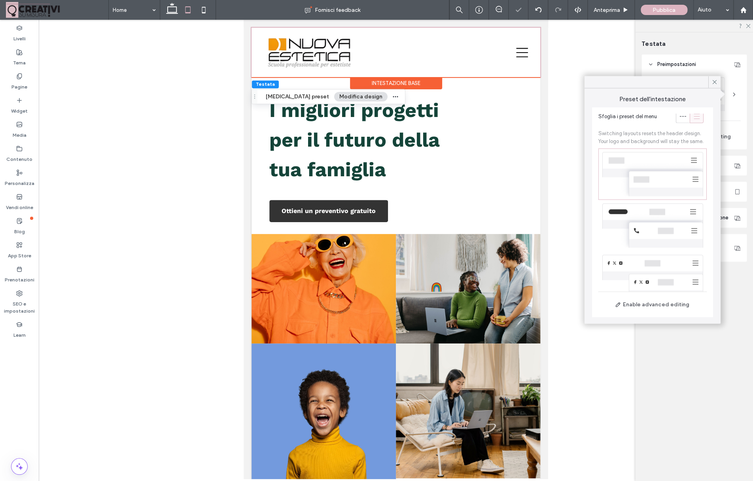
click at [670, 221] on div at bounding box center [652, 225] width 108 height 51
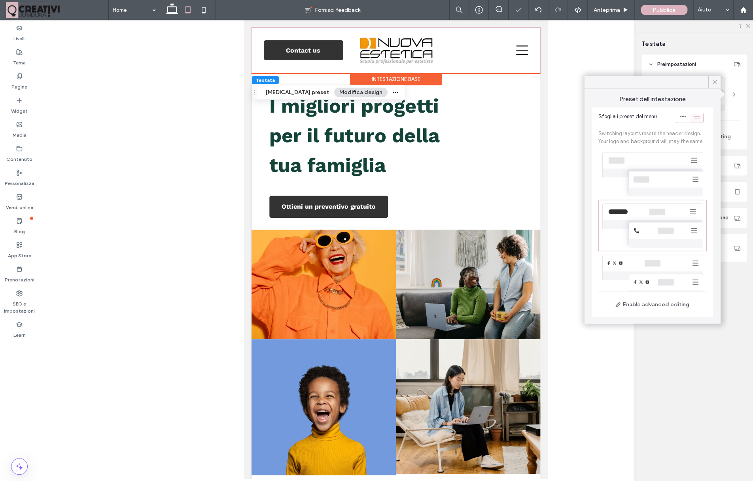
click at [664, 262] on div at bounding box center [652, 277] width 108 height 51
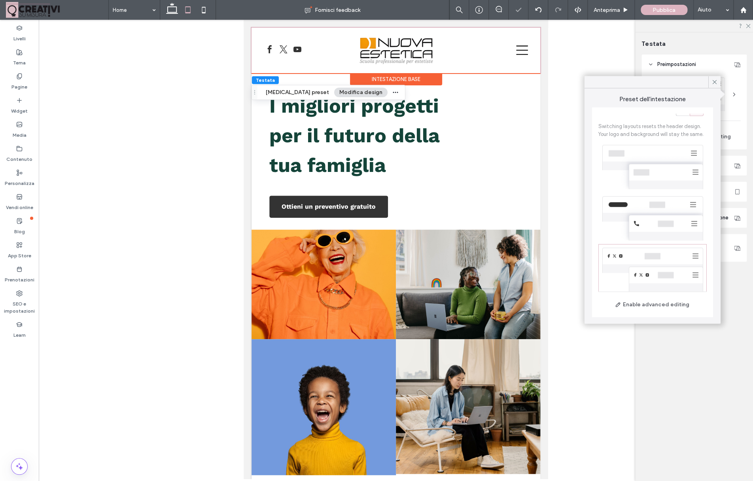
scroll to position [12, 0]
click at [664, 262] on div at bounding box center [652, 269] width 108 height 51
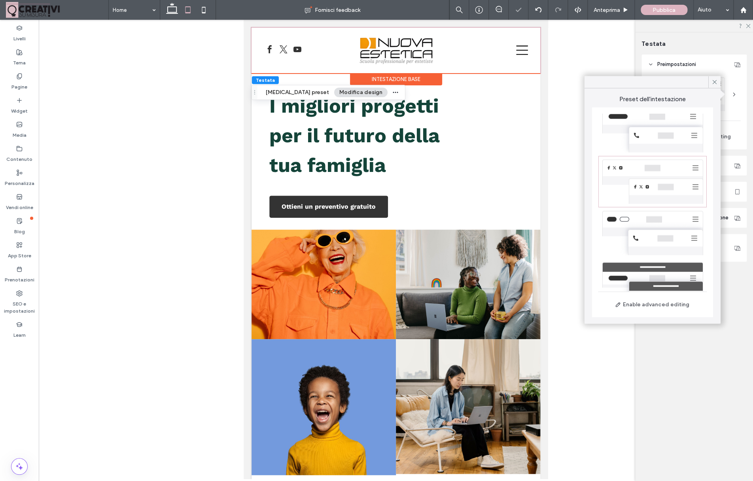
click at [664, 262] on div at bounding box center [652, 284] width 108 height 51
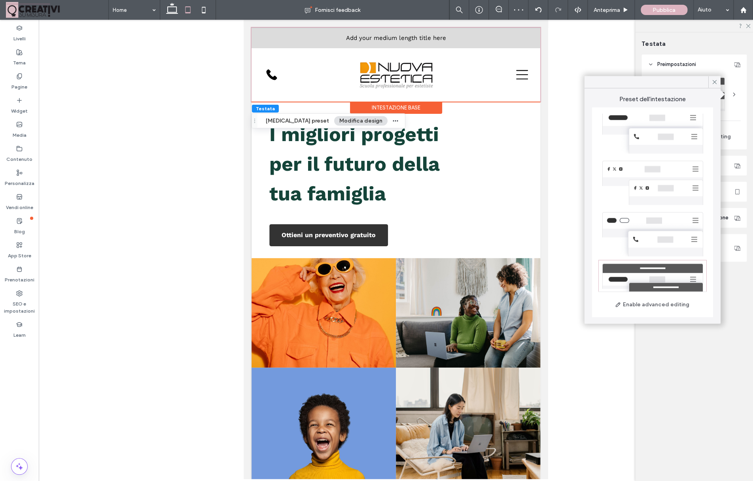
scroll to position [110, 0]
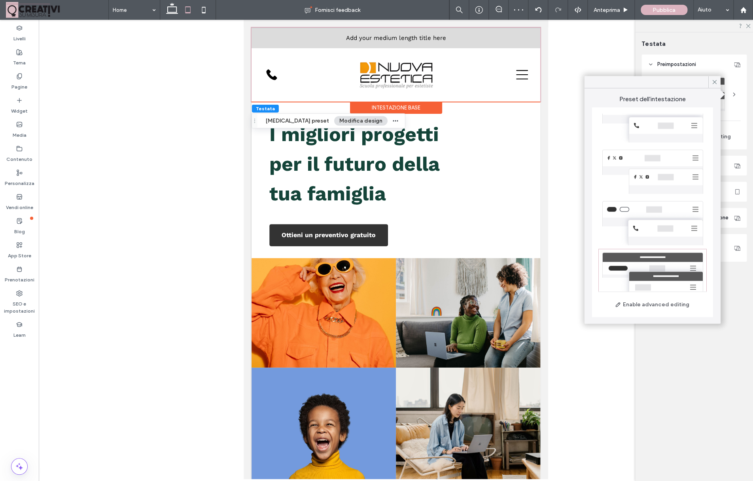
click at [666, 230] on div at bounding box center [652, 223] width 108 height 51
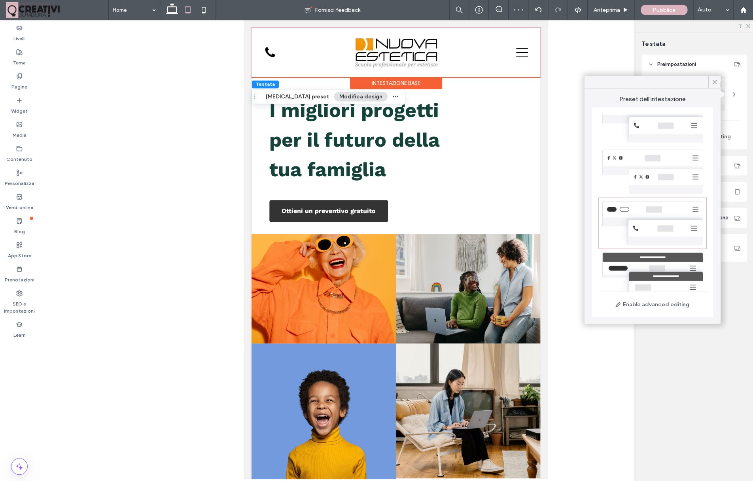
click at [668, 261] on div at bounding box center [652, 274] width 108 height 51
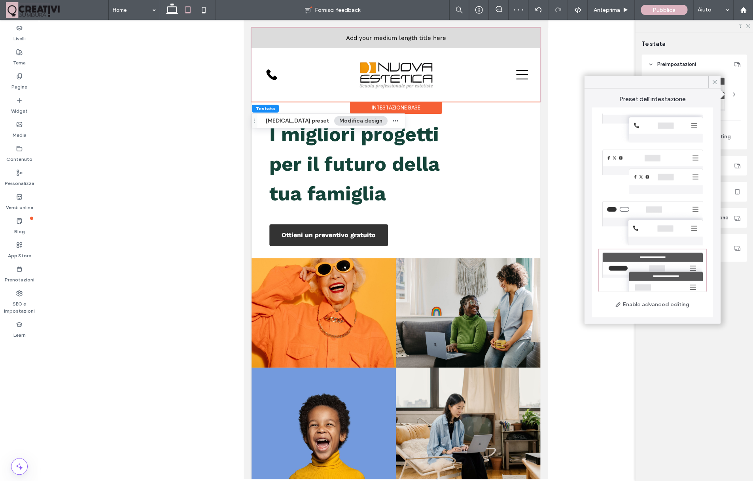
scroll to position [121, 0]
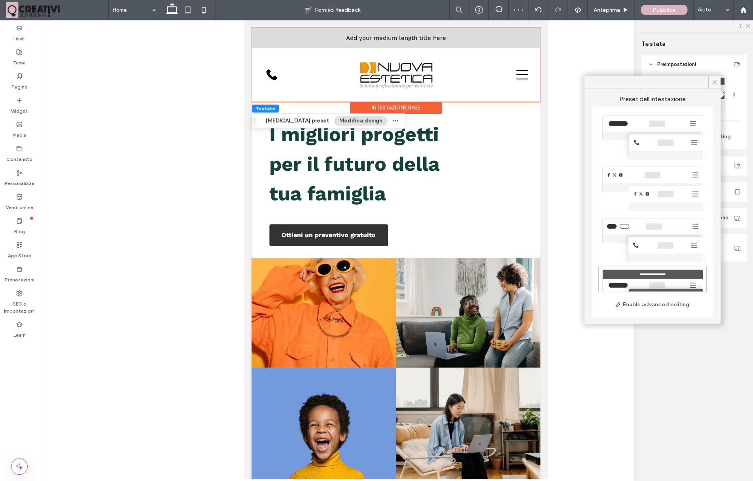
click at [672, 248] on div at bounding box center [652, 240] width 108 height 51
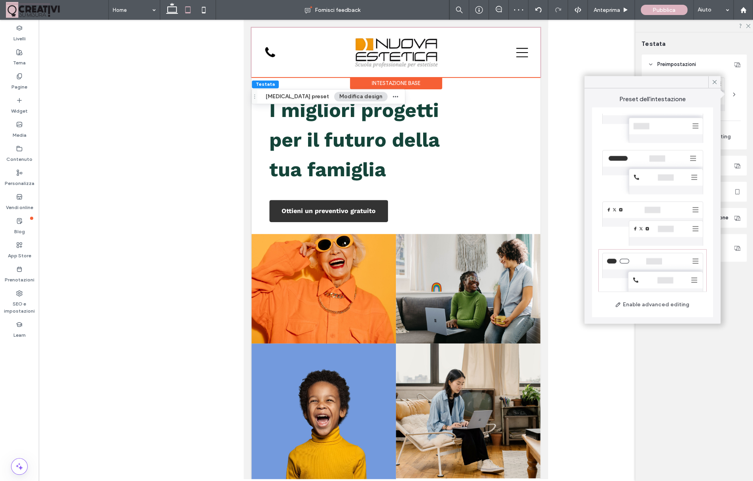
scroll to position [49, 0]
click at [660, 215] on div at bounding box center [652, 231] width 108 height 51
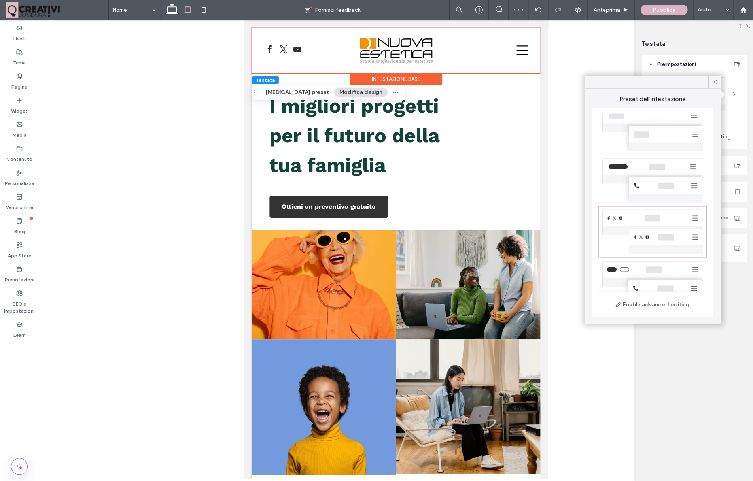
click at [663, 188] on div at bounding box center [652, 180] width 108 height 51
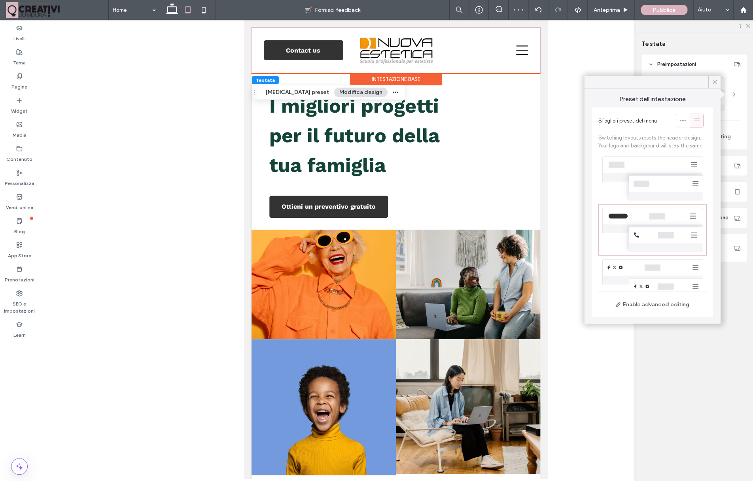
click at [663, 187] on div at bounding box center [652, 178] width 108 height 51
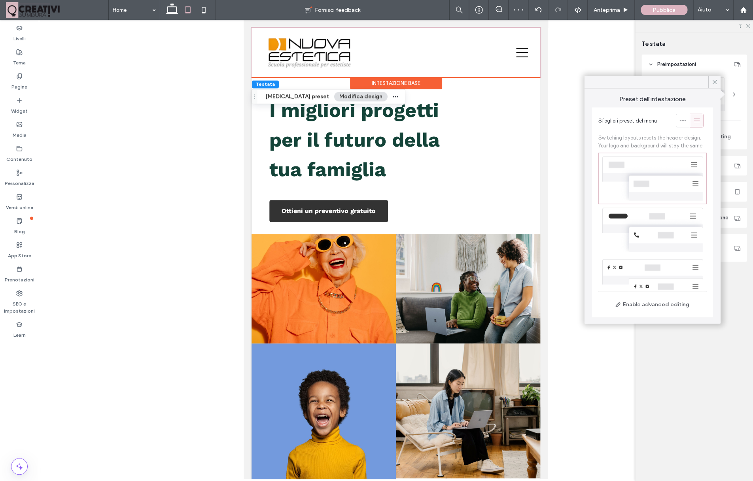
click at [691, 119] on div at bounding box center [696, 120] width 13 height 13
click at [683, 122] on icon at bounding box center [683, 121] width 8 height 8
click at [672, 173] on div at bounding box center [652, 178] width 108 height 51
click at [662, 221] on div at bounding box center [652, 229] width 108 height 51
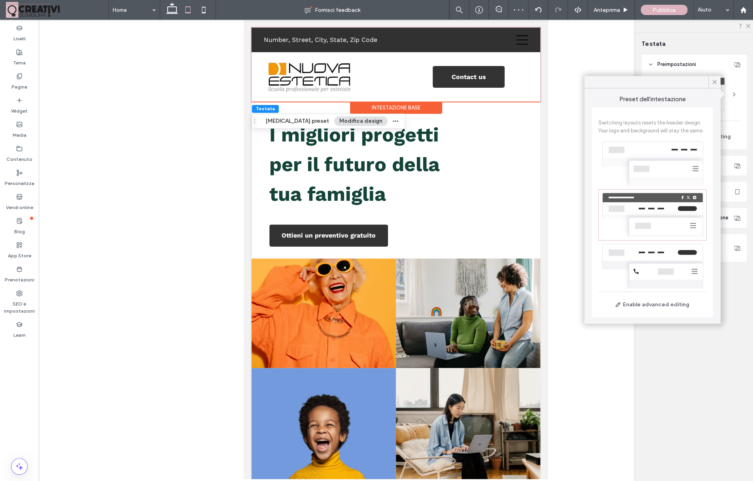
scroll to position [21, 0]
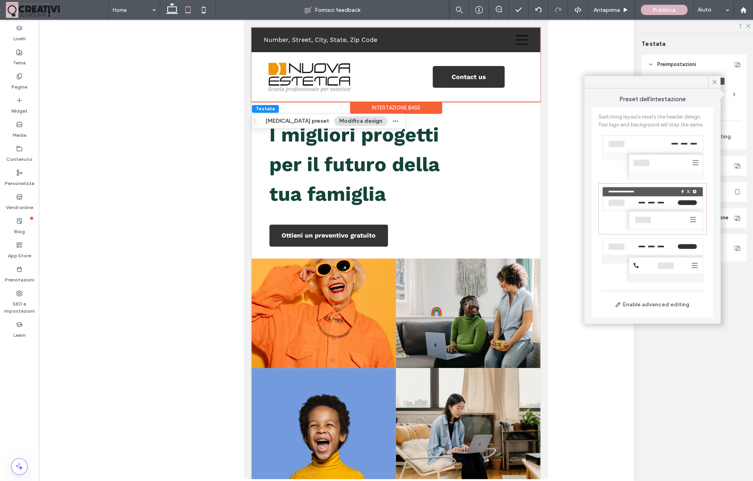
click at [653, 251] on div at bounding box center [652, 260] width 108 height 51
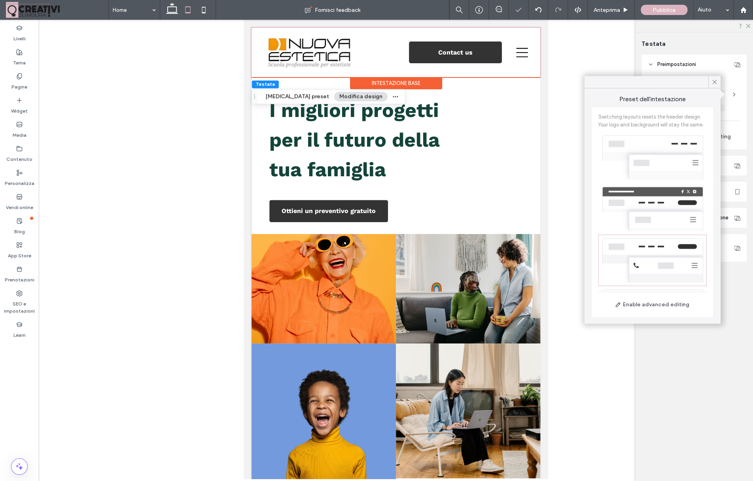
scroll to position [38, 0]
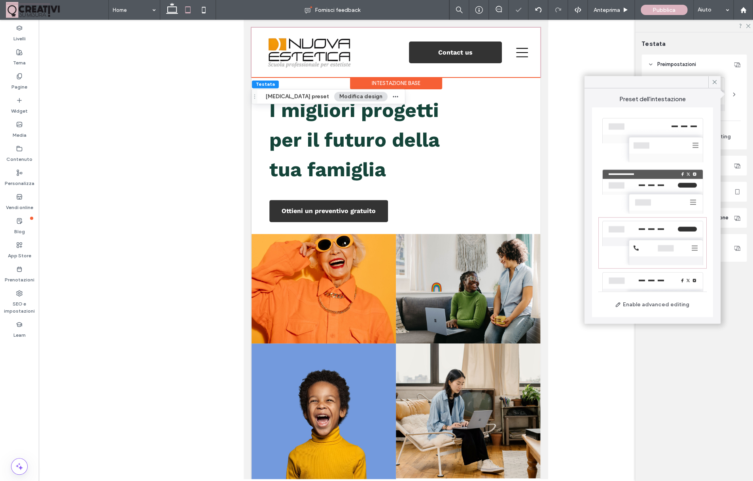
click at [656, 233] on div at bounding box center [652, 243] width 108 height 51
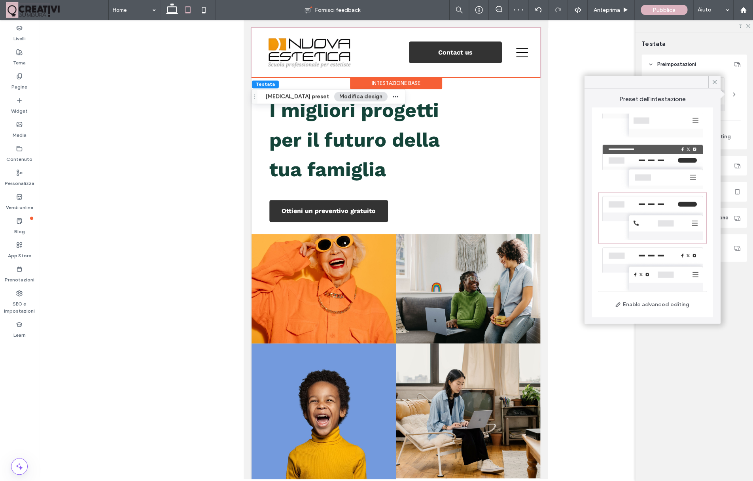
click at [655, 268] on div at bounding box center [652, 269] width 108 height 51
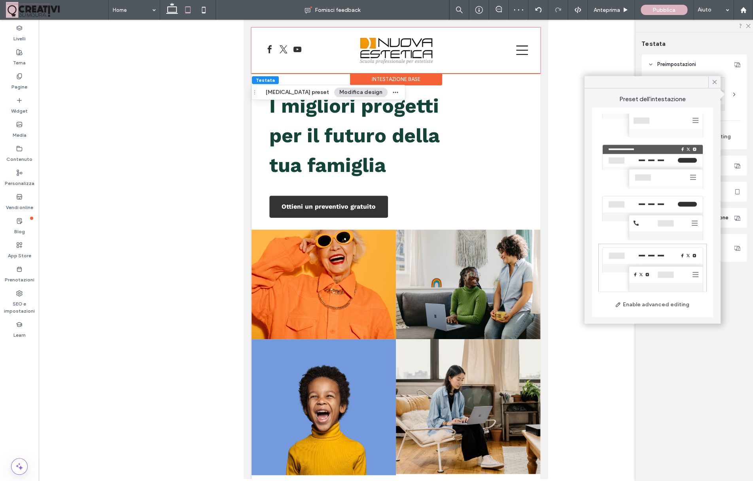
scroll to position [0, 0]
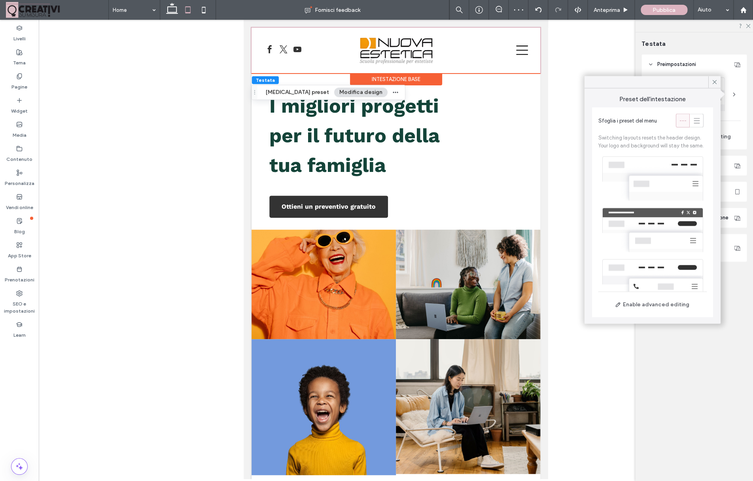
click at [658, 171] on div at bounding box center [652, 178] width 108 height 51
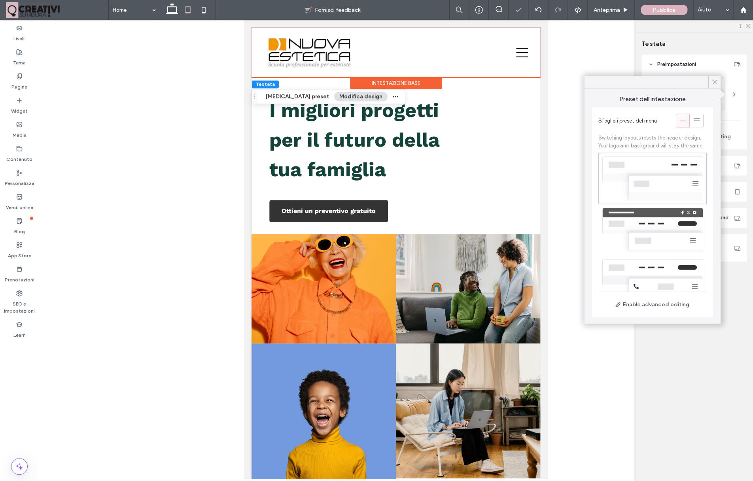
click at [657, 223] on div at bounding box center [652, 229] width 108 height 51
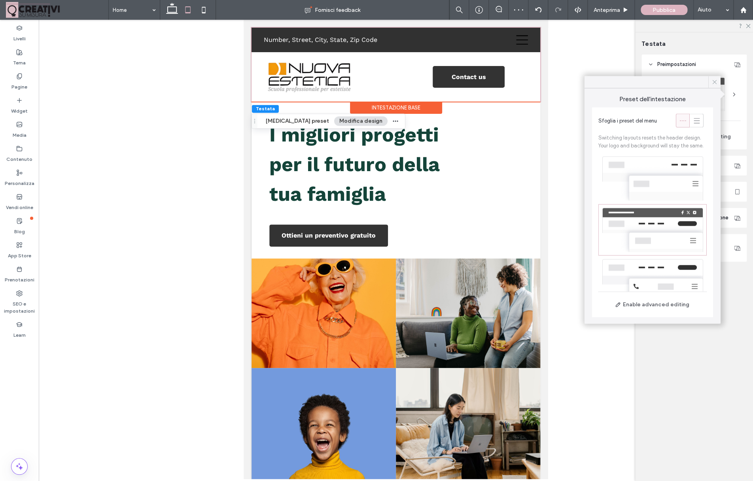
click at [713, 84] on icon at bounding box center [714, 82] width 7 height 7
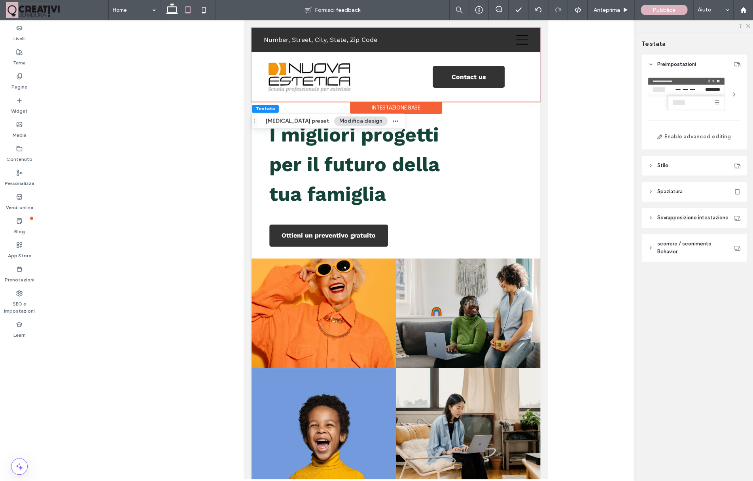
click at [674, 163] on header "Stile" at bounding box center [693, 166] width 105 height 20
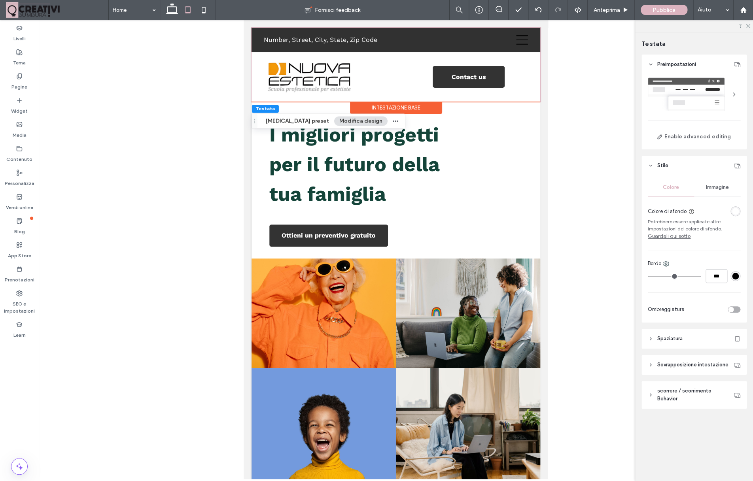
click at [717, 187] on span "Immagine" at bounding box center [717, 187] width 23 height 6
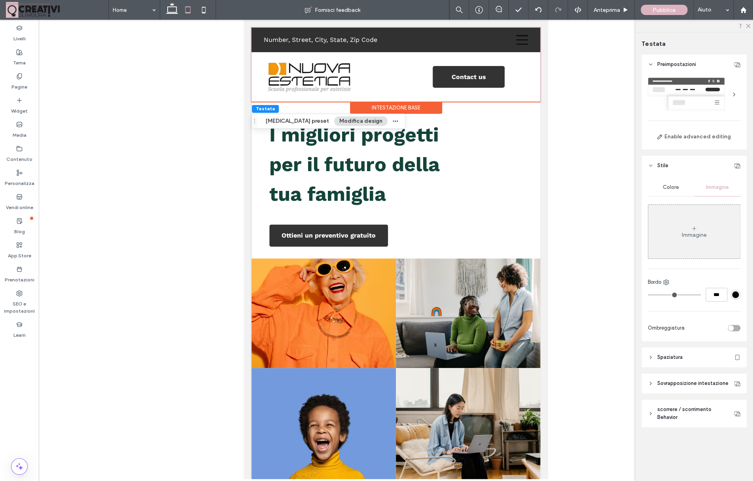
click at [682, 189] on div "Colore" at bounding box center [671, 187] width 46 height 17
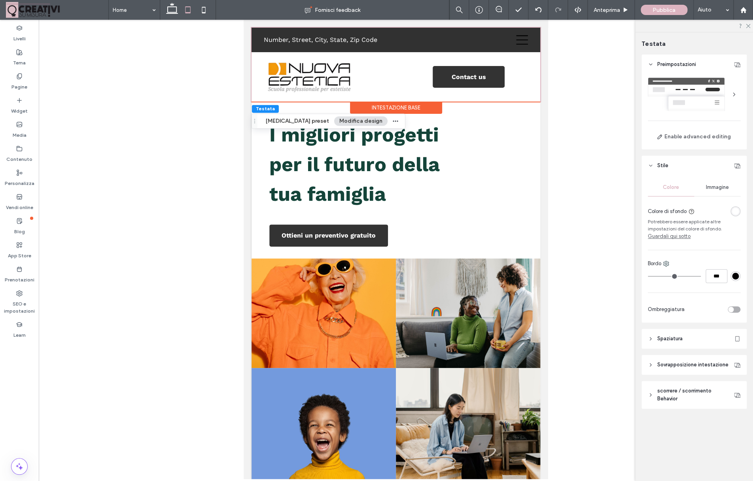
click at [689, 365] on span "Sovrapposizione intestazione" at bounding box center [692, 365] width 71 height 8
click at [674, 344] on header "Spaziatura" at bounding box center [693, 339] width 105 height 20
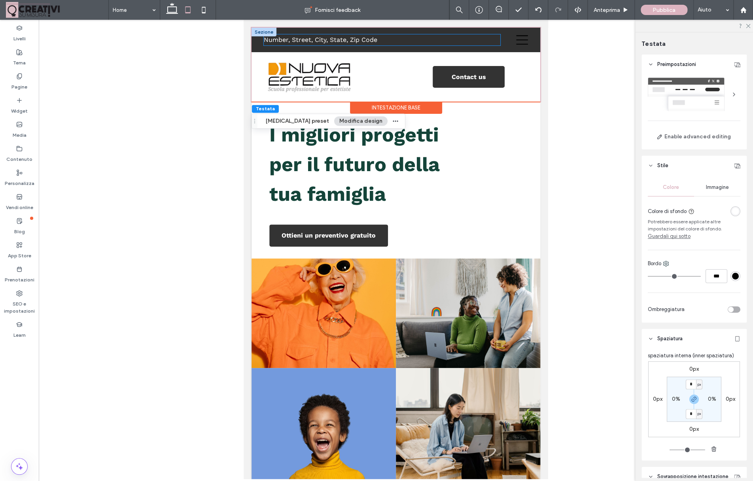
click at [481, 40] on p "Number, Street, City, State, Zip Code" at bounding box center [382, 39] width 237 height 11
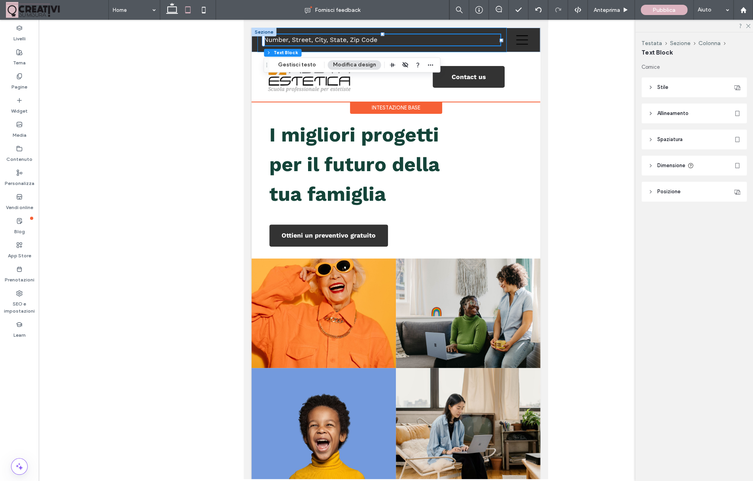
click at [503, 32] on div "Number, Street, City, State, Zip Code" at bounding box center [382, 40] width 250 height 25
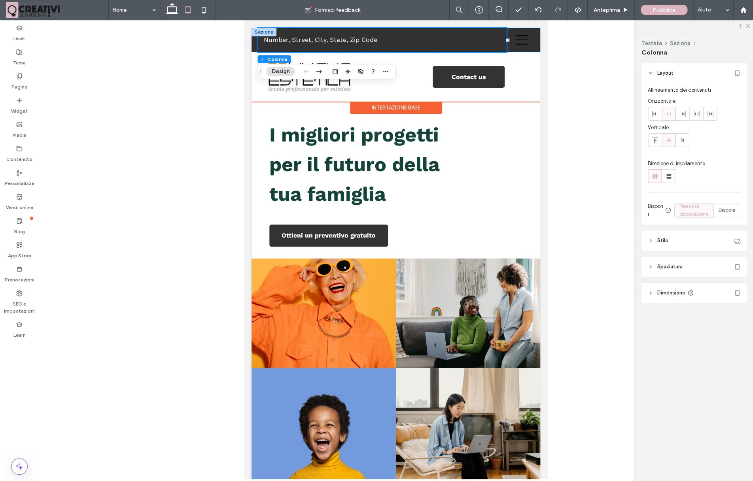
click at [258, 32] on div at bounding box center [264, 32] width 25 height 9
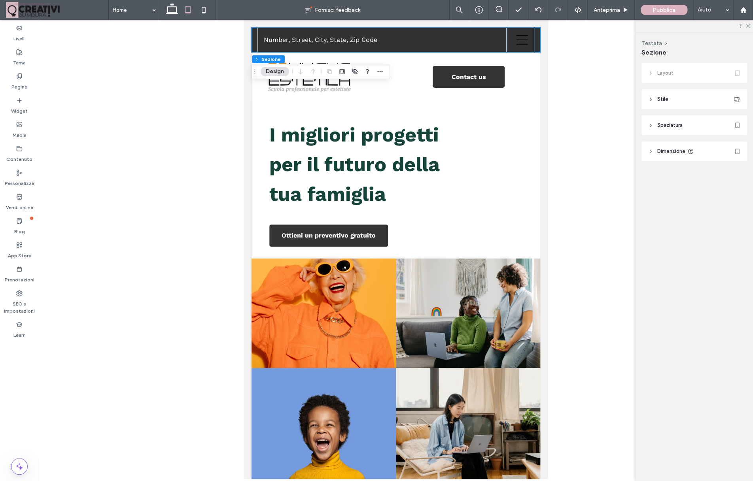
click at [680, 95] on header "Stile" at bounding box center [693, 99] width 105 height 20
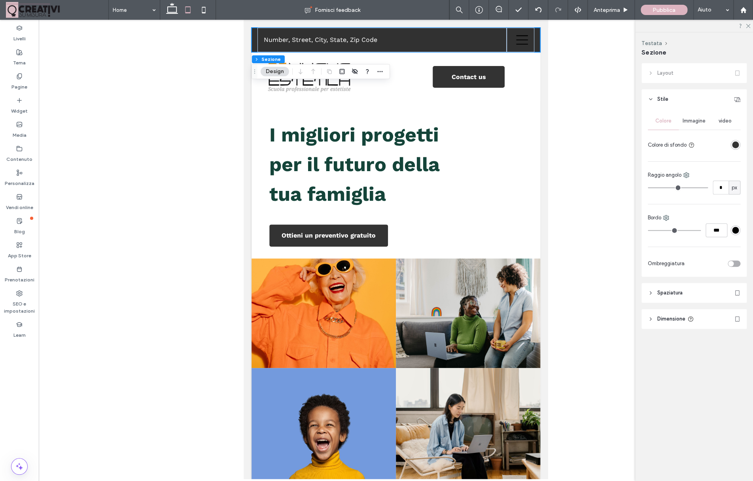
click at [736, 145] on div "rgba(49, 49, 49, 1)" at bounding box center [735, 145] width 7 height 7
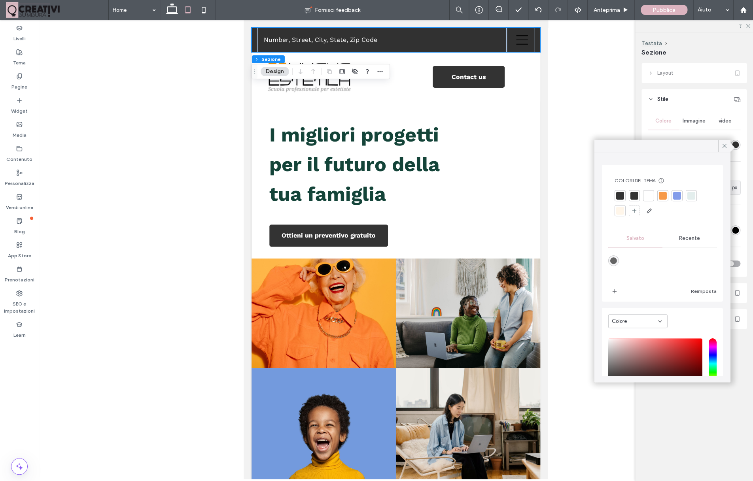
click at [662, 193] on div at bounding box center [663, 196] width 8 height 8
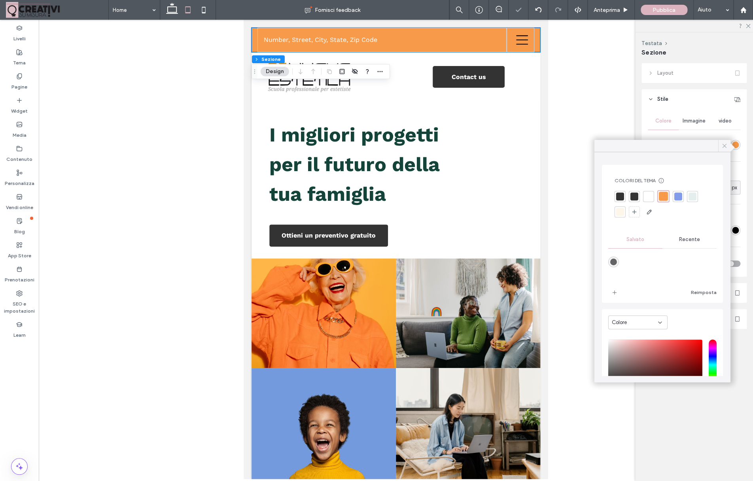
click at [726, 146] on icon at bounding box center [724, 145] width 7 height 7
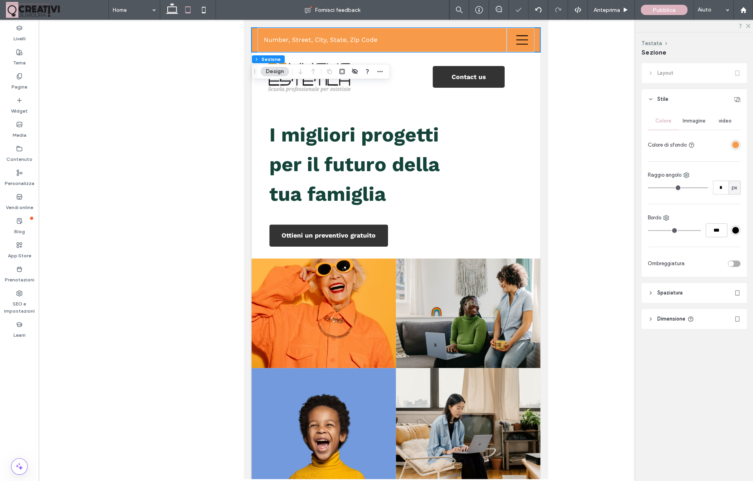
click at [619, 134] on div at bounding box center [396, 250] width 714 height 460
click at [255, 115] on div "I migliori progetti per il futuro della tua famiglia Ottieni un preventivo grat…" at bounding box center [396, 180] width 289 height 157
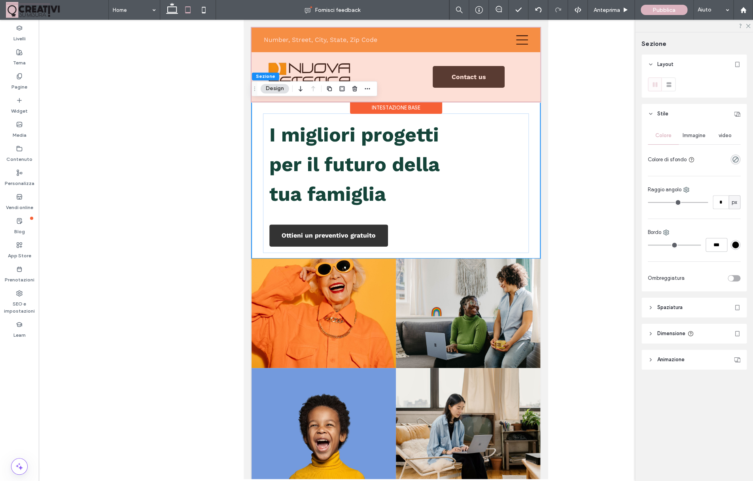
click at [447, 38] on div at bounding box center [396, 65] width 289 height 74
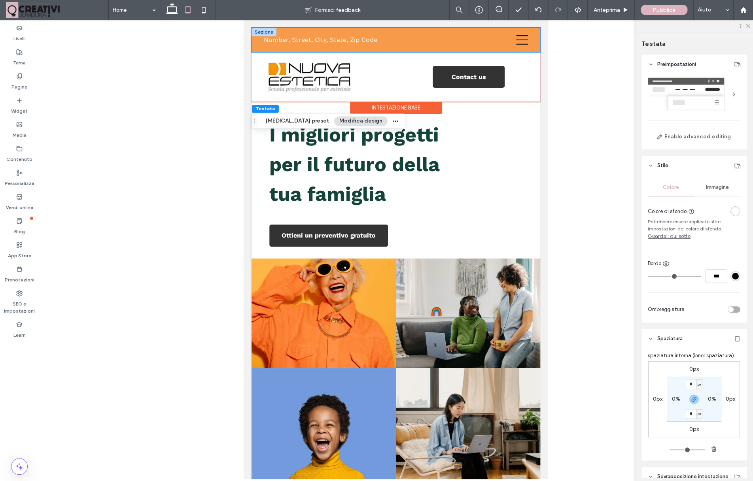
click at [536, 50] on div "Number, Street, City, State, Zip Code" at bounding box center [396, 40] width 289 height 25
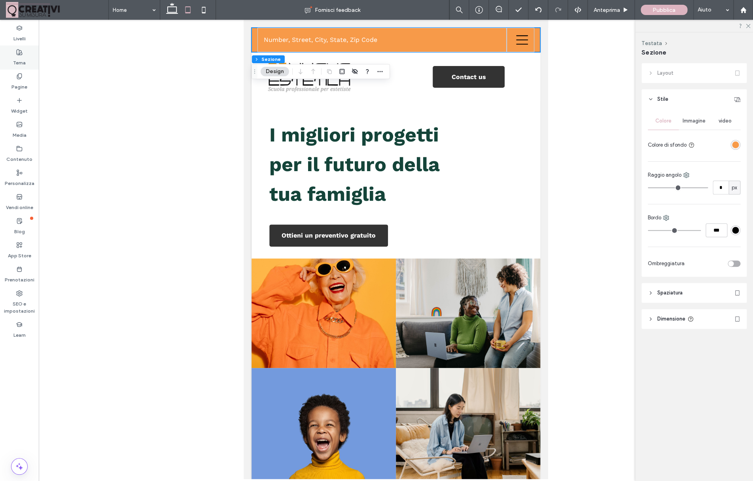
click at [22, 59] on label "Tema" at bounding box center [19, 60] width 13 height 11
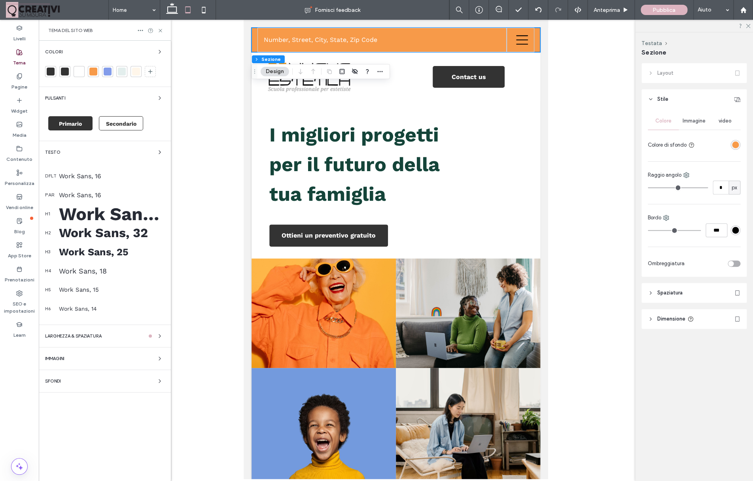
click at [93, 71] on div at bounding box center [93, 72] width 8 height 8
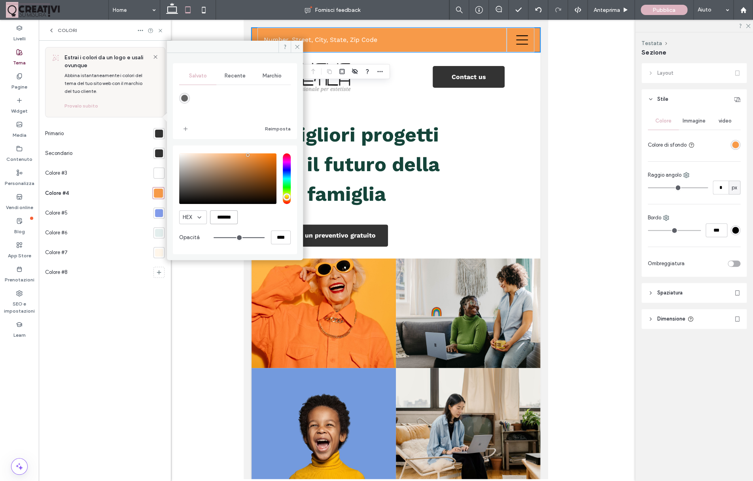
click at [224, 220] on input "*******" at bounding box center [224, 217] width 28 height 14
paste input "color picker textbox"
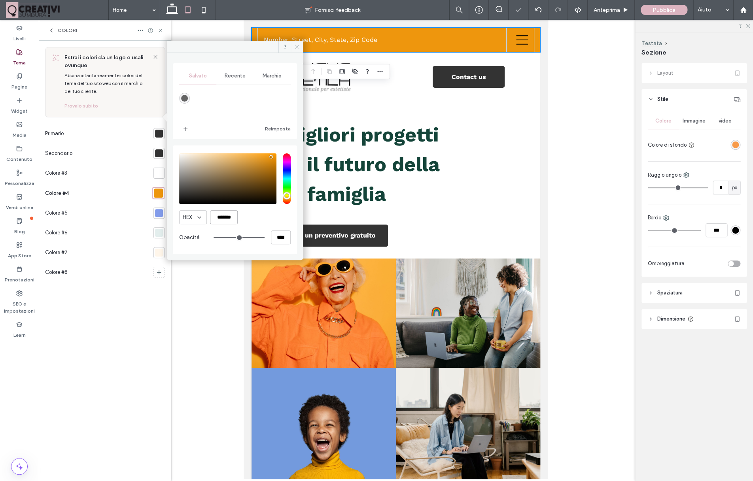
type input "*******"
drag, startPoint x: 294, startPoint y: 46, endPoint x: 50, endPoint y: 28, distance: 244.6
click at [294, 46] on icon at bounding box center [297, 47] width 6 height 6
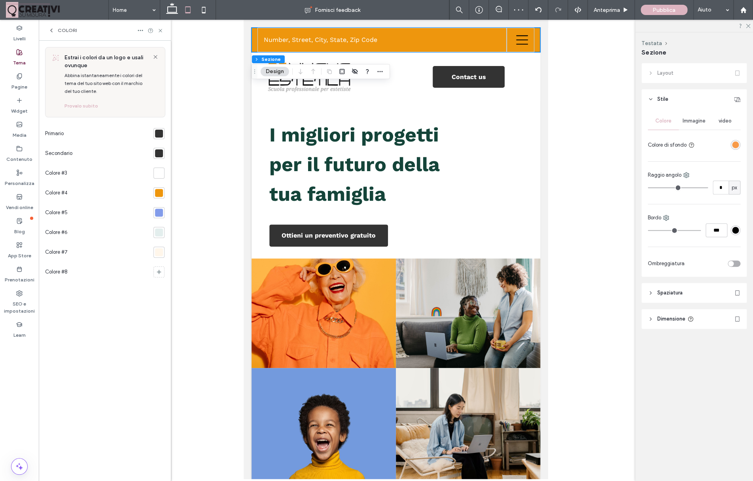
click at [583, 121] on div at bounding box center [396, 250] width 714 height 460
click at [255, 171] on div "I migliori progetti per il futuro della tua famiglia Ottieni un preventivo grat…" at bounding box center [396, 180] width 289 height 157
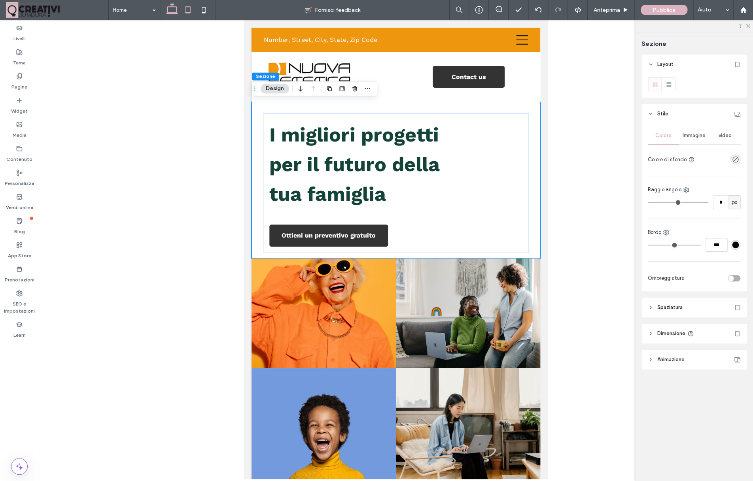
click at [172, 15] on icon at bounding box center [172, 10] width 16 height 16
type input "***"
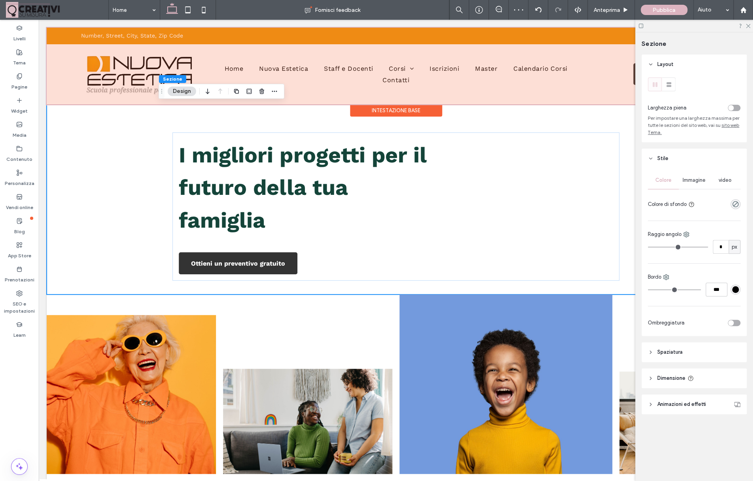
click at [562, 93] on div at bounding box center [396, 66] width 698 height 77
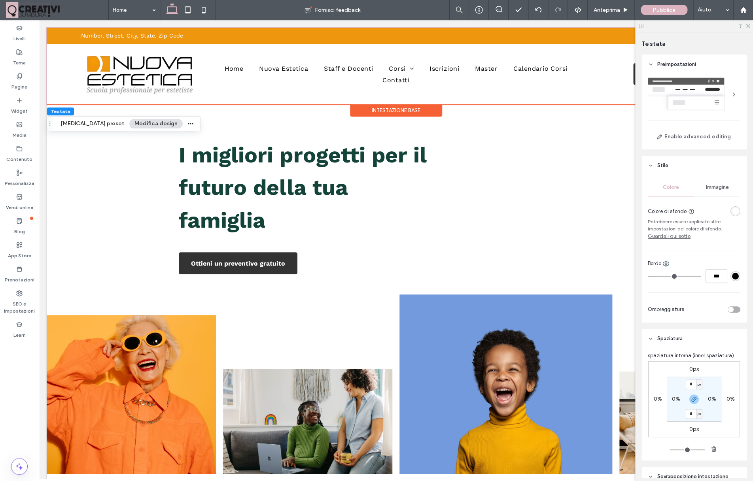
click at [750, 26] on div at bounding box center [694, 26] width 118 height 12
drag, startPoint x: 748, startPoint y: 25, endPoint x: 649, endPoint y: 80, distance: 113.1
click at [748, 25] on icon at bounding box center [747, 25] width 5 height 5
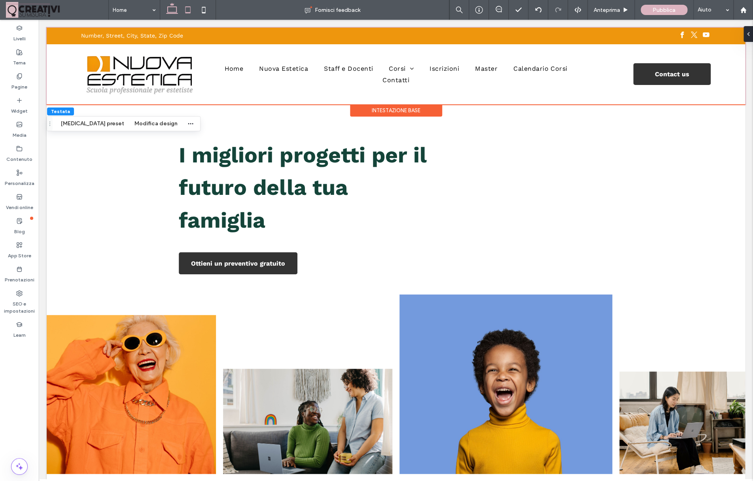
click at [193, 13] on icon at bounding box center [188, 10] width 16 height 16
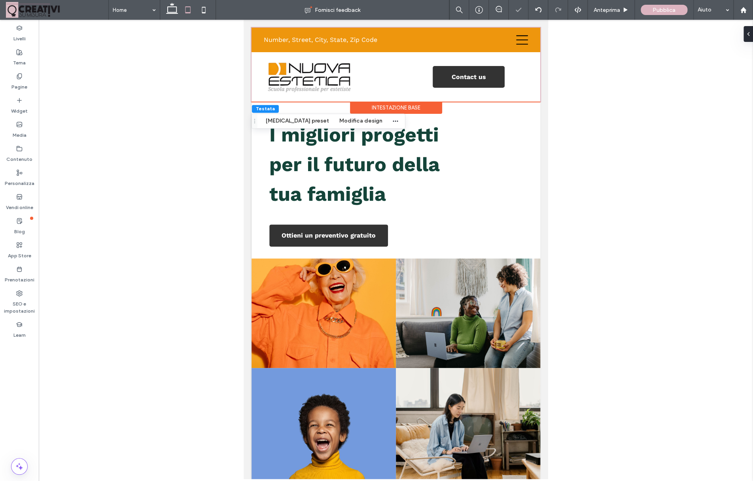
click at [399, 108] on div "Intestazione base" at bounding box center [396, 108] width 92 height 12
click at [419, 112] on div "Intestazione base" at bounding box center [396, 108] width 92 height 12
click at [485, 98] on div "Contact us" at bounding box center [468, 76] width 85 height 49
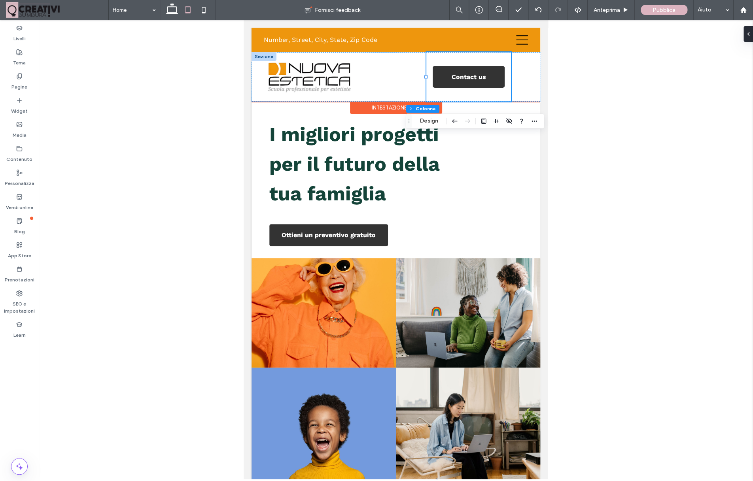
click at [406, 110] on div "Intestazione base" at bounding box center [396, 108] width 92 height 12
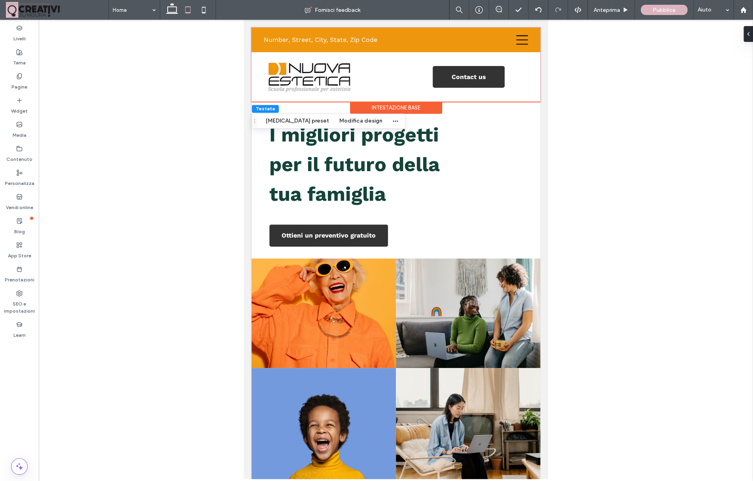
click at [390, 108] on div "Intestazione base" at bounding box center [396, 108] width 92 height 12
click at [392, 108] on div "Intestazione base" at bounding box center [396, 108] width 92 height 12
click at [614, 8] on span "Anteprima" at bounding box center [607, 10] width 26 height 7
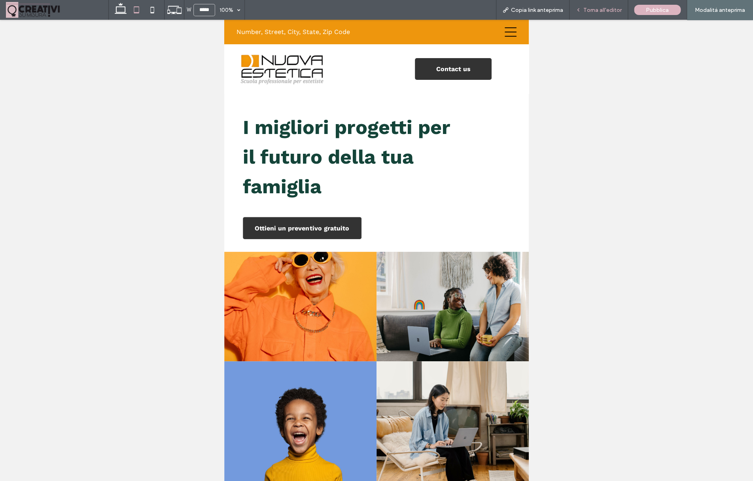
click at [598, 9] on span "Torna all'editor" at bounding box center [602, 10] width 38 height 7
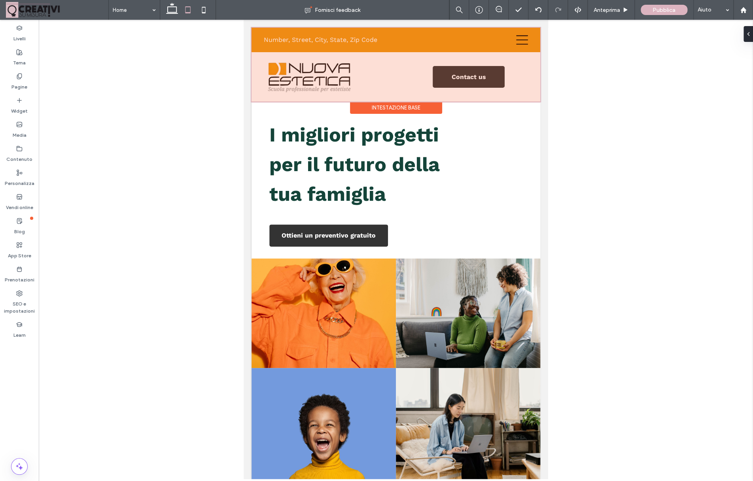
click at [407, 100] on div at bounding box center [396, 65] width 289 height 74
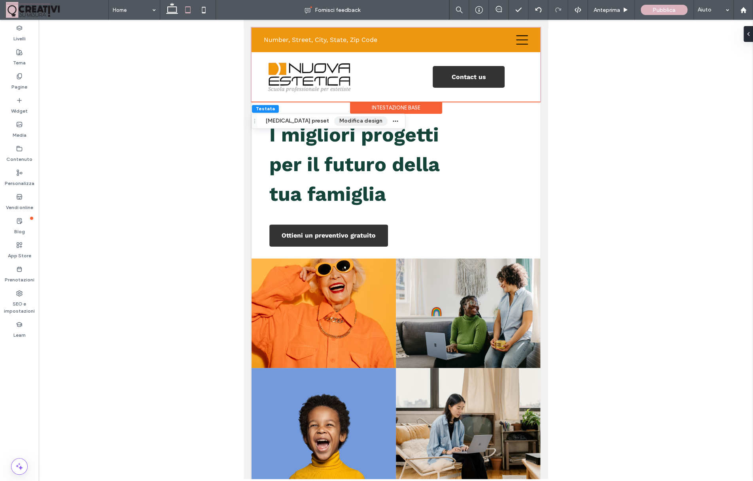
click at [334, 121] on button "Modifica design" at bounding box center [360, 120] width 53 height 9
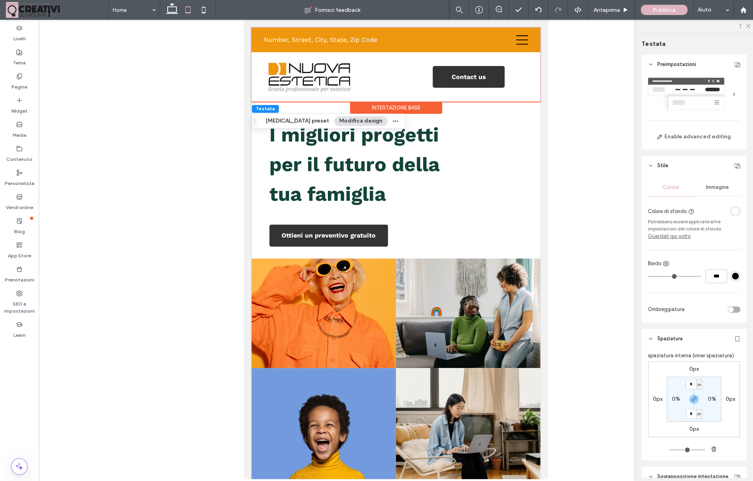
click at [692, 100] on div at bounding box center [694, 95] width 93 height 34
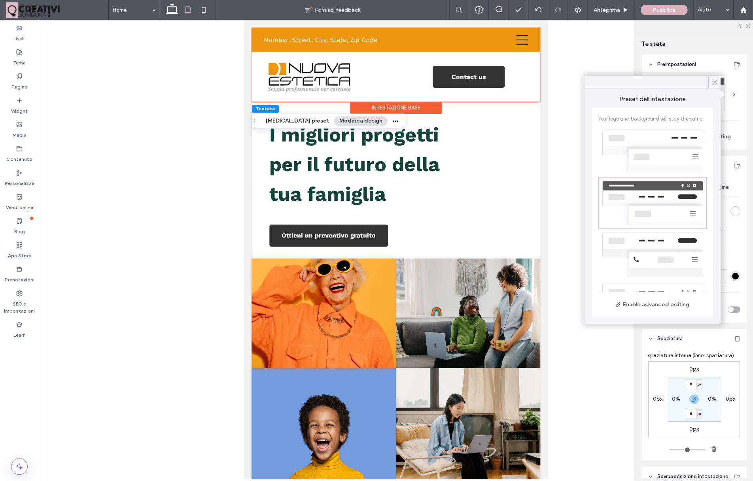
scroll to position [27, 0]
click at [657, 141] on div at bounding box center [652, 151] width 108 height 51
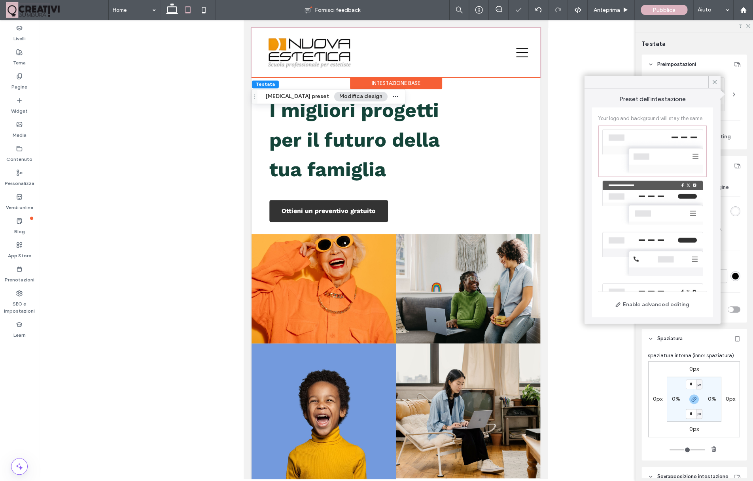
scroll to position [30, 0]
click at [668, 224] on div at bounding box center [652, 200] width 108 height 51
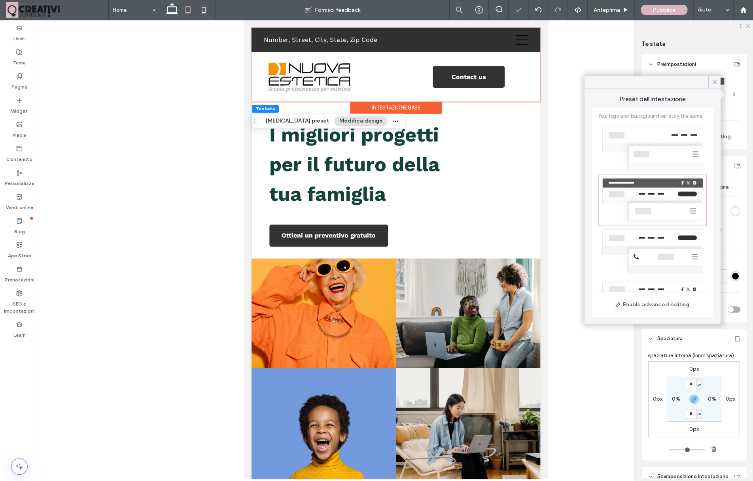
click at [664, 246] on div at bounding box center [652, 251] width 108 height 51
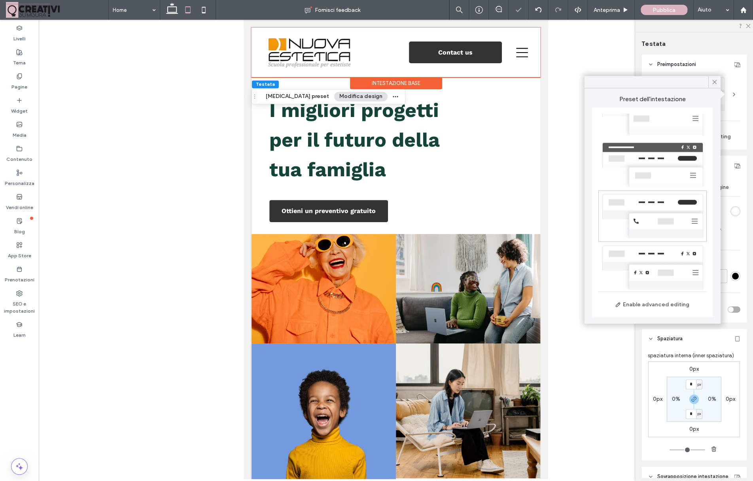
scroll to position [66, 0]
click at [657, 270] on div at bounding box center [652, 267] width 108 height 51
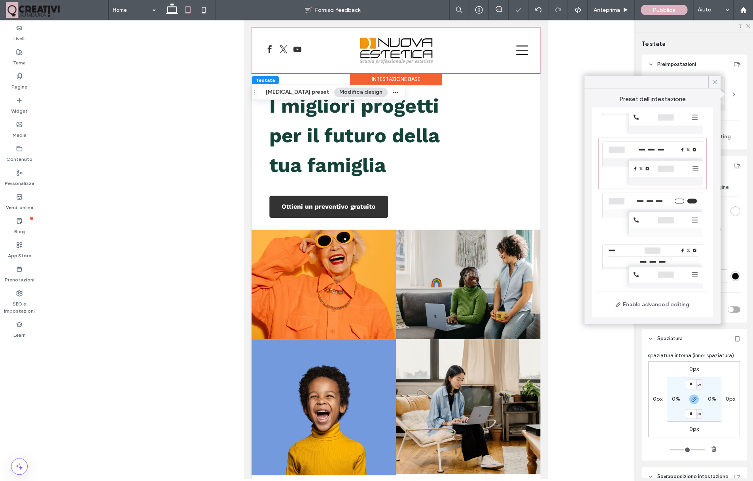
scroll to position [173, 0]
click at [659, 226] on div at bounding box center [652, 211] width 108 height 51
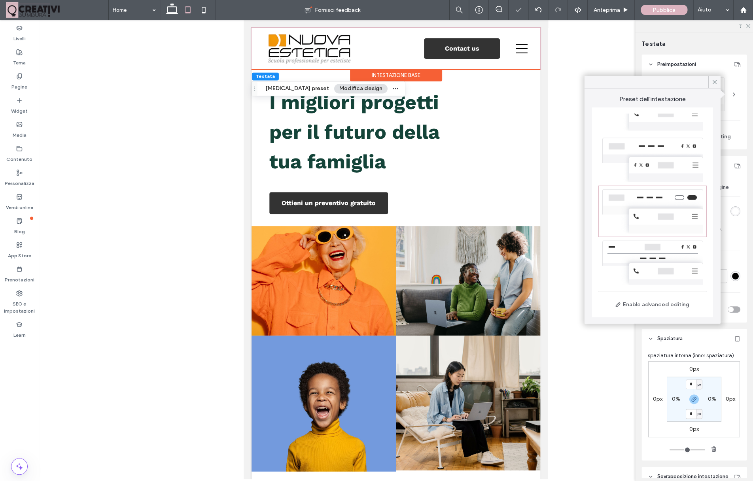
click at [674, 265] on div at bounding box center [652, 262] width 108 height 51
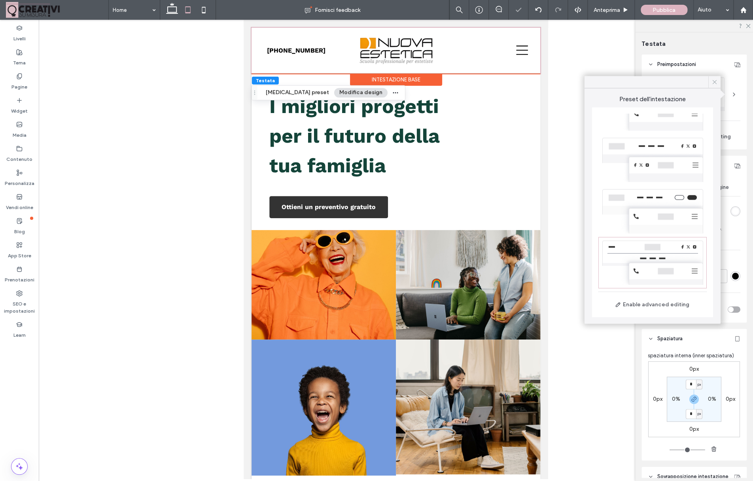
click at [713, 81] on icon at bounding box center [714, 82] width 7 height 7
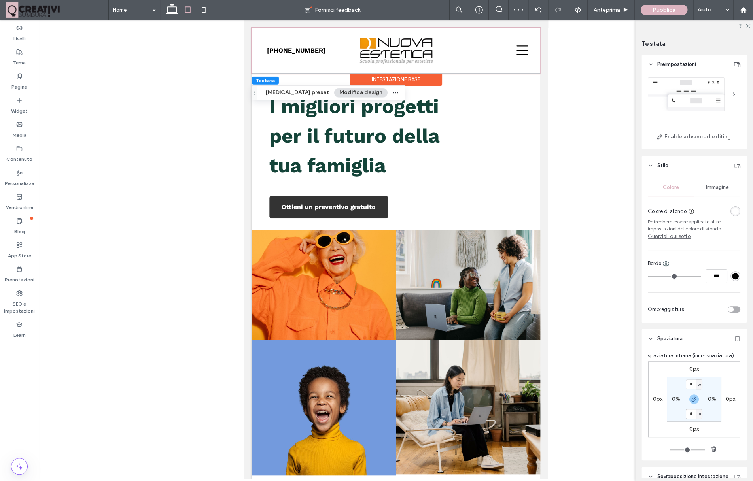
click at [732, 95] on div at bounding box center [734, 94] width 13 height 13
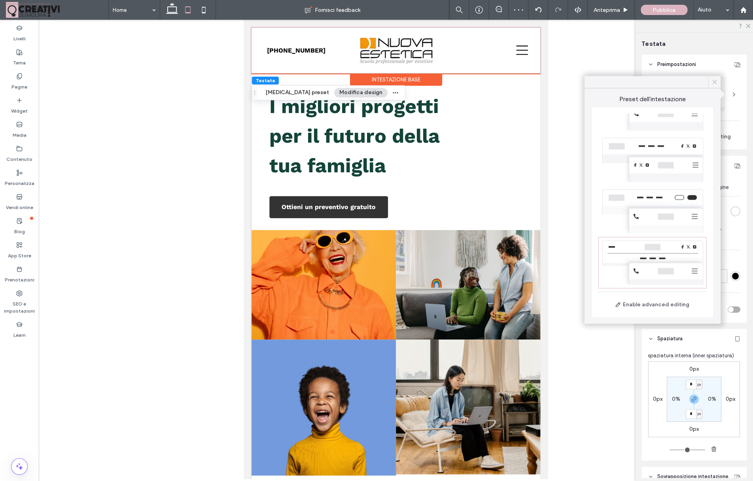
click at [713, 81] on icon at bounding box center [714, 82] width 7 height 7
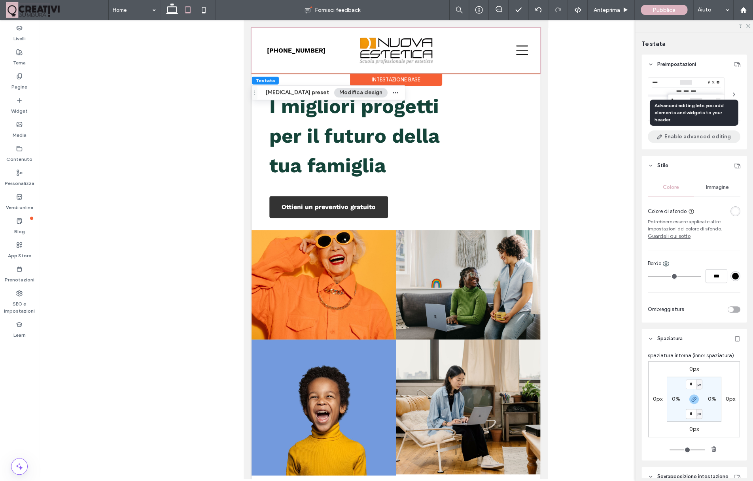
click at [696, 135] on button "Enable advanced editing" at bounding box center [694, 137] width 93 height 13
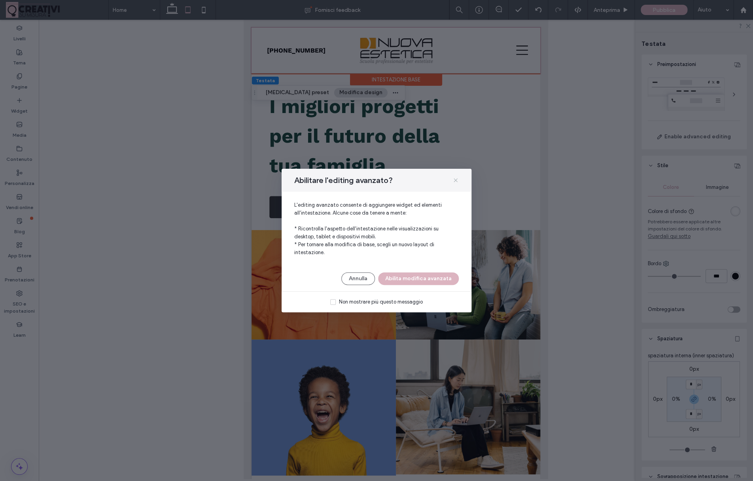
drag, startPoint x: 454, startPoint y: 179, endPoint x: 210, endPoint y: 159, distance: 244.8
click at [454, 179] on use at bounding box center [456, 180] width 4 height 4
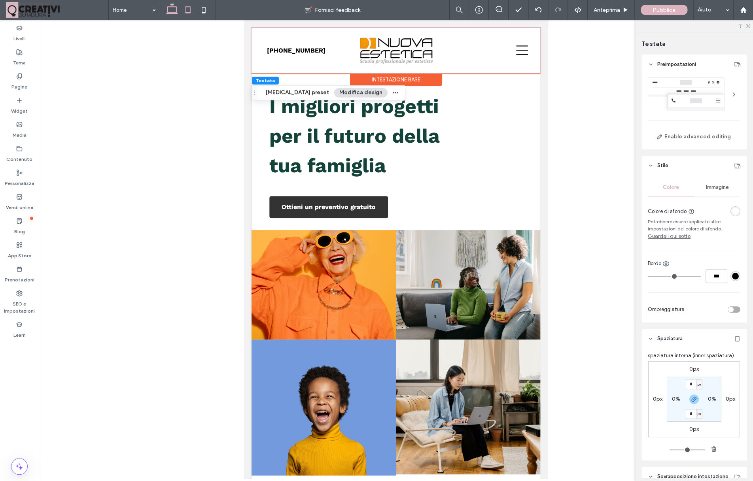
click at [175, 13] on use at bounding box center [172, 8] width 12 height 11
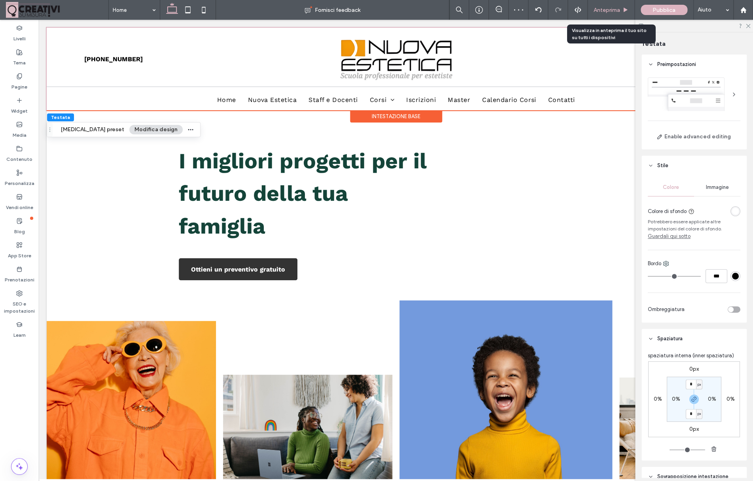
click at [614, 8] on span "Anteprima" at bounding box center [607, 10] width 26 height 7
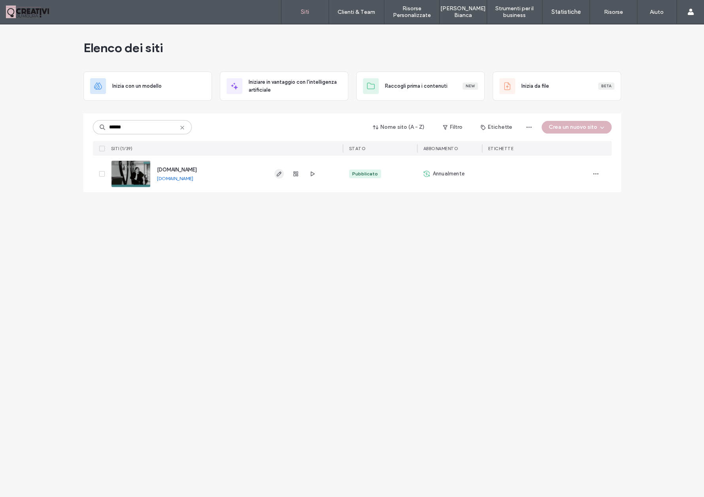
type input "******"
click at [275, 170] on span "button" at bounding box center [278, 173] width 9 height 9
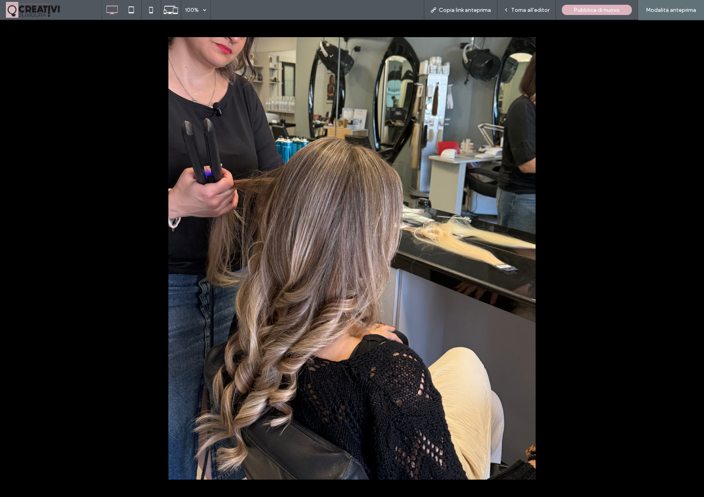
click at [45, 64] on div at bounding box center [352, 259] width 704 height 478
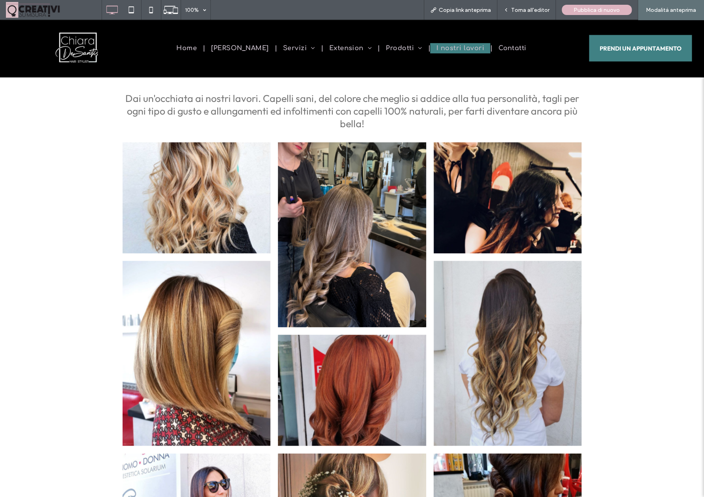
scroll to position [302, 0]
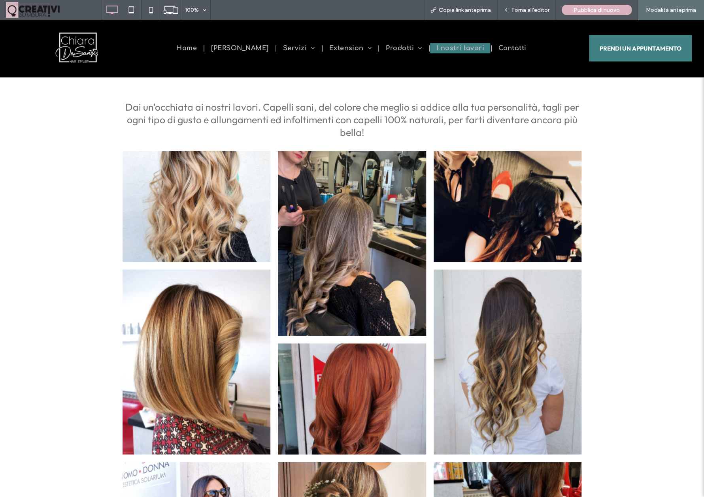
click at [178, 171] on link at bounding box center [196, 207] width 157 height 118
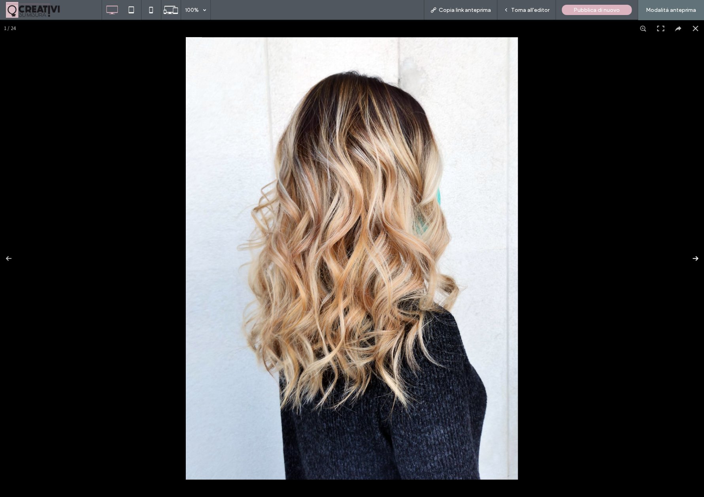
click at [693, 259] on button at bounding box center [691, 259] width 28 height 40
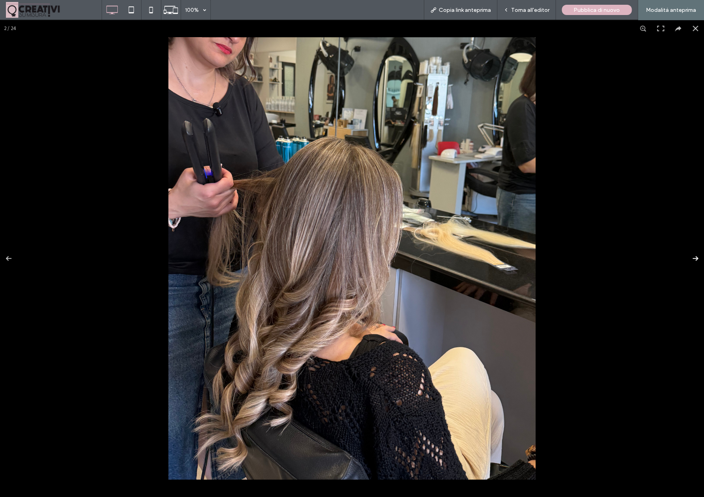
click at [693, 259] on button at bounding box center [691, 259] width 28 height 40
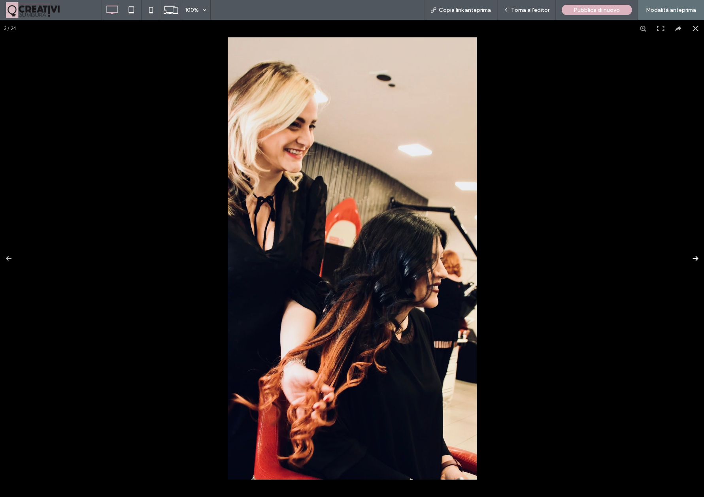
click at [693, 259] on button at bounding box center [691, 259] width 28 height 40
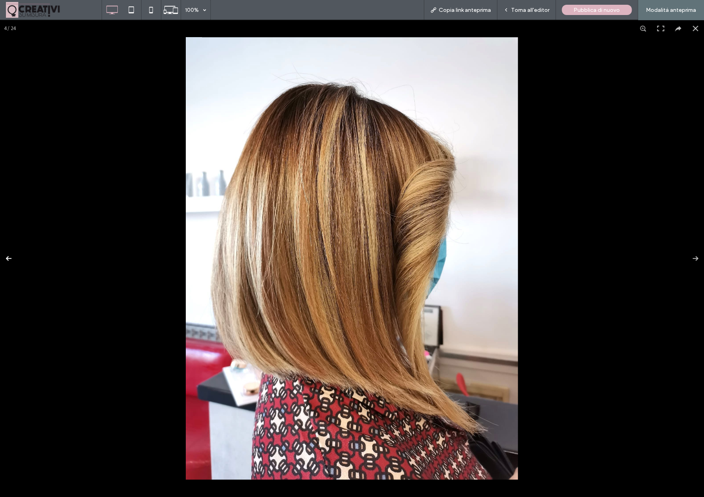
click at [13, 258] on button at bounding box center [14, 259] width 28 height 40
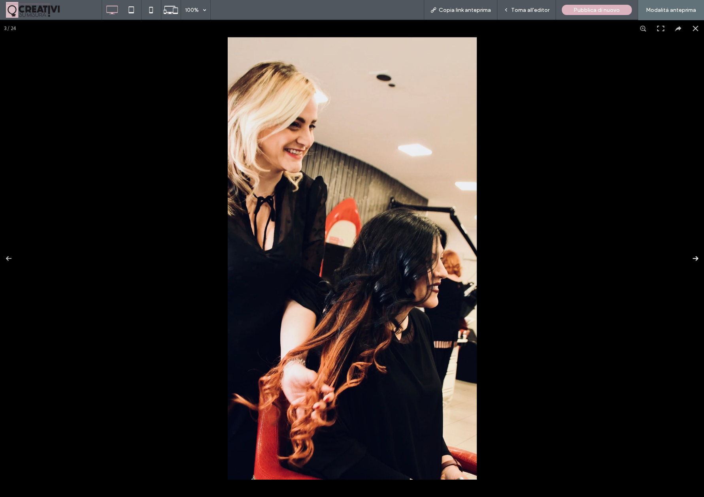
click at [699, 259] on button at bounding box center [691, 259] width 28 height 40
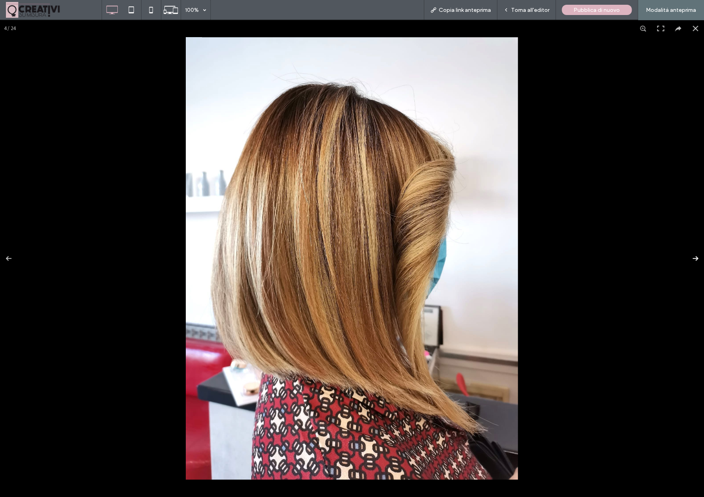
click at [699, 259] on button at bounding box center [691, 259] width 28 height 40
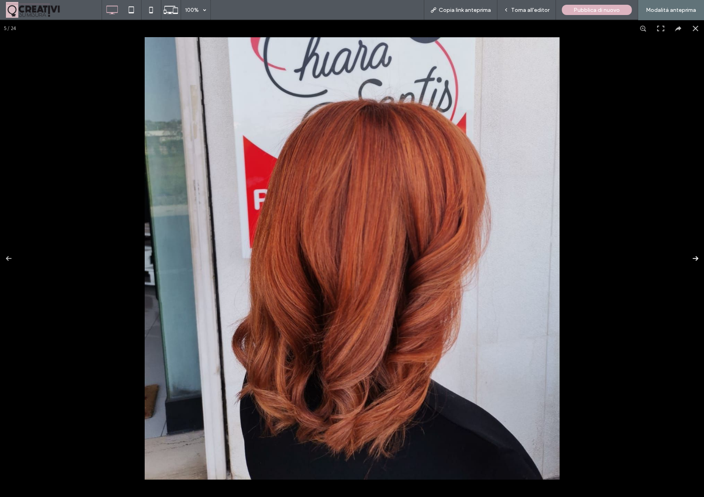
click at [699, 259] on button at bounding box center [691, 259] width 28 height 40
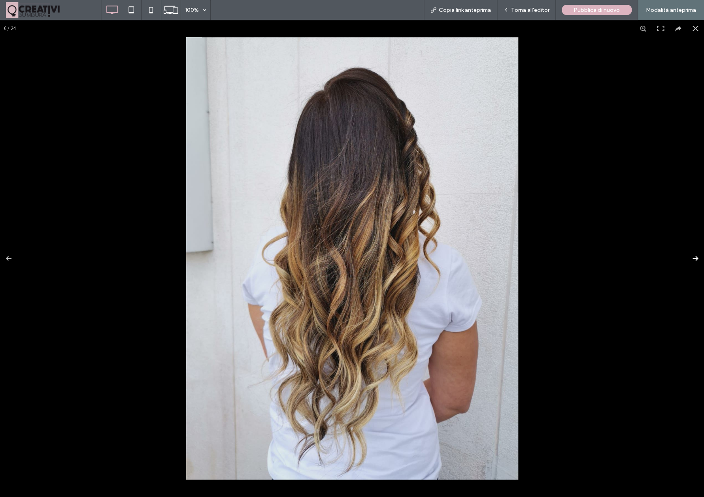
click at [699, 259] on button at bounding box center [691, 259] width 28 height 40
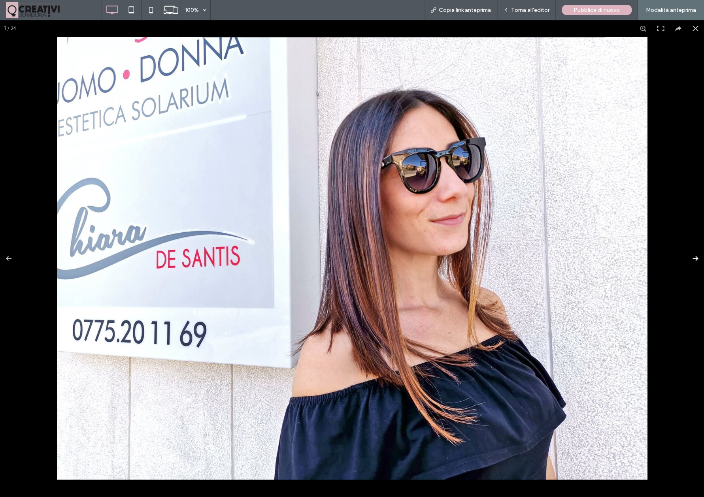
click at [699, 259] on button at bounding box center [691, 259] width 28 height 40
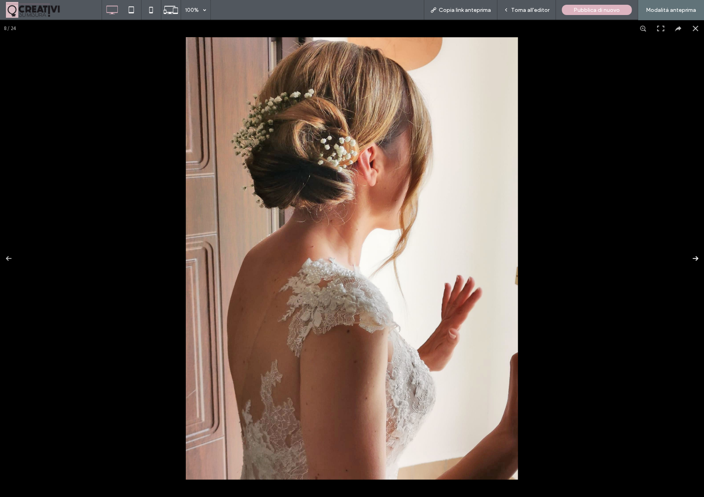
click at [699, 259] on button at bounding box center [691, 259] width 28 height 40
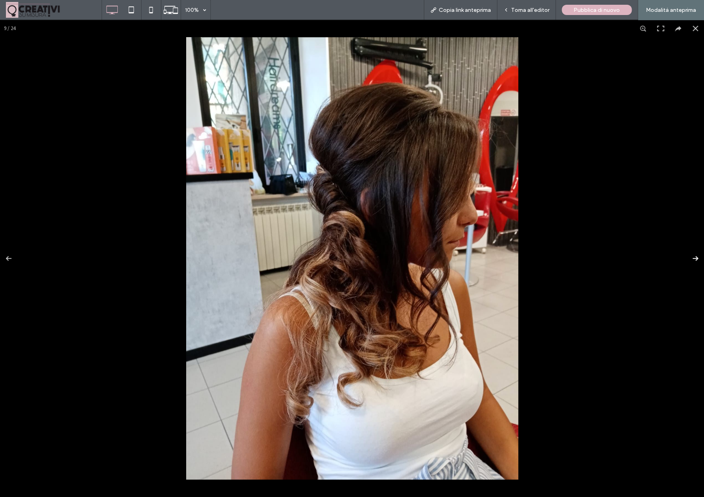
click at [699, 259] on button at bounding box center [691, 259] width 28 height 40
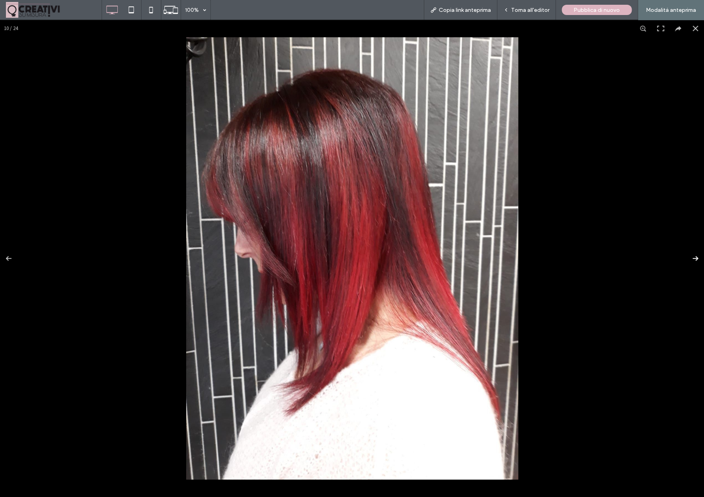
click at [699, 259] on button at bounding box center [691, 259] width 28 height 40
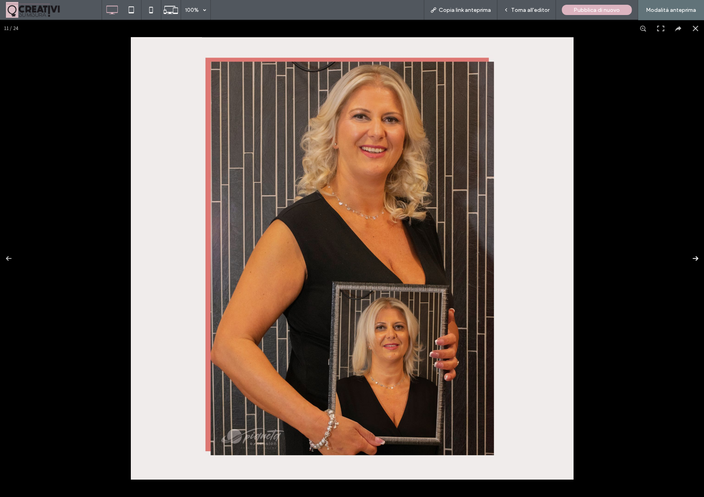
click at [699, 259] on button at bounding box center [691, 259] width 28 height 40
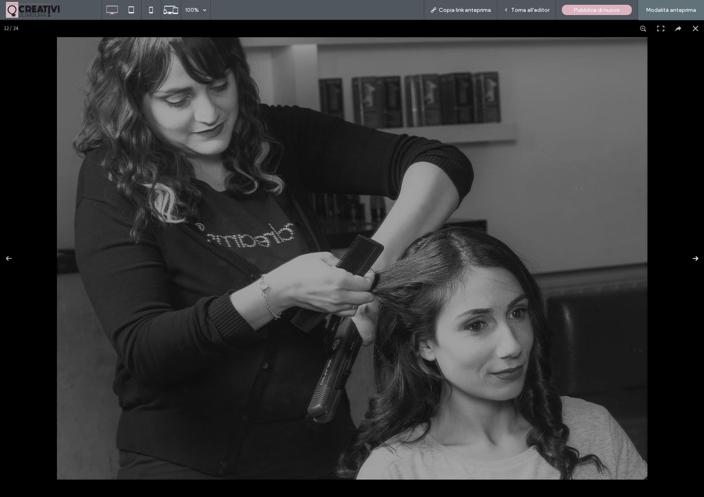
click at [699, 259] on button at bounding box center [691, 259] width 28 height 40
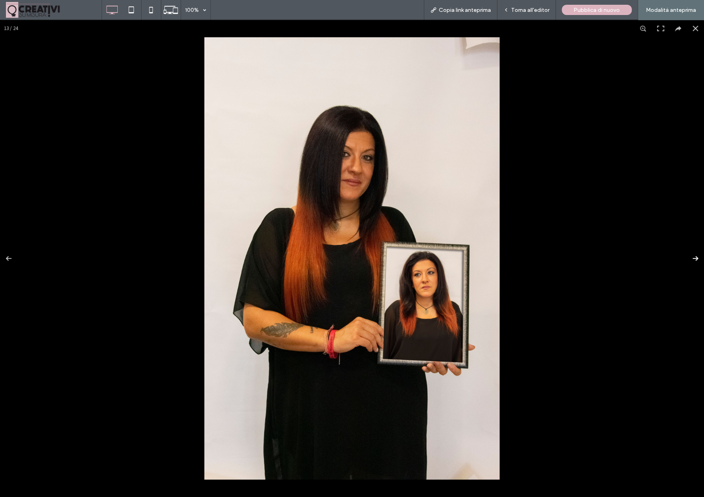
click at [699, 259] on button at bounding box center [691, 259] width 28 height 40
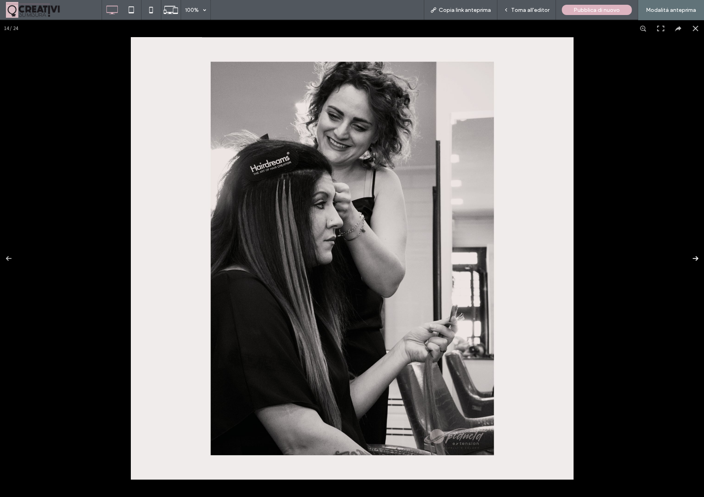
click at [699, 259] on button at bounding box center [691, 259] width 28 height 40
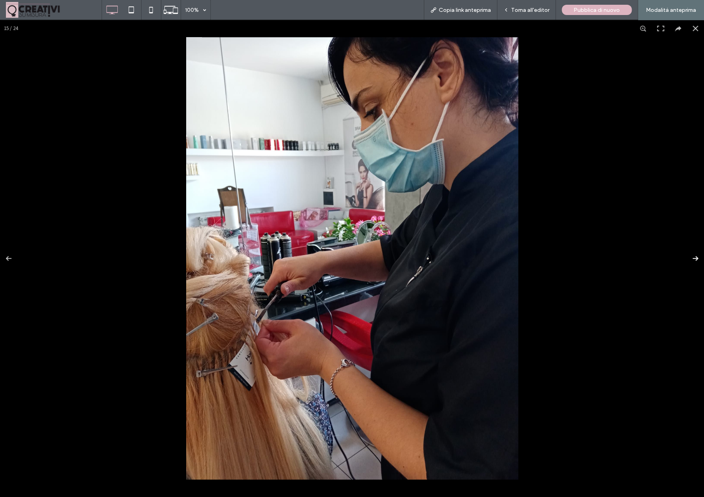
click at [696, 259] on button at bounding box center [691, 259] width 28 height 40
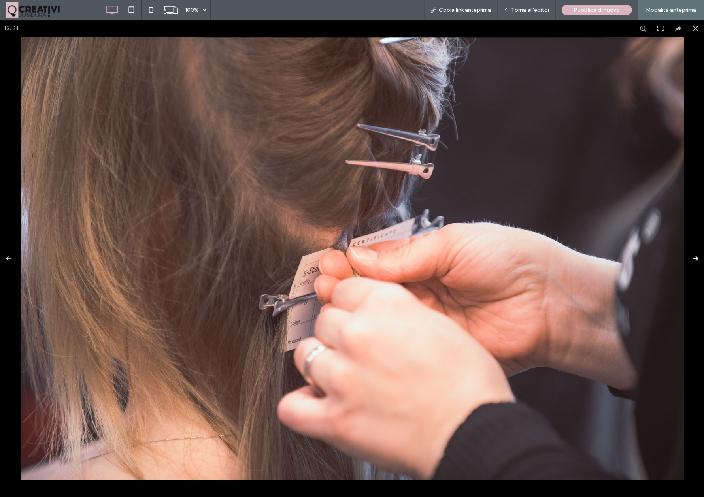
click at [696, 259] on button at bounding box center [691, 259] width 28 height 40
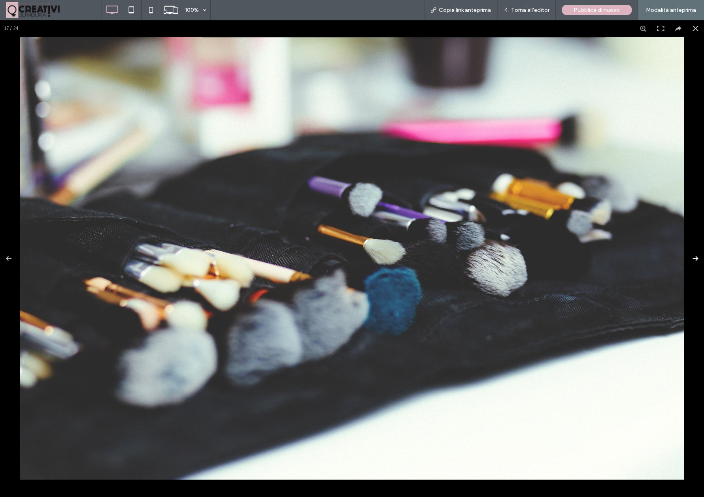
click at [696, 259] on button at bounding box center [691, 259] width 28 height 40
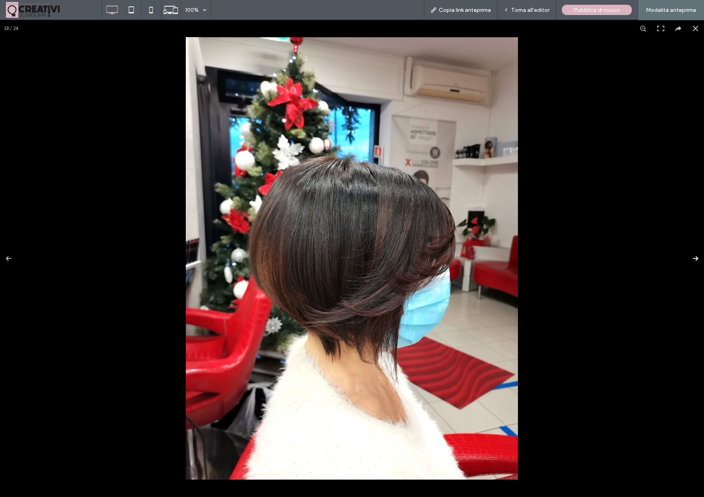
click at [696, 259] on button at bounding box center [691, 259] width 28 height 40
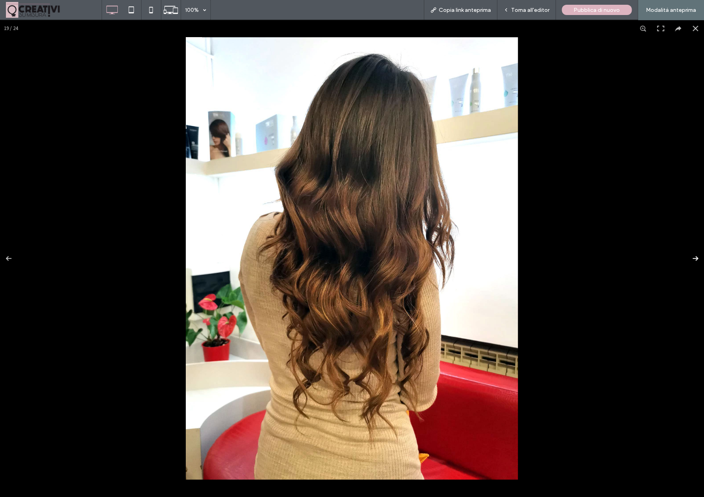
click at [696, 259] on button at bounding box center [691, 259] width 28 height 40
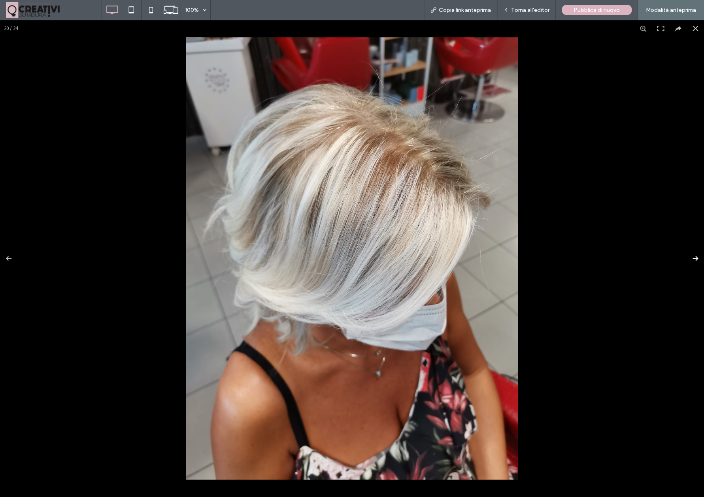
click at [696, 259] on button at bounding box center [691, 259] width 28 height 40
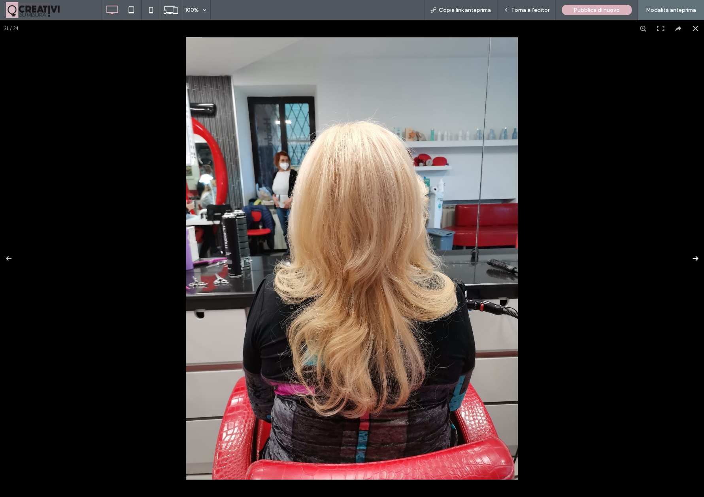
click at [696, 259] on button at bounding box center [691, 259] width 28 height 40
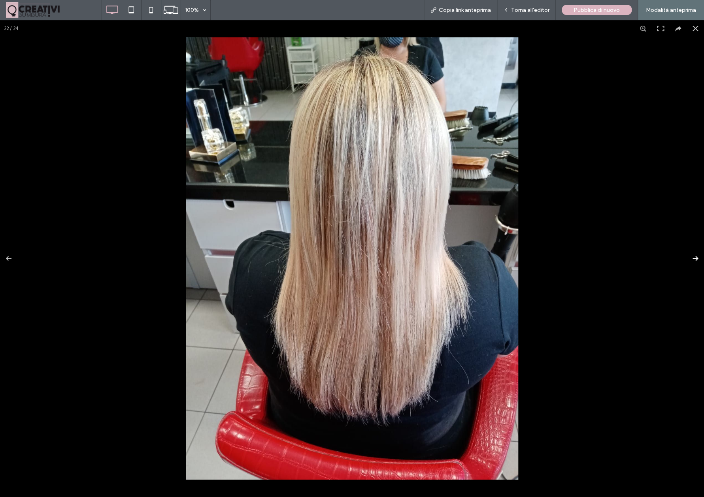
click at [696, 259] on button at bounding box center [691, 259] width 28 height 40
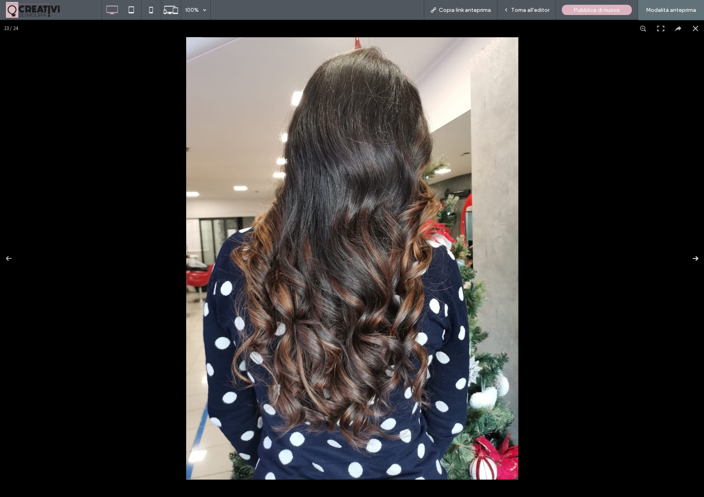
click at [696, 259] on button at bounding box center [691, 259] width 28 height 40
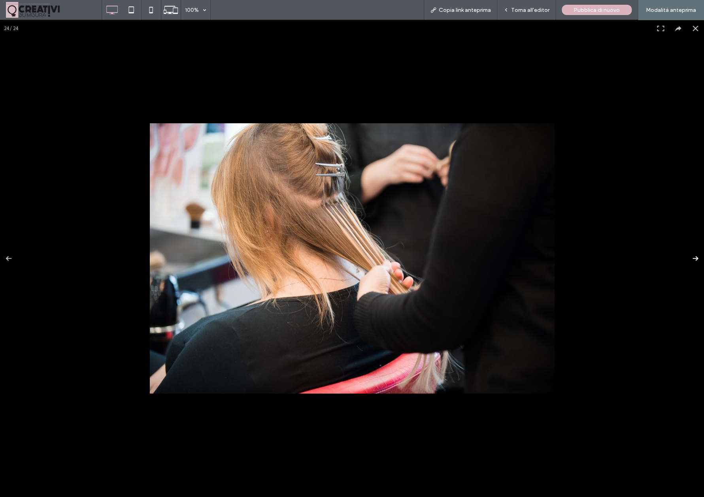
click at [696, 259] on button at bounding box center [691, 259] width 28 height 40
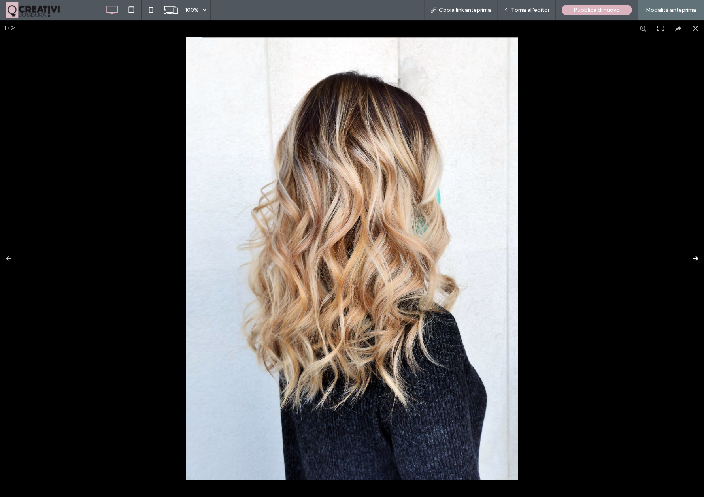
click at [696, 259] on button at bounding box center [691, 259] width 28 height 40
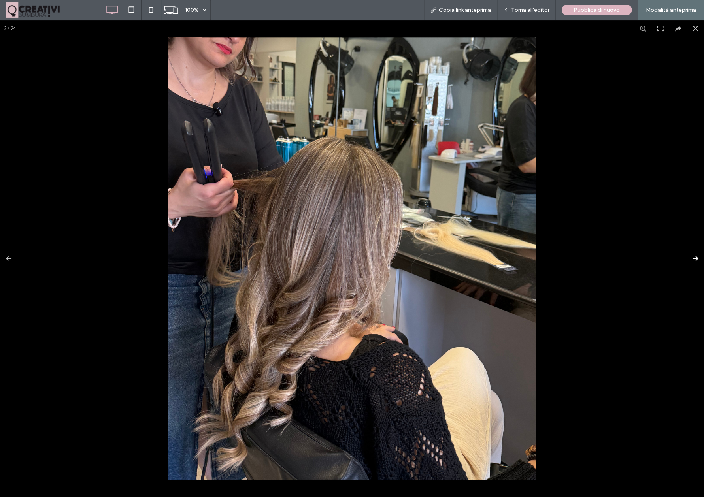
click at [696, 259] on button at bounding box center [691, 259] width 28 height 40
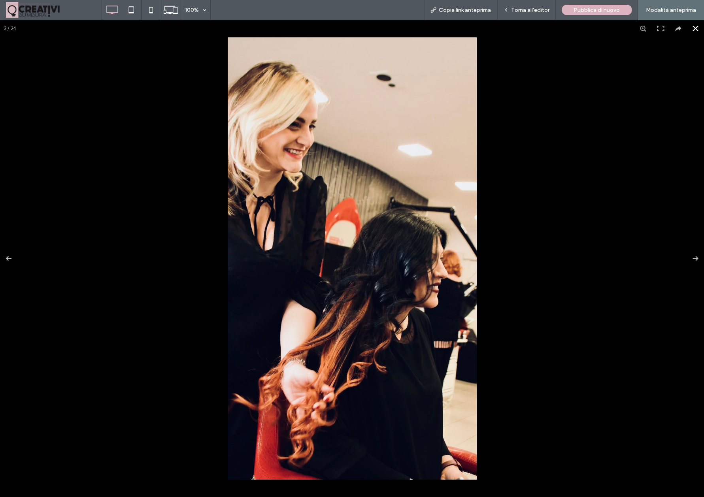
click at [166, 199] on div at bounding box center [352, 259] width 704 height 478
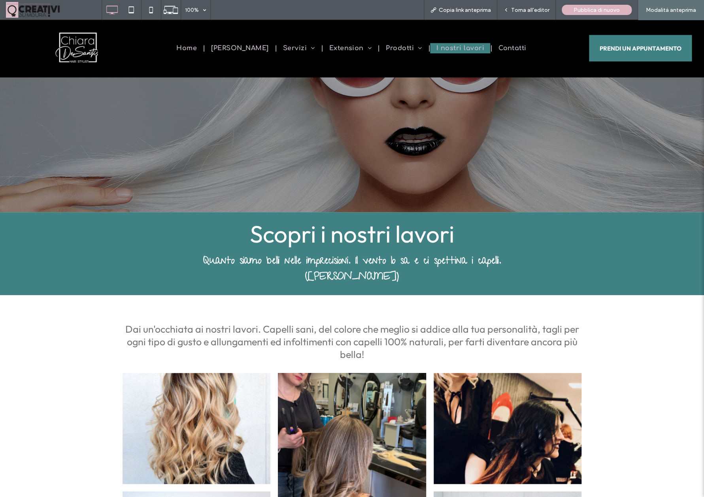
scroll to position [0, 0]
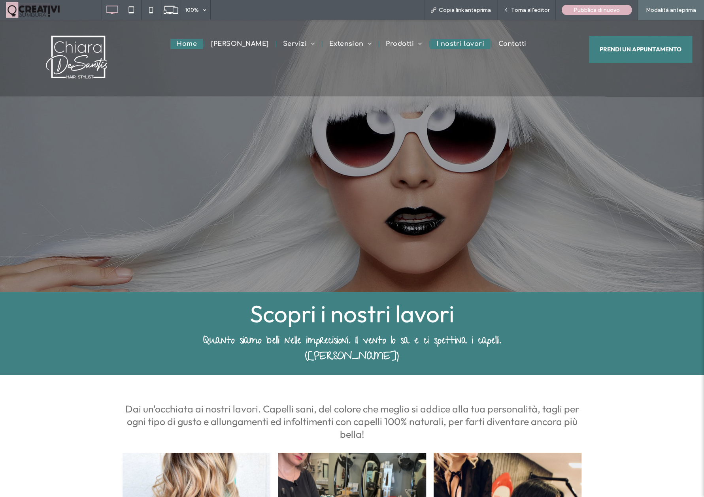
click at [197, 41] on link "Home" at bounding box center [186, 44] width 32 height 10
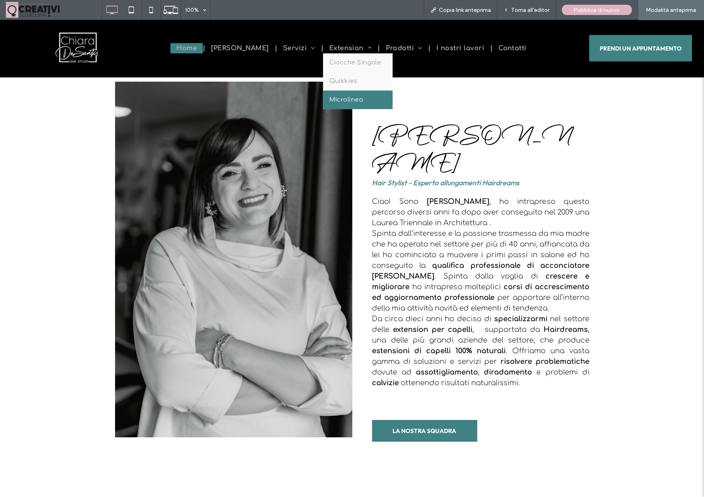
scroll to position [624, 0]
